Goal: Task Accomplishment & Management: Manage account settings

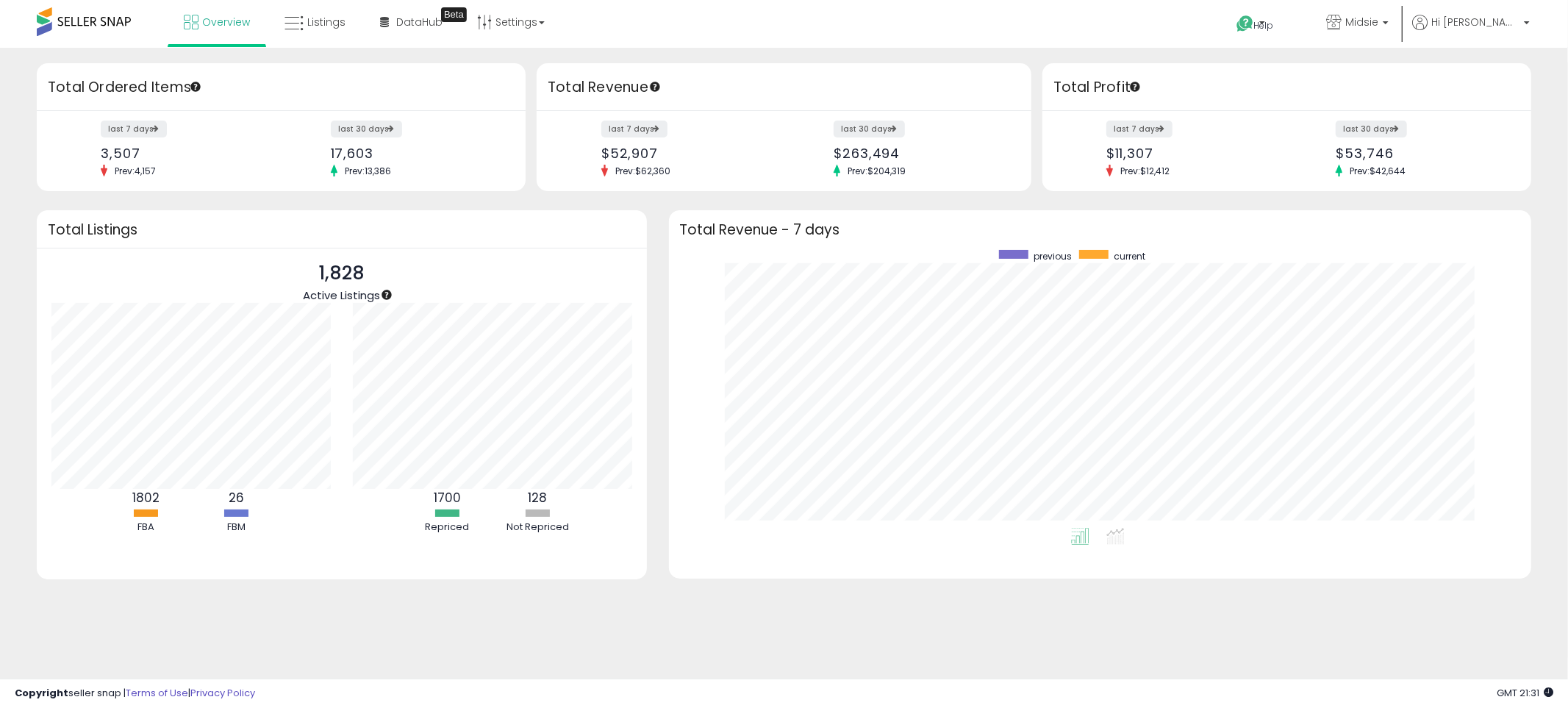
scroll to position [277, 834]
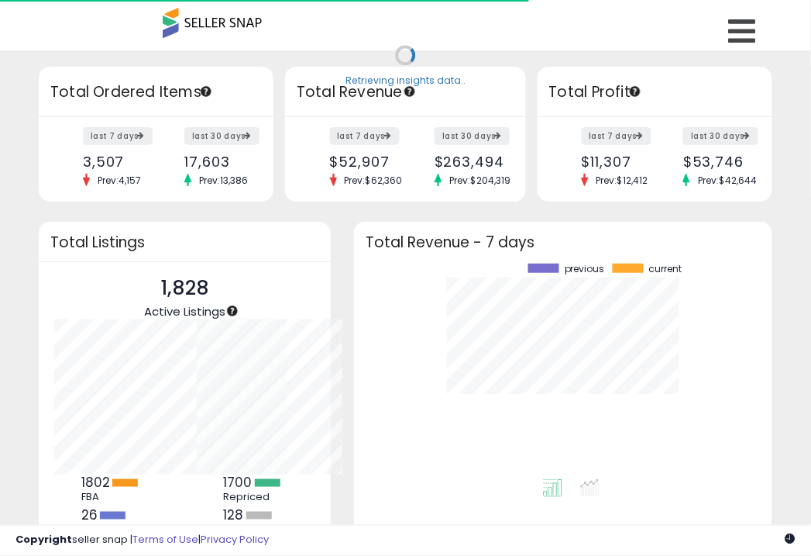
scroll to position [215, 388]
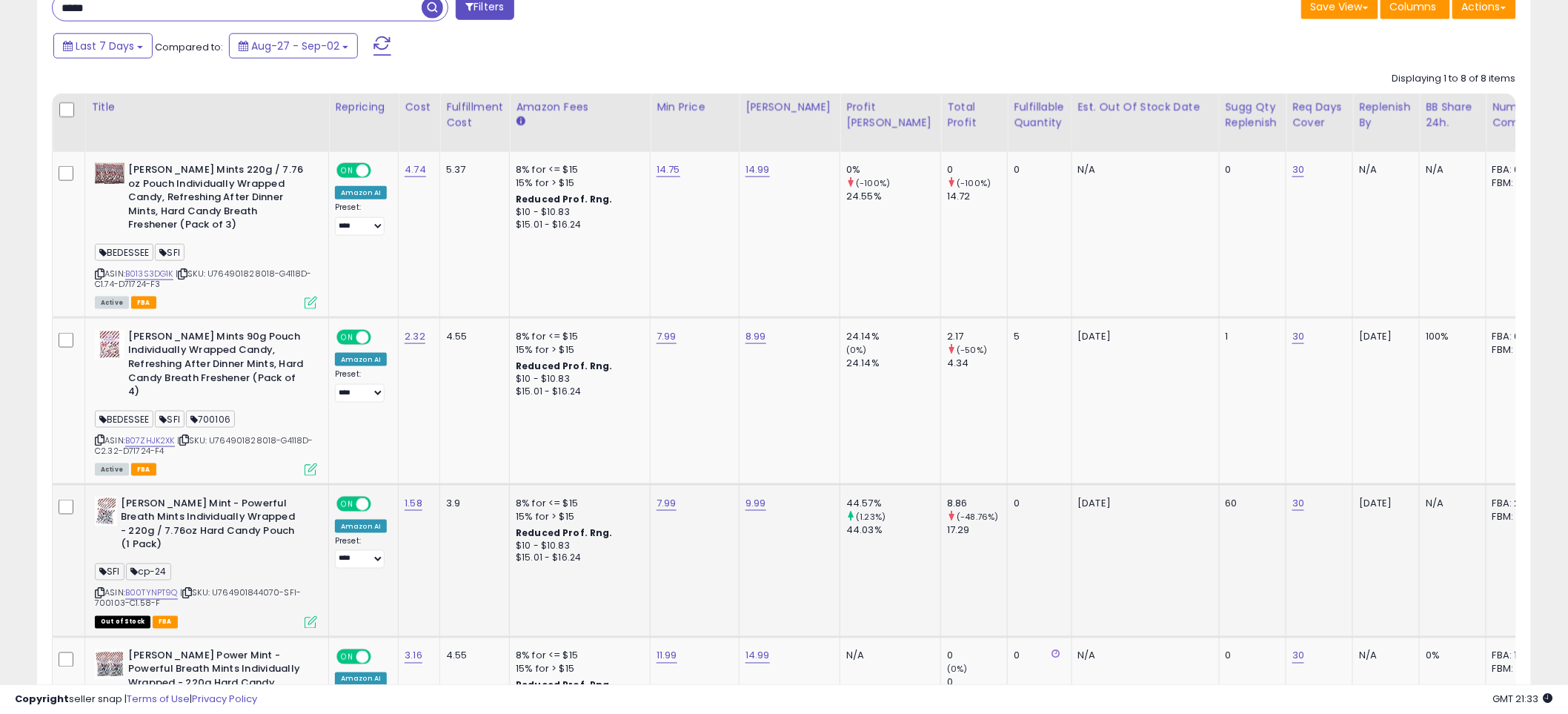
scroll to position [439, 0]
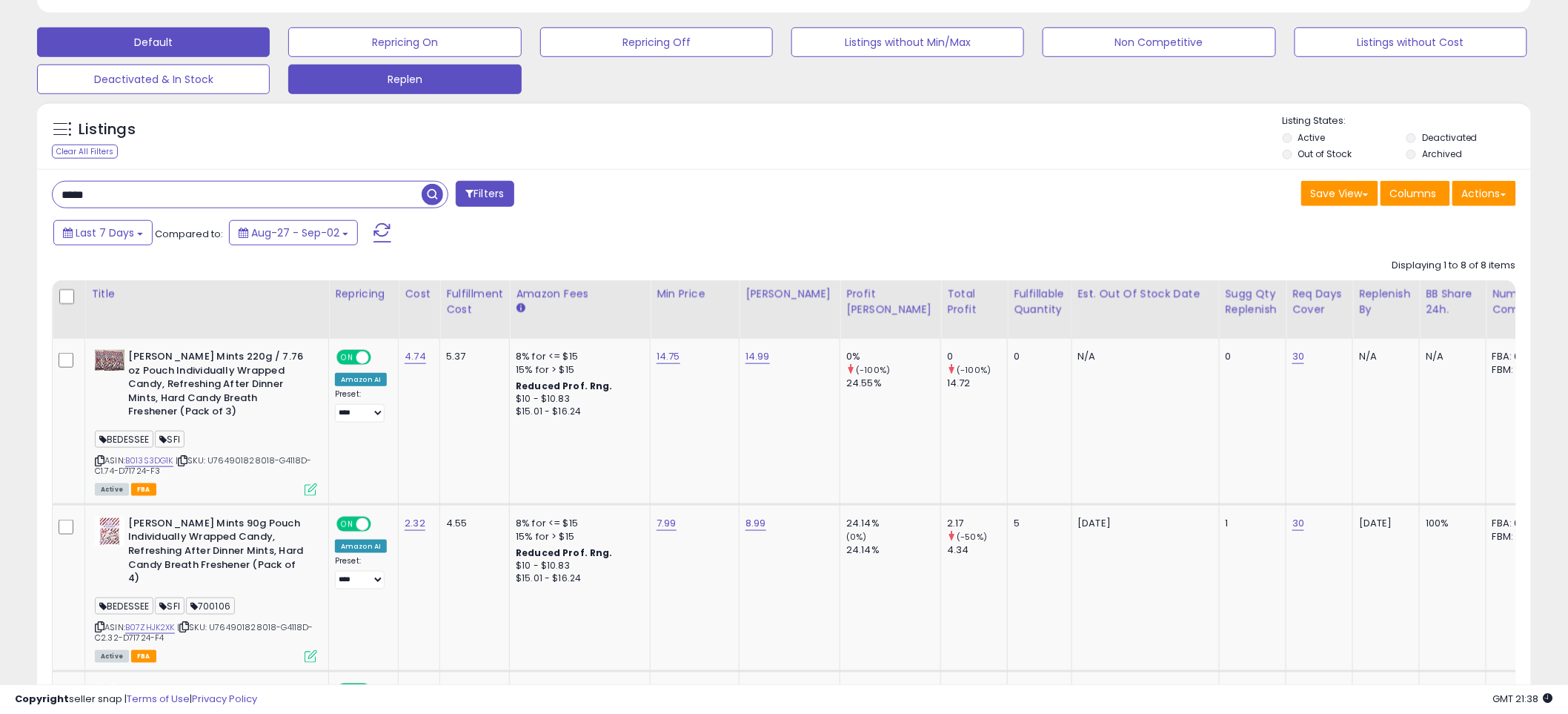
click at [461, 81] on button "Replen" at bounding box center [404, 78] width 232 height 30
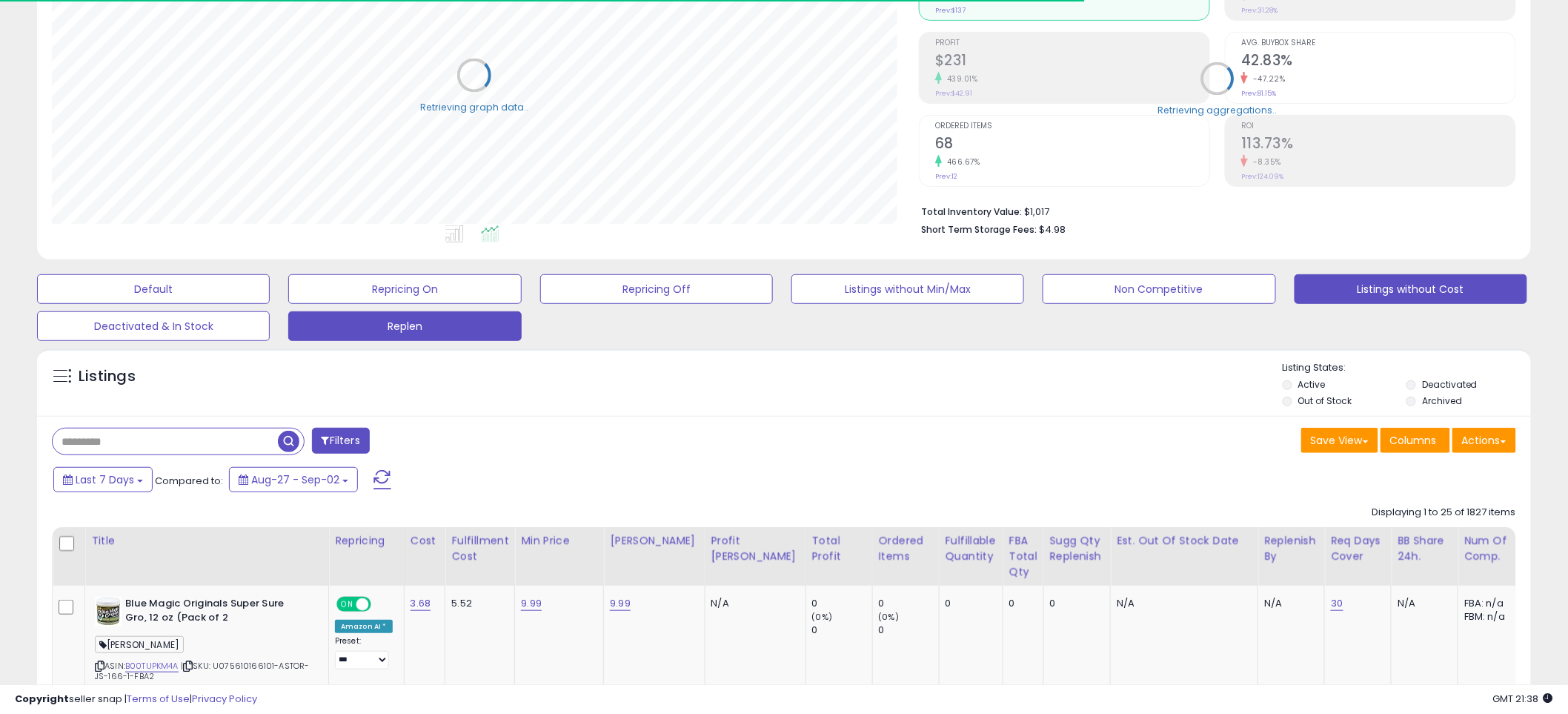
scroll to position [741225, 740332]
click at [1418, 293] on button "Listings without Cost" at bounding box center [1411, 289] width 232 height 30
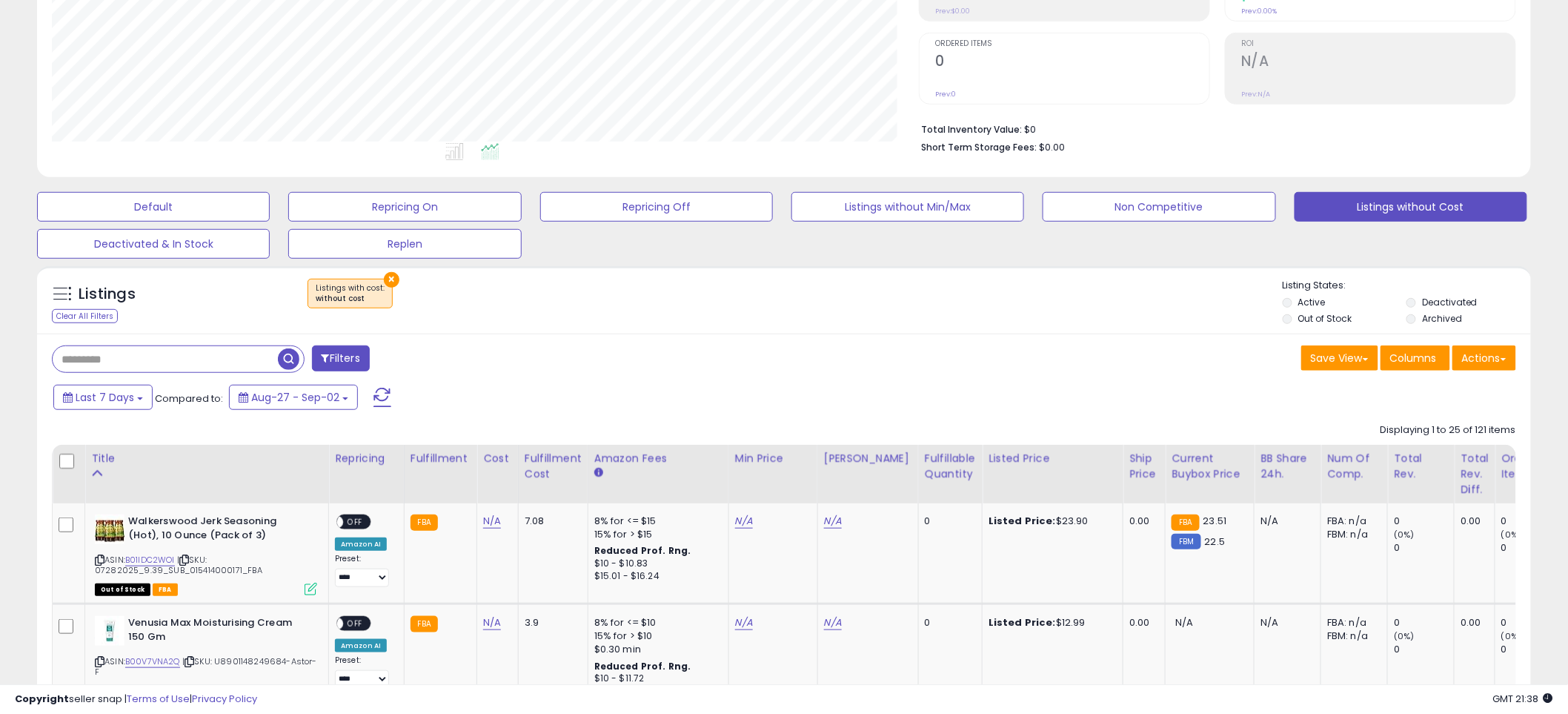
scroll to position [192, 0]
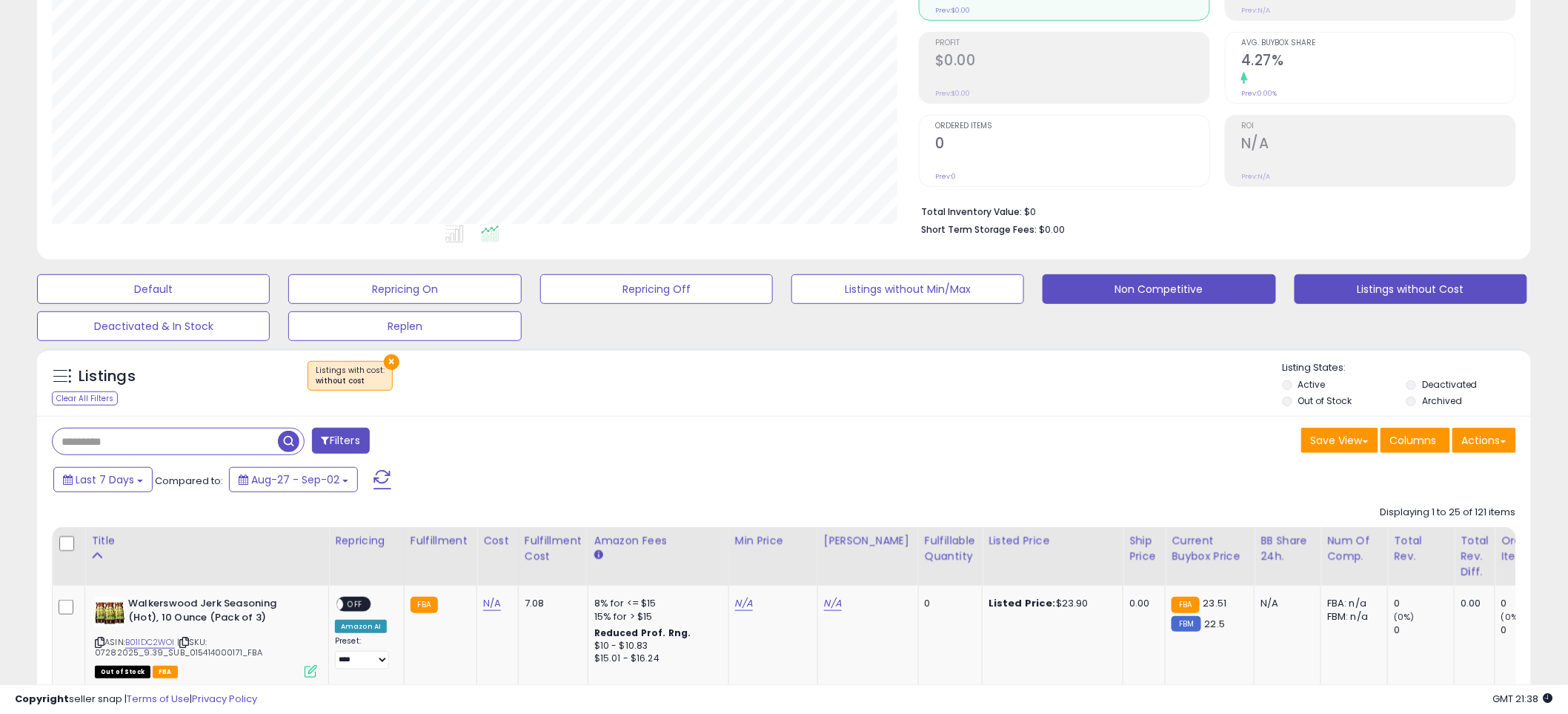
click at [1221, 290] on button "Non Competitive" at bounding box center [1159, 289] width 232 height 30
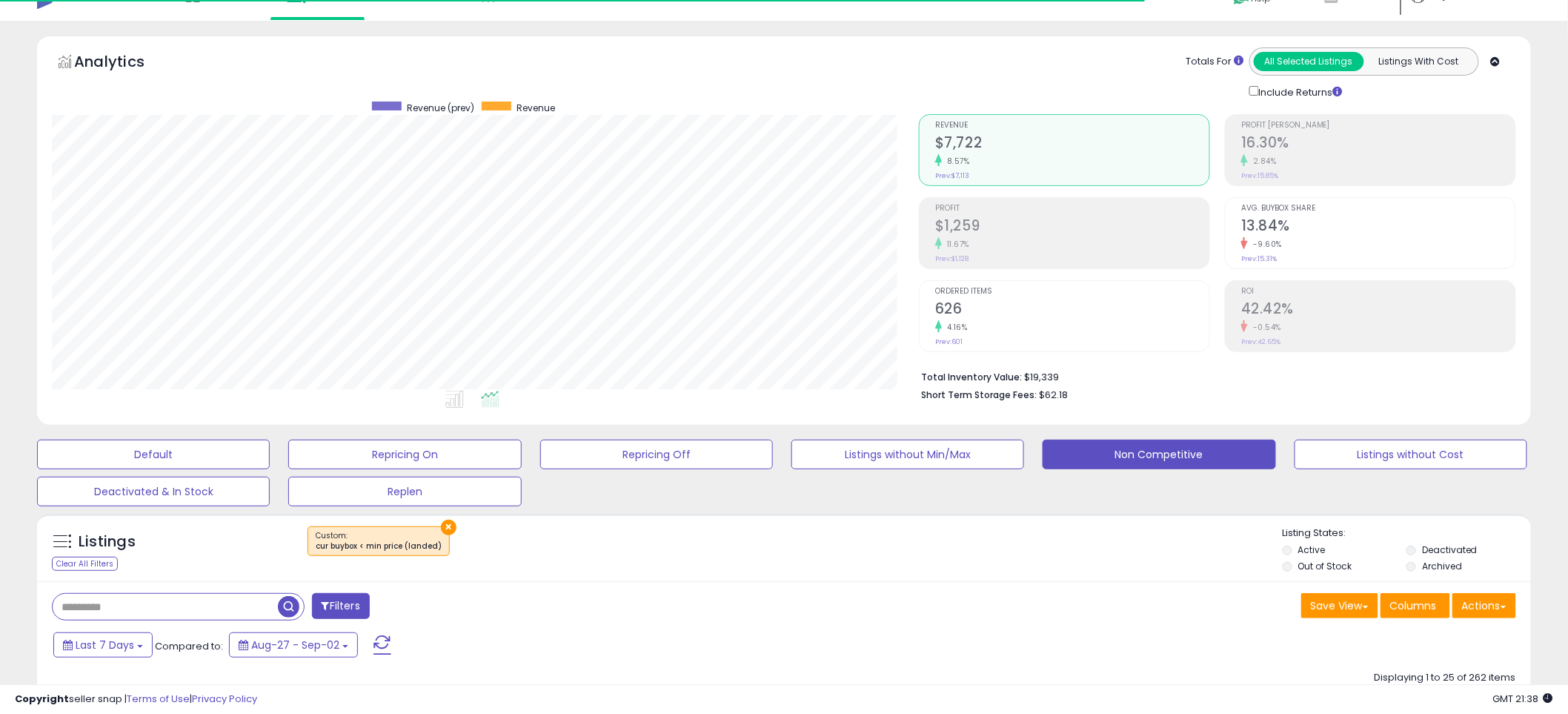
scroll to position [304, 867]
drag, startPoint x: 1342, startPoint y: 449, endPoint x: 1282, endPoint y: 519, distance: 92.2
click at [1343, 450] on button "Listings without Cost" at bounding box center [1411, 454] width 232 height 30
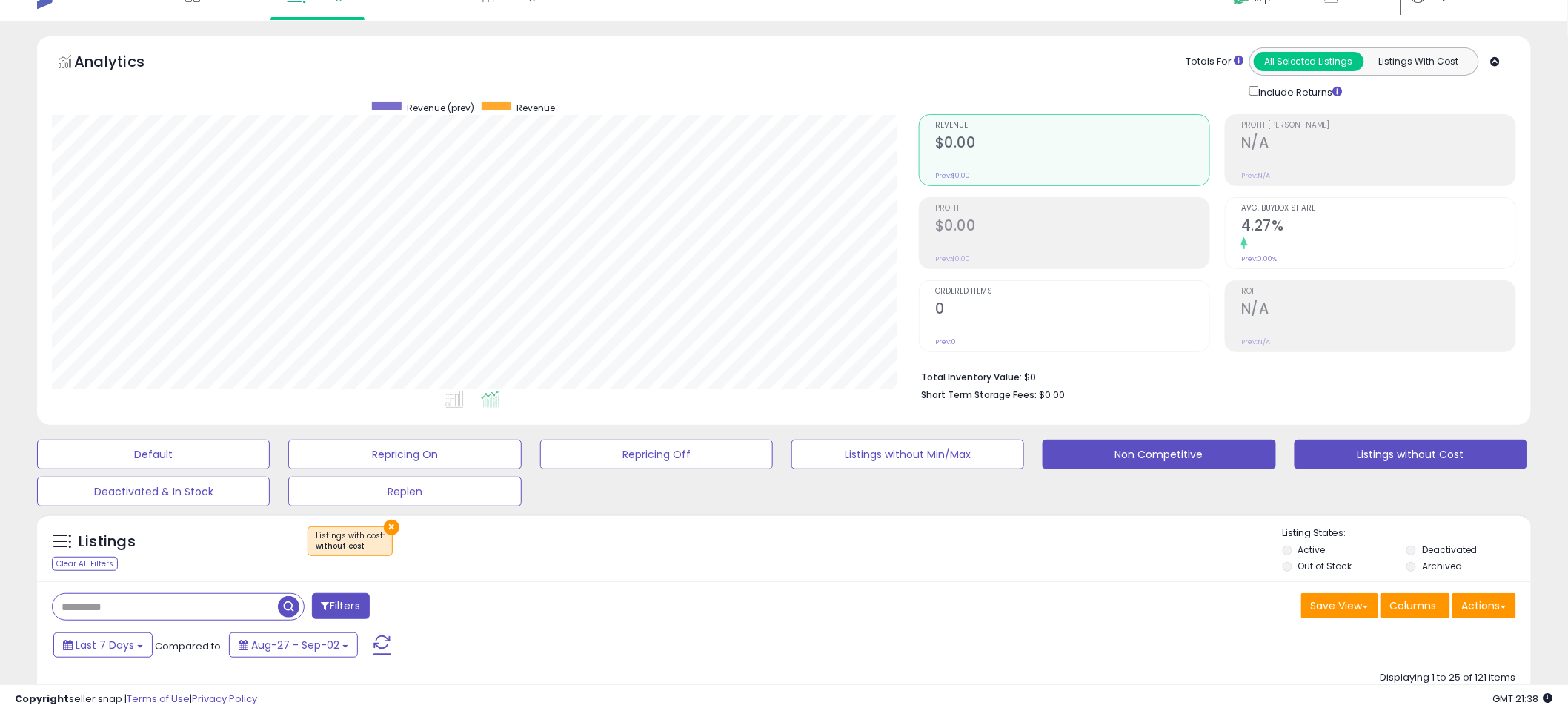
click at [1201, 450] on button "Non Competitive" at bounding box center [1159, 454] width 232 height 30
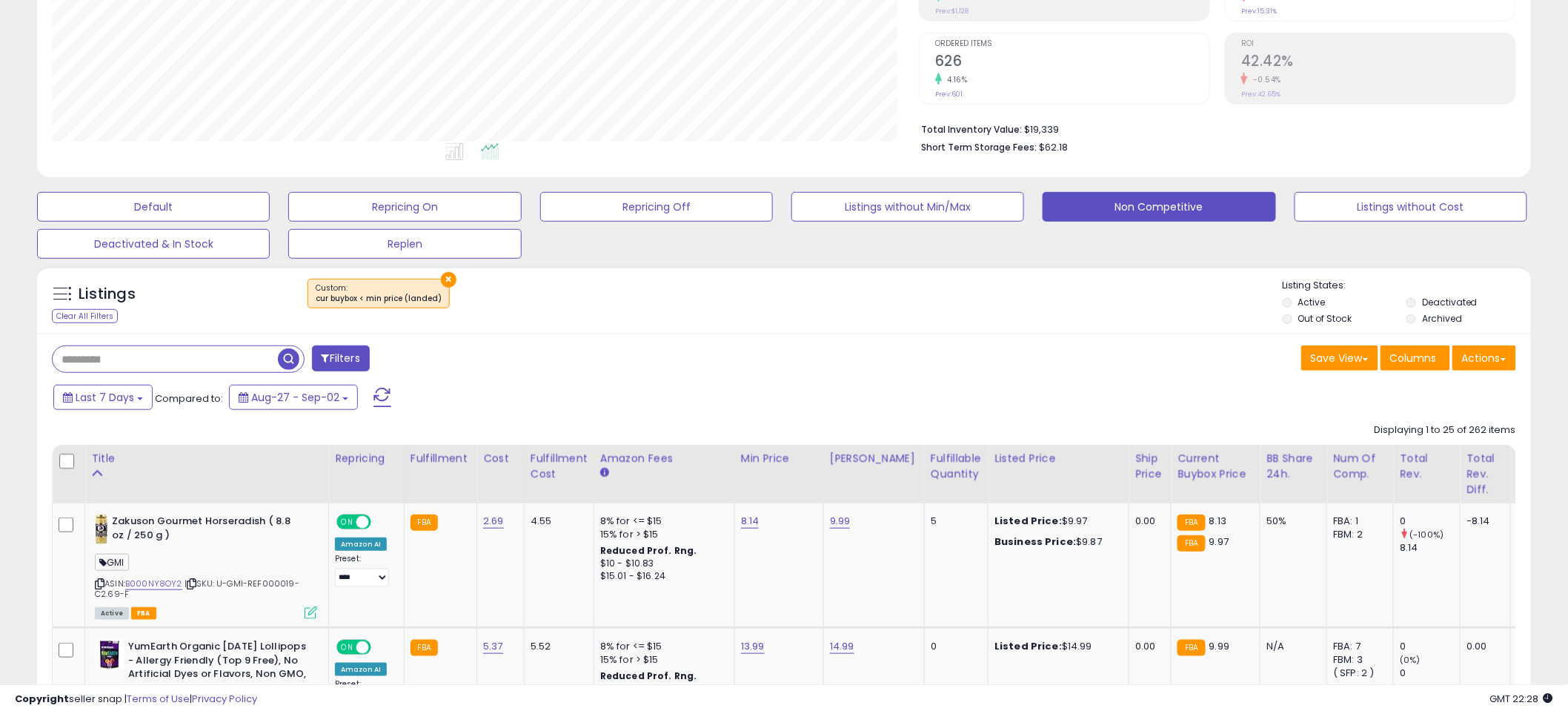
scroll to position [439, 0]
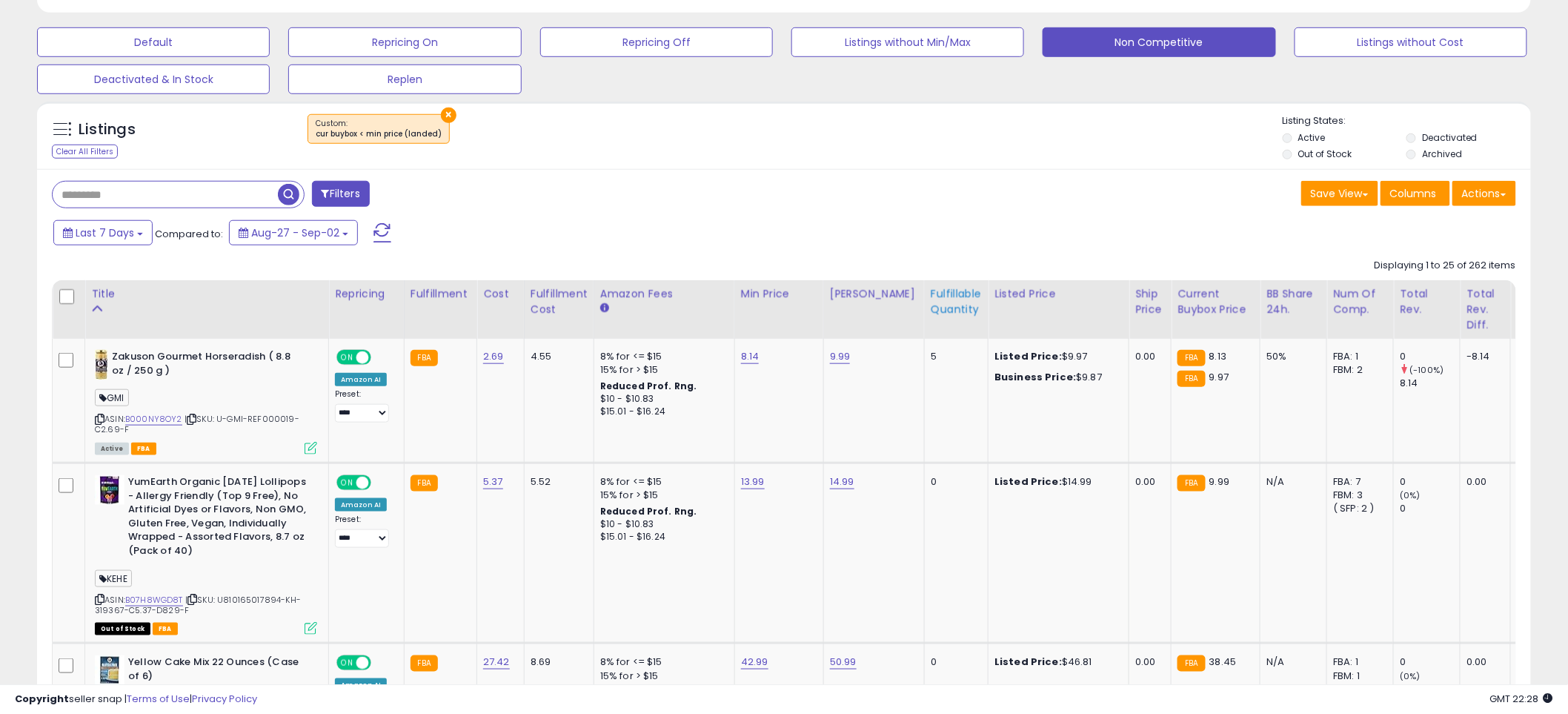
click at [942, 295] on div "Fulfillable Quantity" at bounding box center [956, 301] width 51 height 32
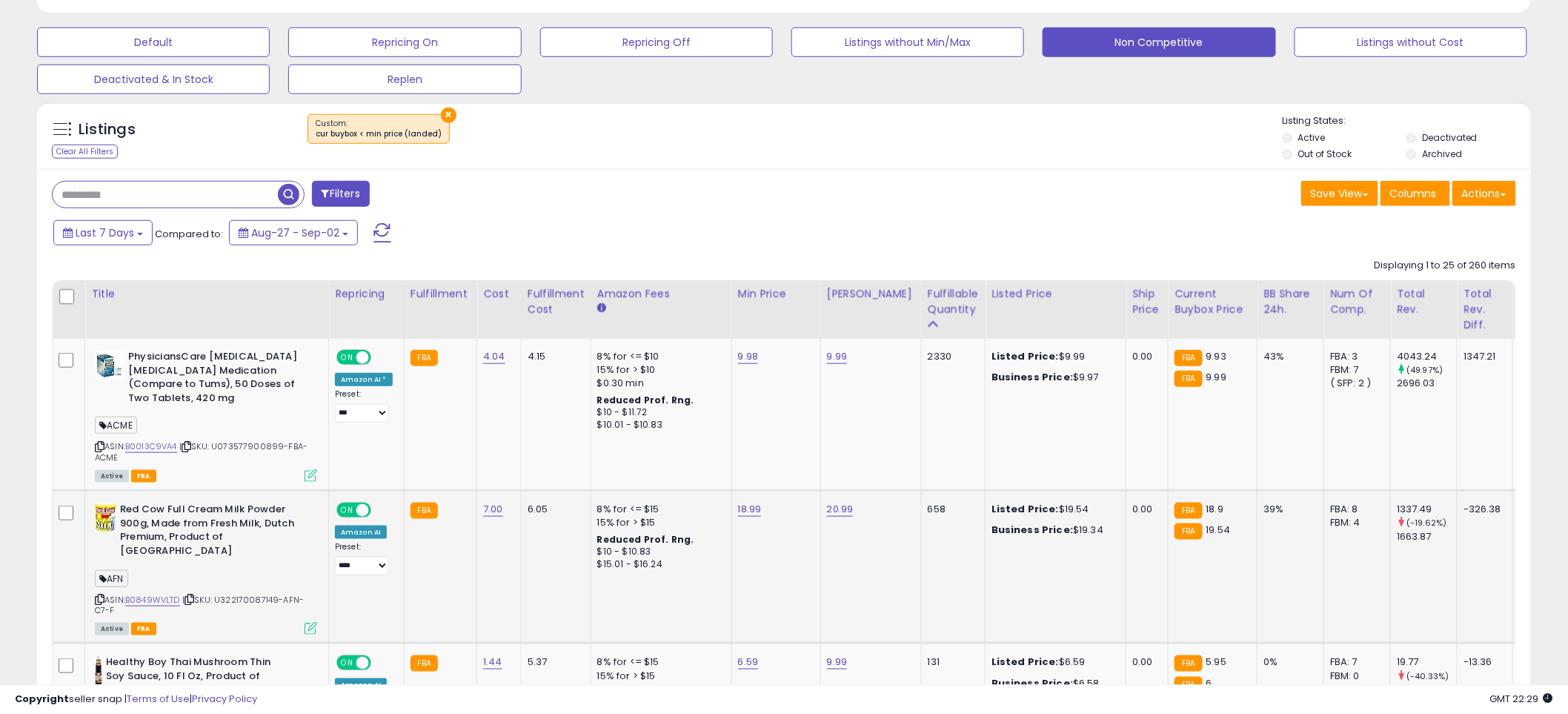
click at [168, 566] on div "ASIN: B0849WVLTD | SKU: U322170087149-AFN-C7-F Active FBA" at bounding box center [206, 568] width 222 height 130
click at [174, 594] on link "B0849WVLTD" at bounding box center [152, 600] width 55 height 12
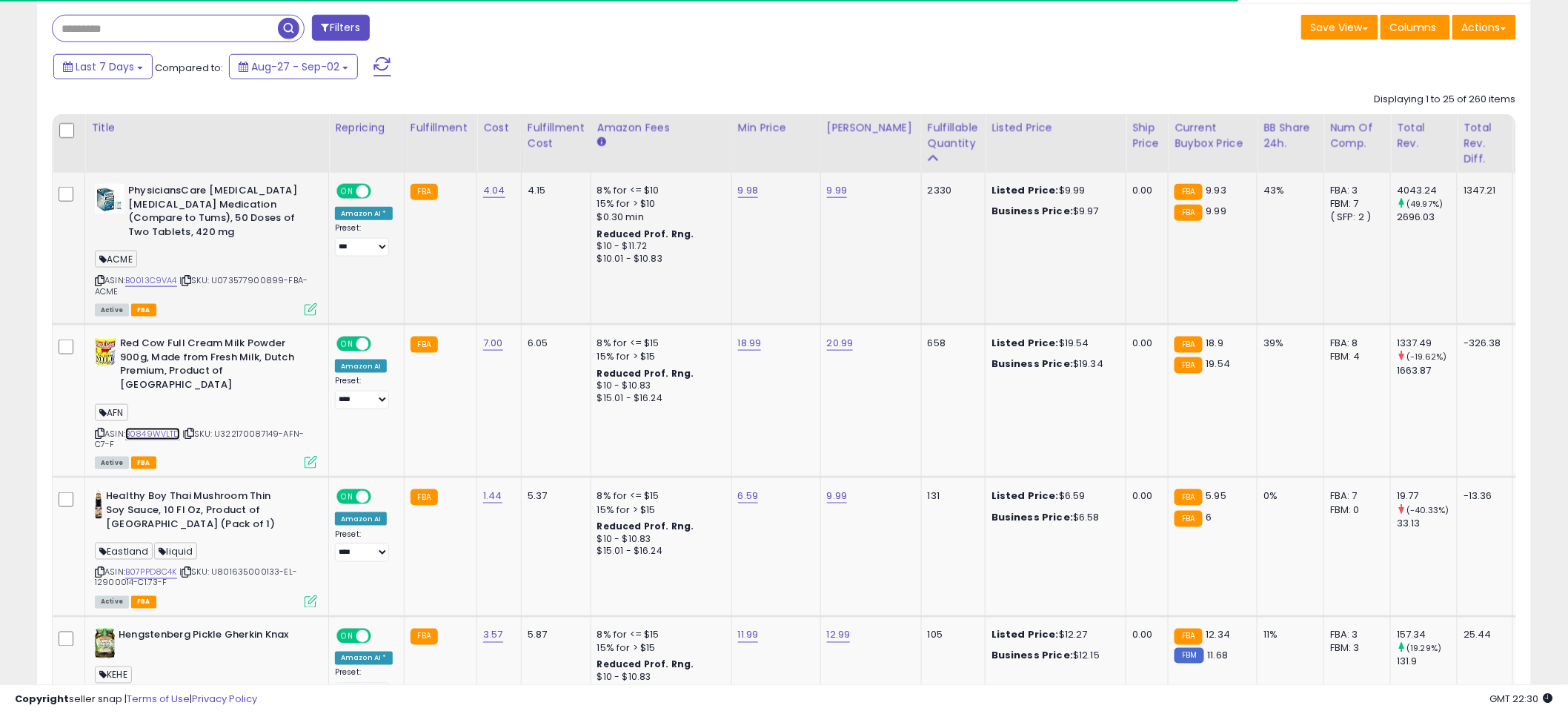
scroll to position [686, 0]
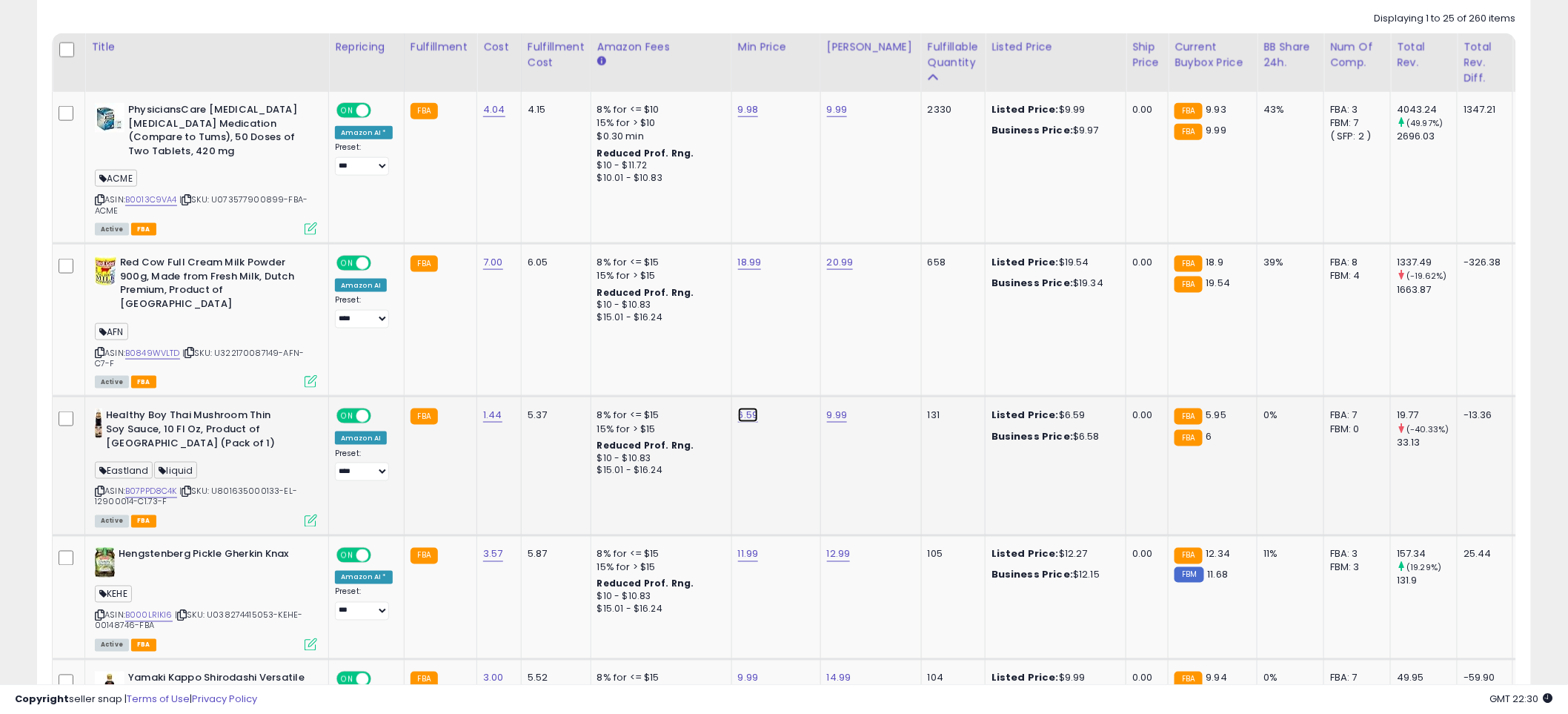
click at [752, 408] on link "6.59" at bounding box center [749, 414] width 21 height 14
type input "****"
click button "submit" at bounding box center [784, 349] width 25 height 22
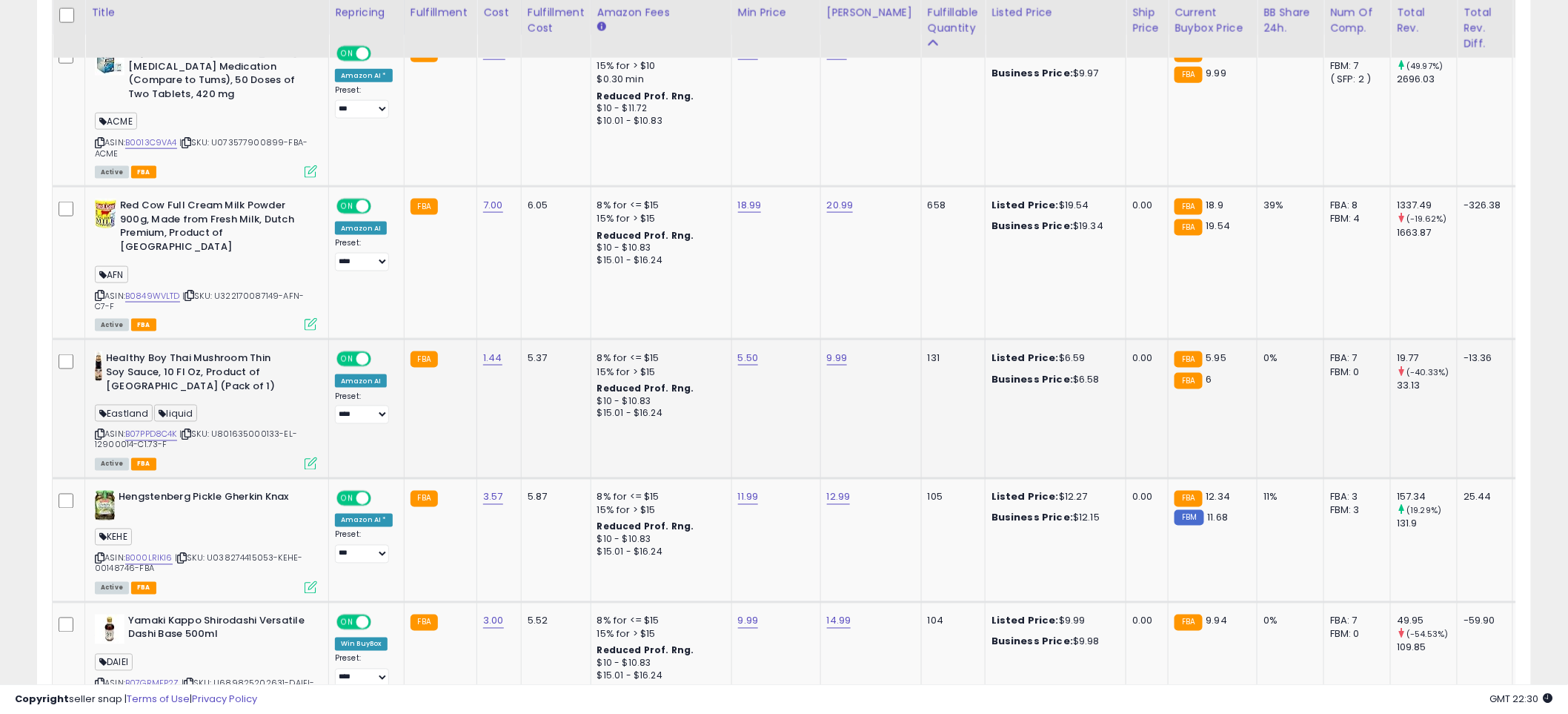
scroll to position [851, 0]
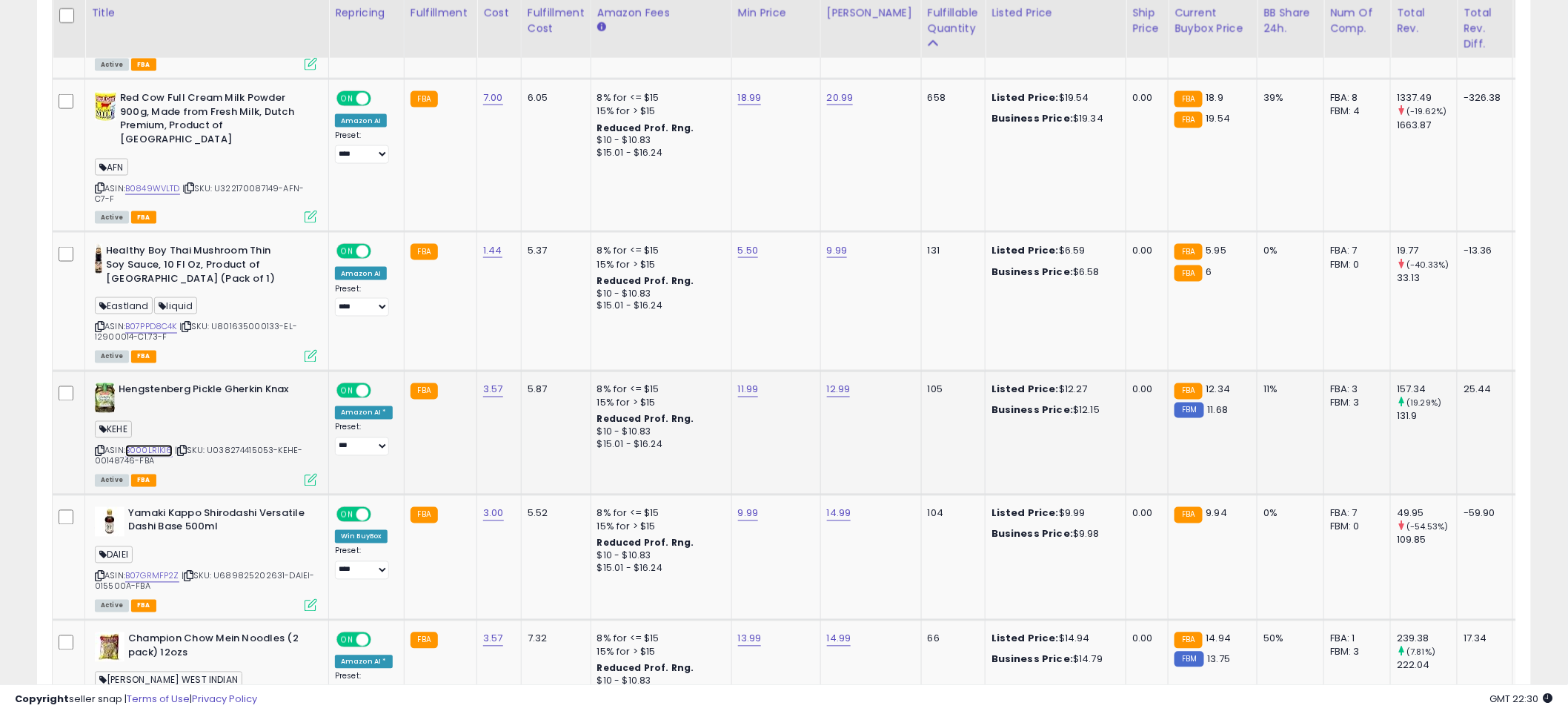
drag, startPoint x: 158, startPoint y: 419, endPoint x: 150, endPoint y: 435, distance: 17.9
click at [156, 445] on link "B000LRIKI6" at bounding box center [149, 451] width 48 height 12
click at [751, 383] on link "11.99" at bounding box center [749, 390] width 21 height 14
drag, startPoint x: 725, startPoint y: 334, endPoint x: 541, endPoint y: 318, distance: 184.7
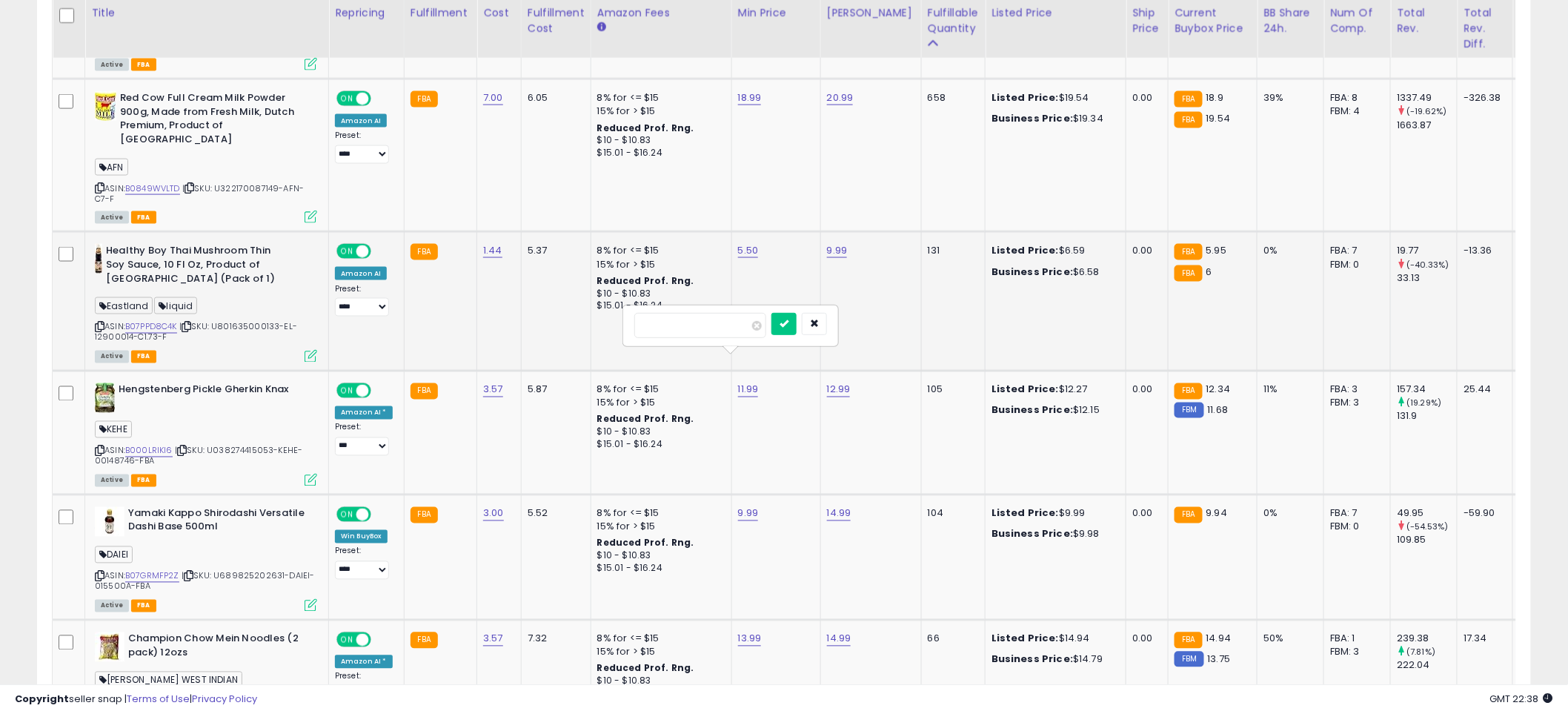
type input "*****"
click button "submit" at bounding box center [784, 324] width 25 height 22
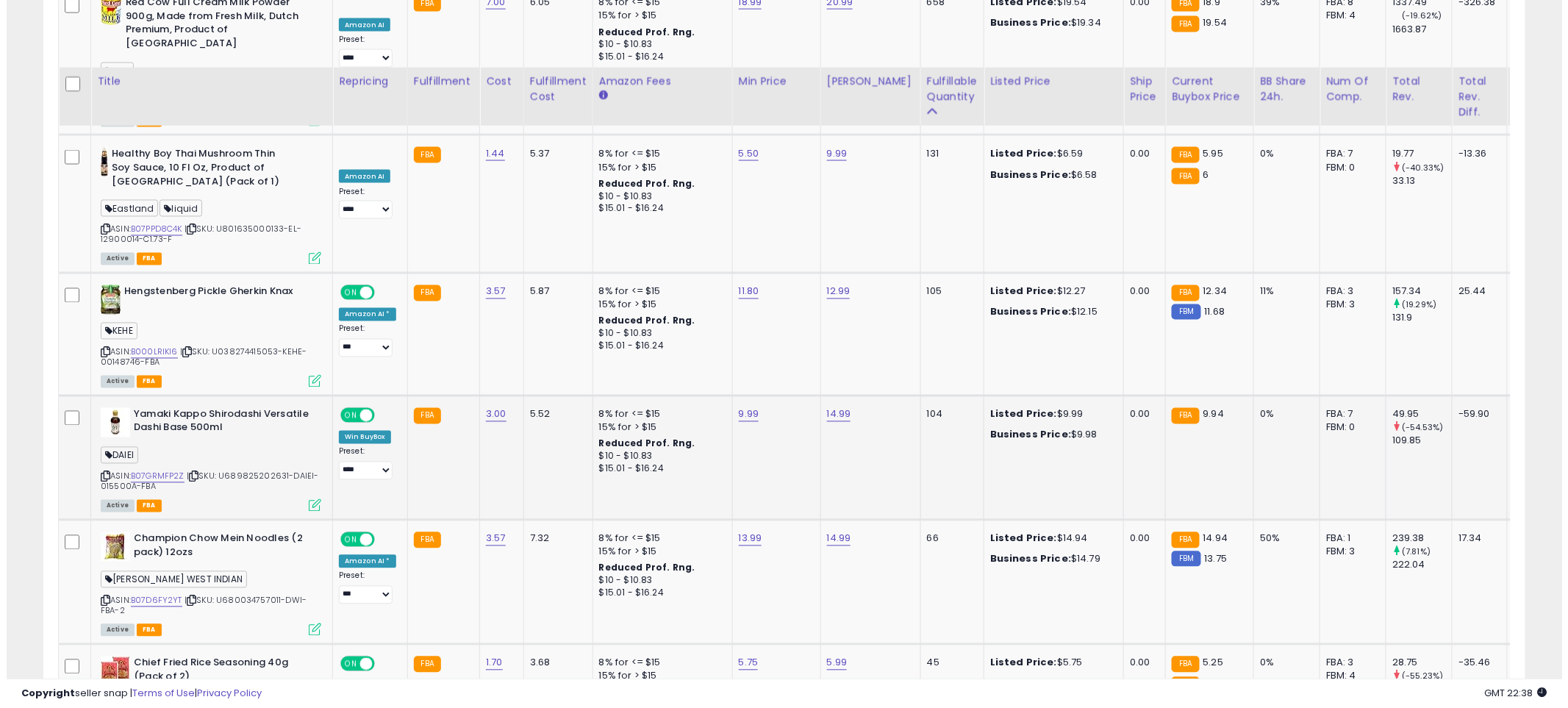
scroll to position [1008, 0]
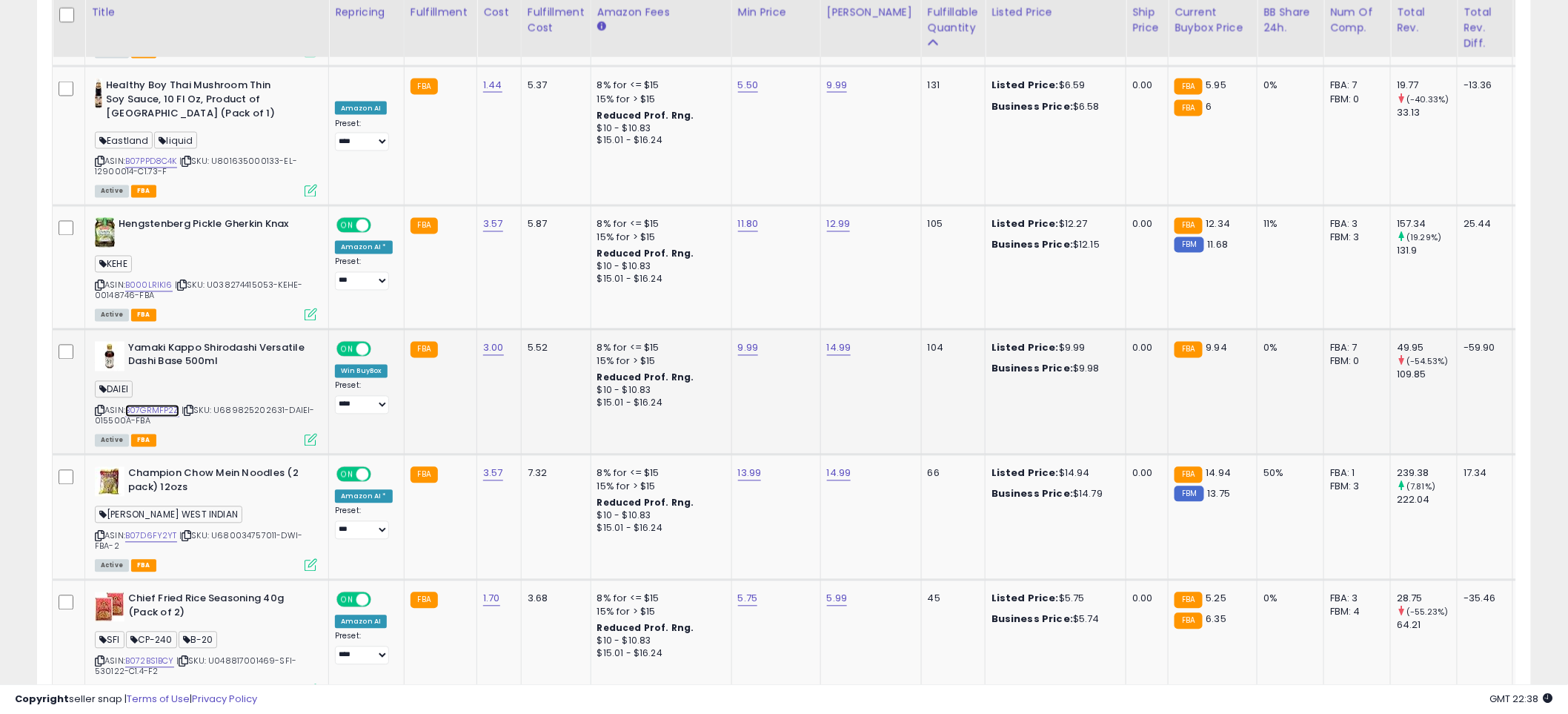
click at [163, 405] on link "B07GRMFP2Z" at bounding box center [152, 411] width 55 height 12
click at [309, 434] on icon at bounding box center [310, 439] width 12 height 12
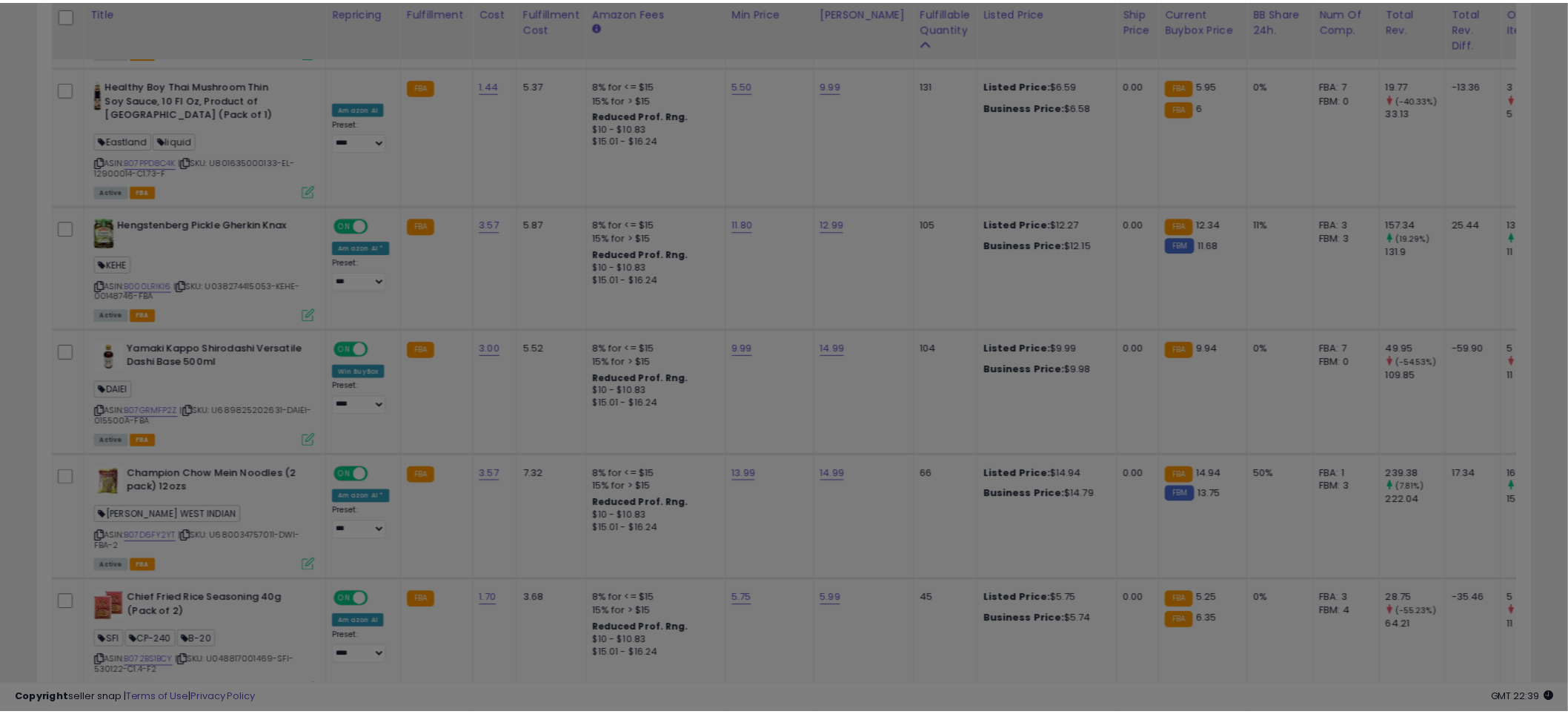
scroll to position [304, 875]
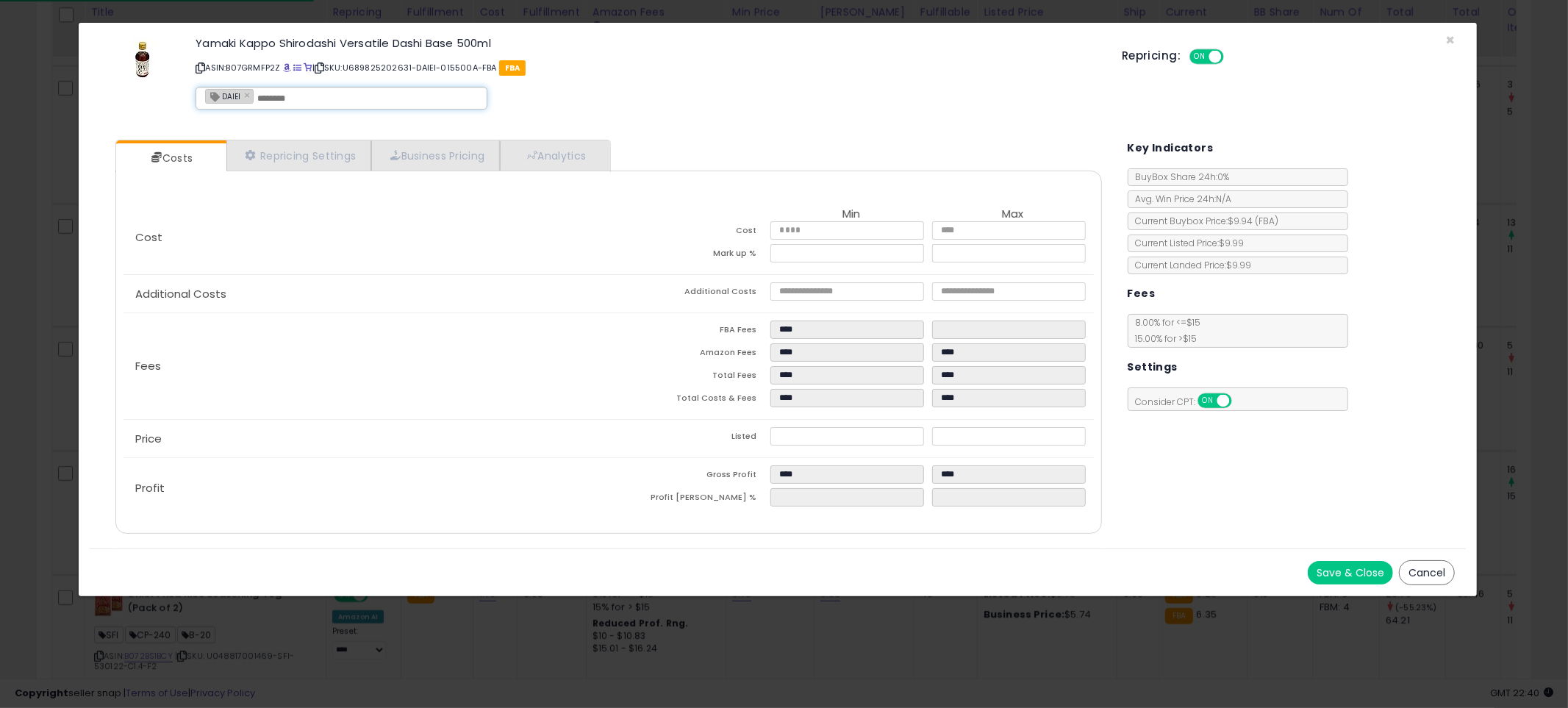
click at [347, 93] on input "text" at bounding box center [367, 99] width 220 height 13
type input "**********"
click at [1390, 584] on div "Save & Close Cancel" at bounding box center [778, 572] width 1375 height 47
click at [1373, 573] on button "Save & Close" at bounding box center [1350, 572] width 85 height 24
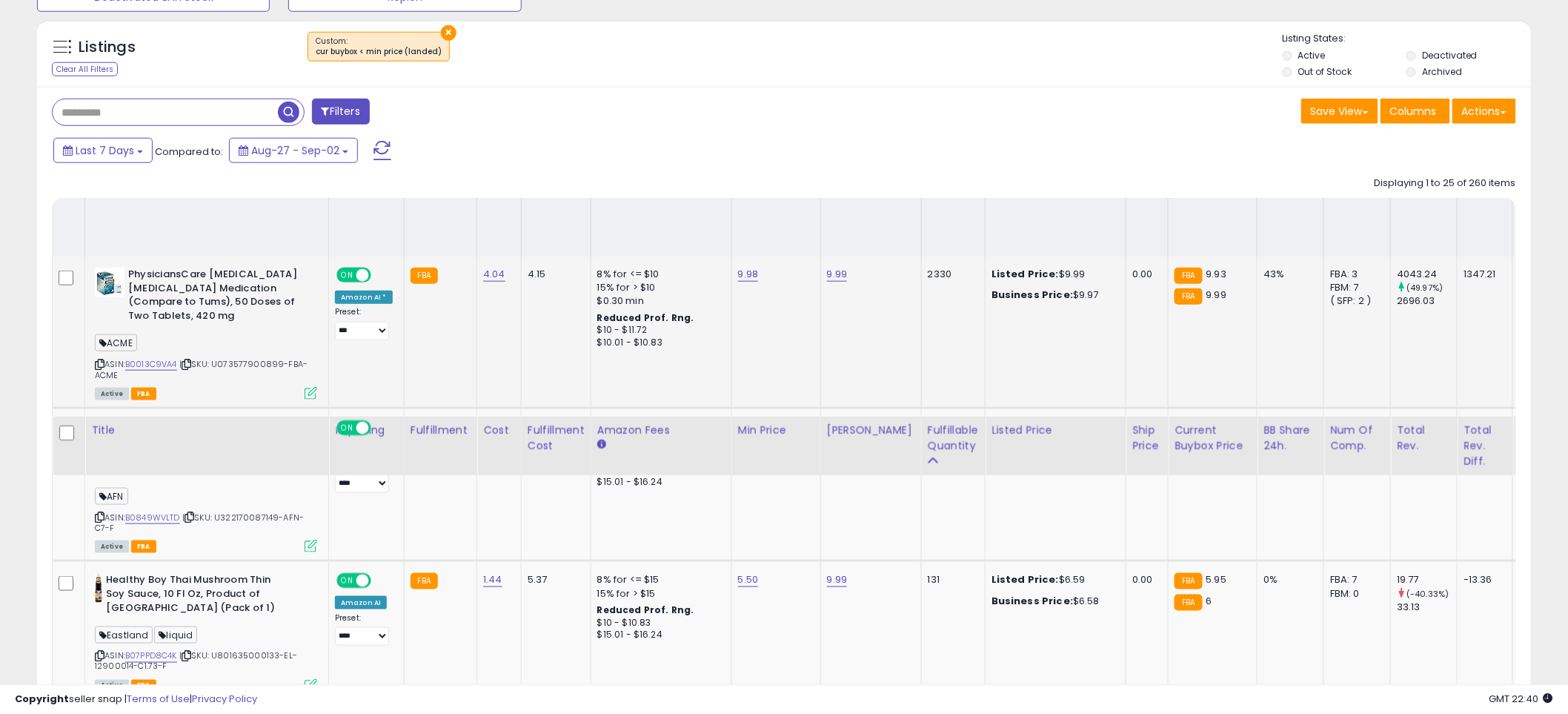
scroll to position [1099, 0]
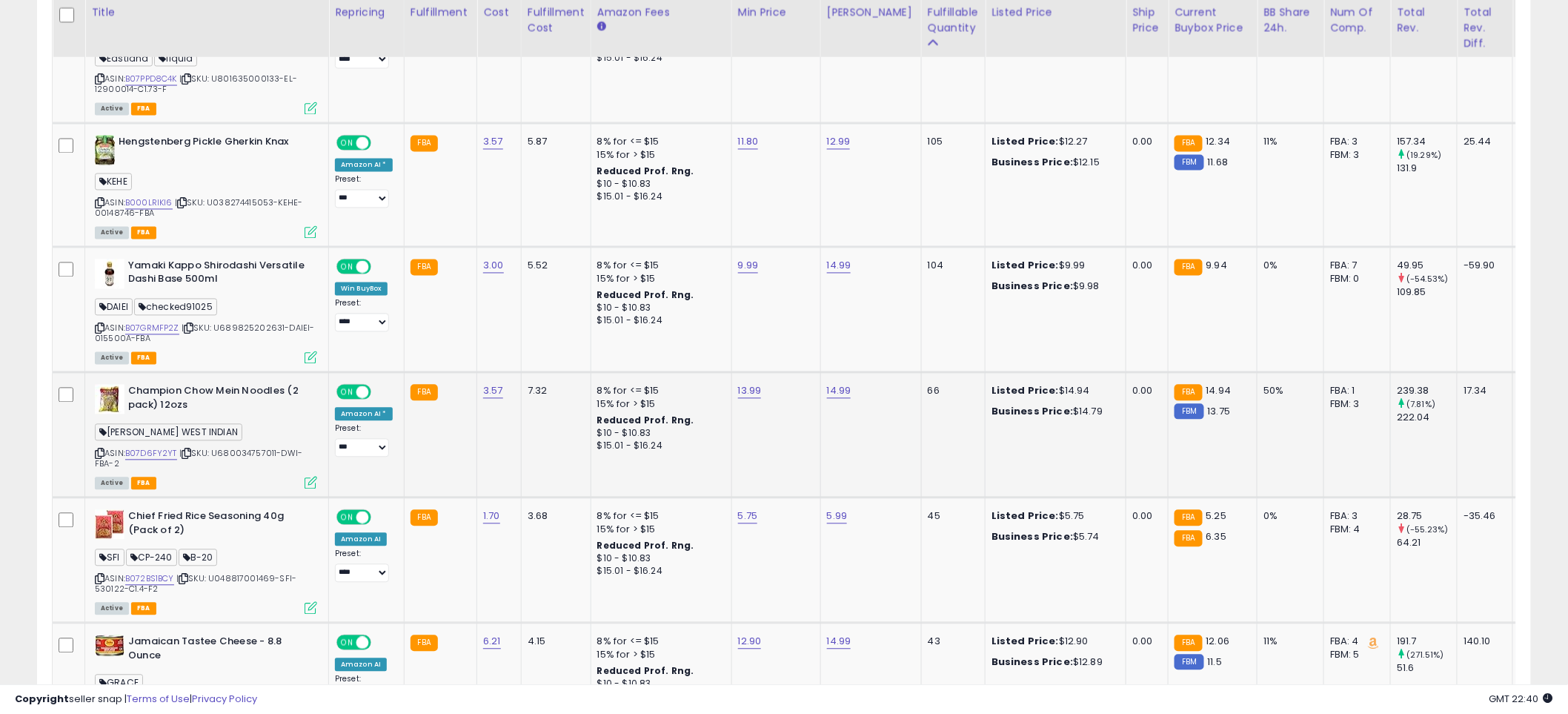
click at [164, 416] on div "ASIN: B07D6FY2YT | SKU: U680034757011-DWI-FBA-2 Active FBA" at bounding box center [206, 436] width 222 height 103
click at [153, 432] on div "ASIN: B07D6FY2YT | SKU: U680034757011-DWI-FBA-2 Active FBA" at bounding box center [206, 436] width 222 height 103
click at [159, 448] on link "B07D6FY2YT" at bounding box center [151, 454] width 52 height 12
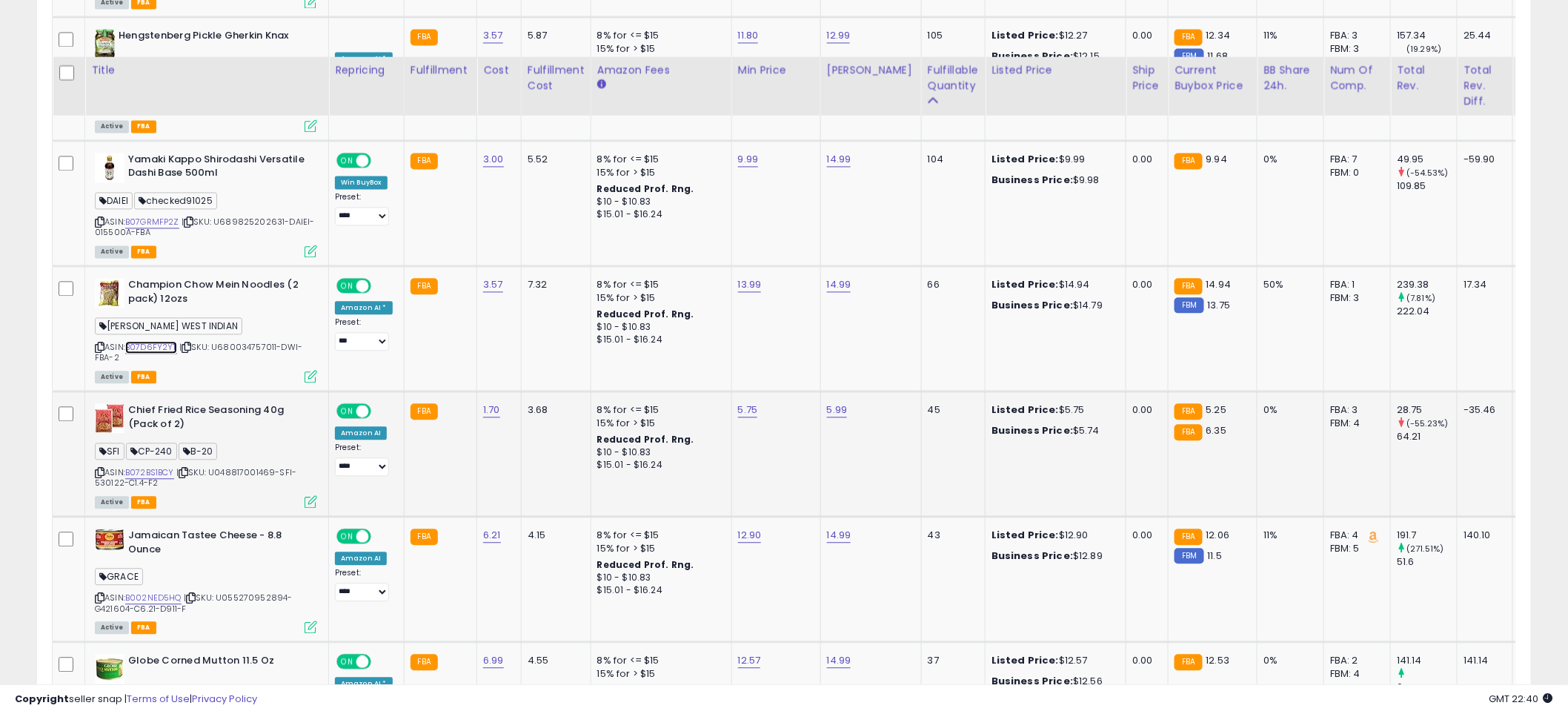
scroll to position [1263, 0]
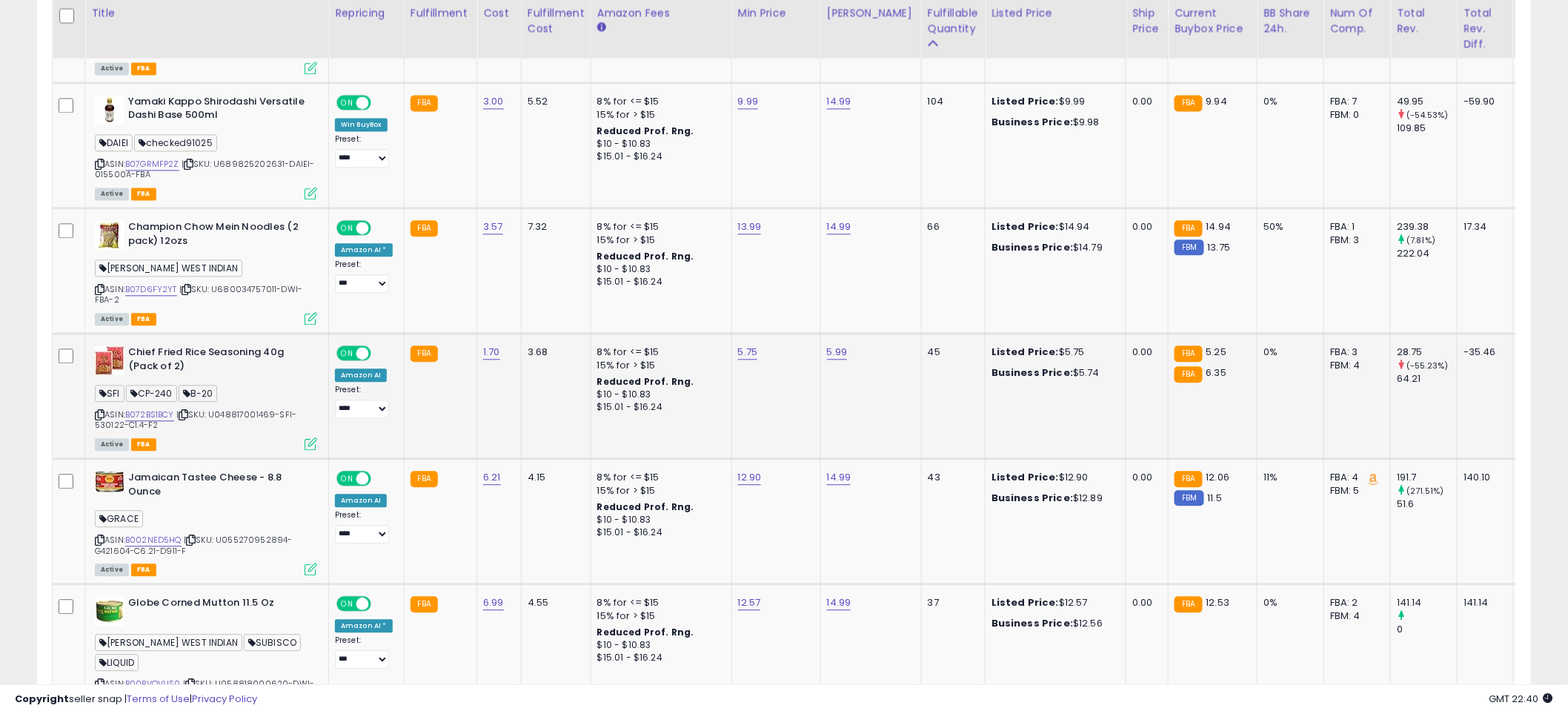
click at [144, 378] on div "ASIN: B072BS1BCY | SKU: U048817001469-SFI-530122-C1.4-F2 Active FBA" at bounding box center [206, 397] width 222 height 103
click at [145, 409] on span "| SKU: U048817001469-SFI-530122-C1.4-F2" at bounding box center [195, 419] width 202 height 22
click at [153, 409] on link "B072BS1BCY" at bounding box center [149, 414] width 49 height 12
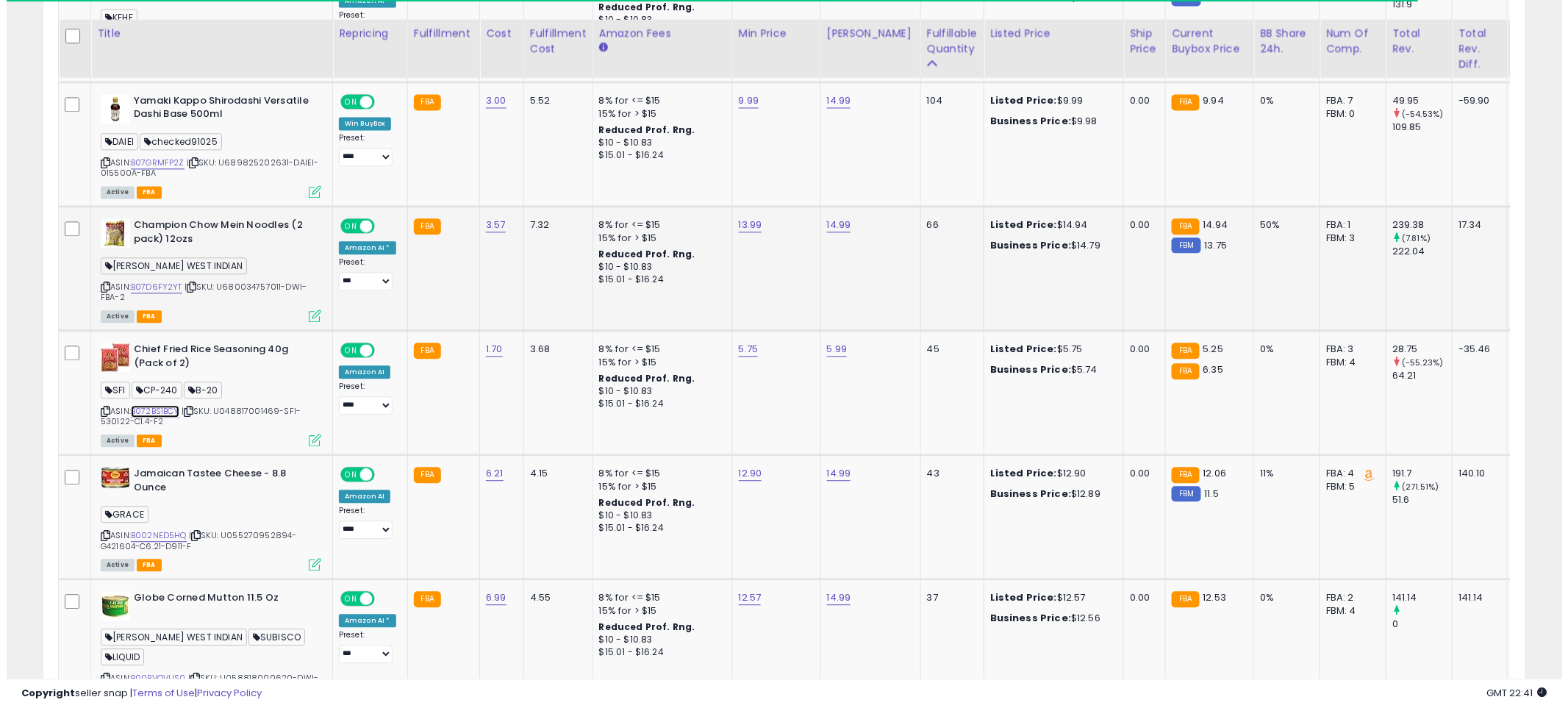
scroll to position [1416, 0]
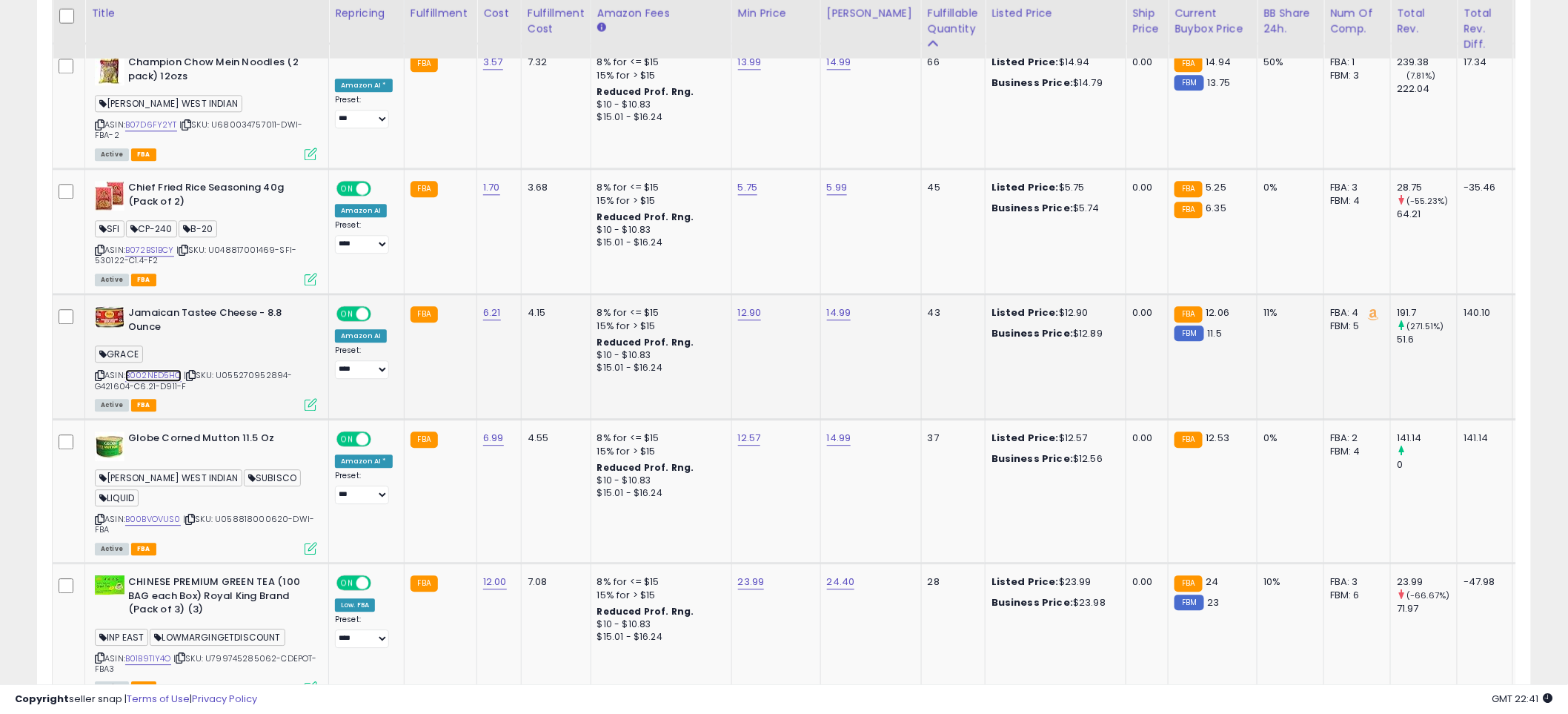
click at [164, 369] on link "B002NED5HQ" at bounding box center [153, 375] width 56 height 12
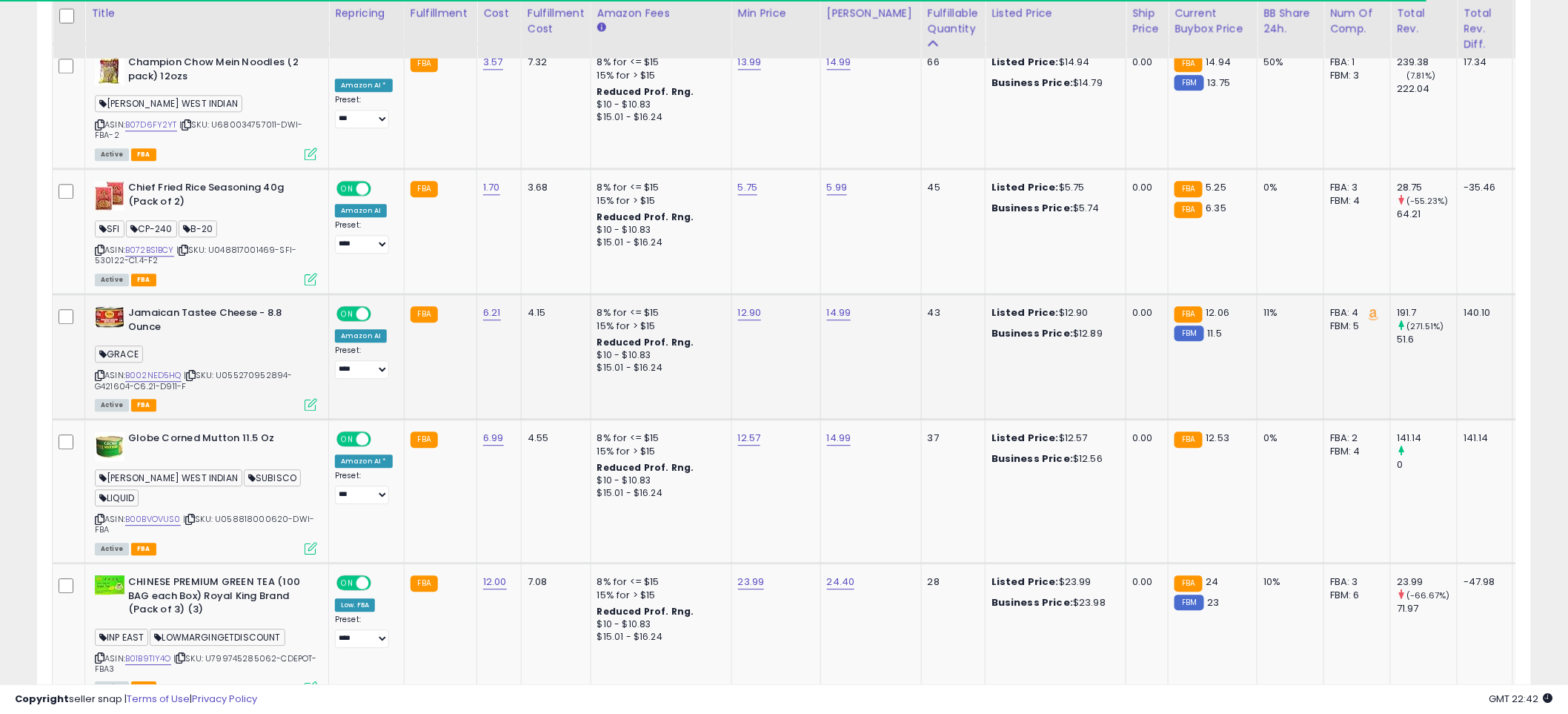
click at [314, 398] on icon at bounding box center [310, 404] width 12 height 12
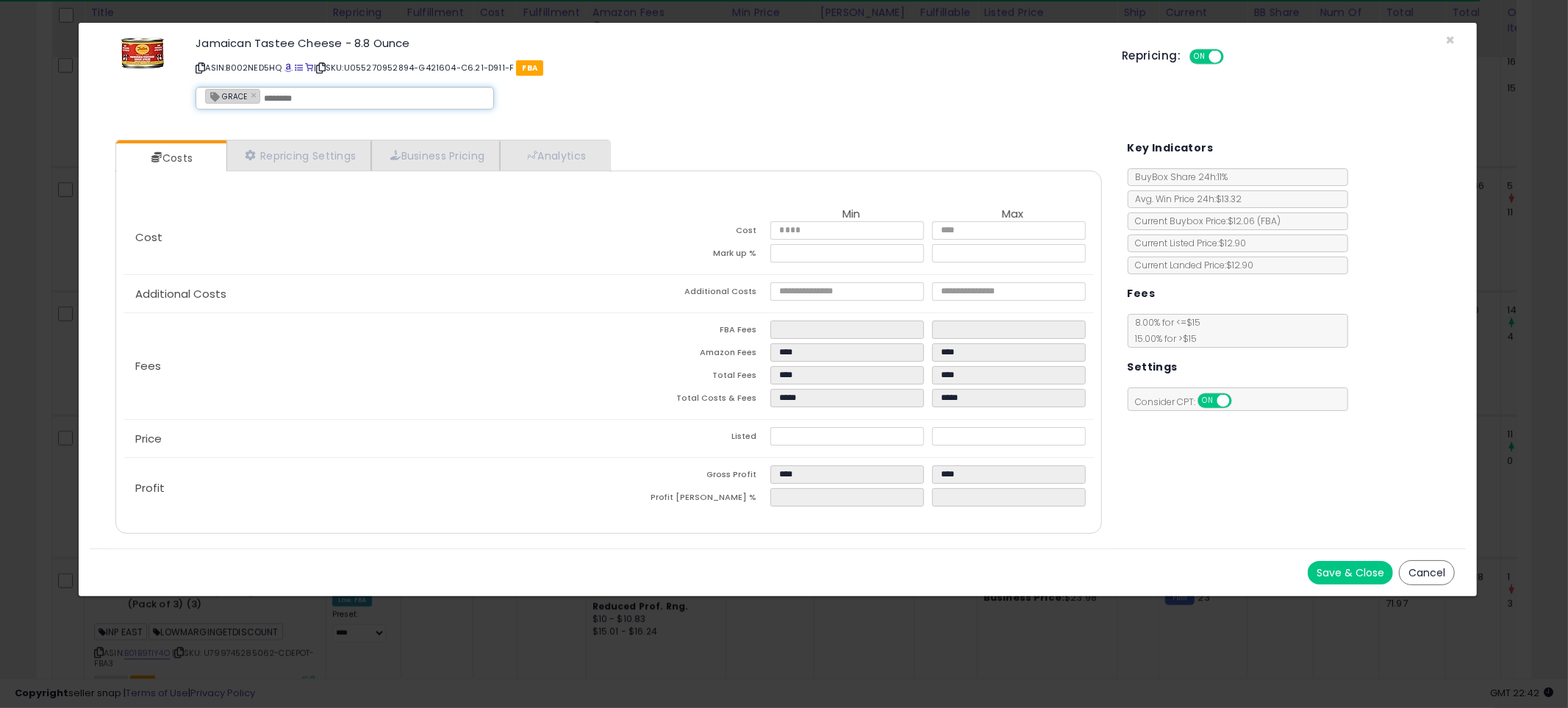
click at [318, 93] on input "text" at bounding box center [374, 99] width 220 height 13
type input "**********"
click at [1370, 576] on button "Save & Close" at bounding box center [1350, 572] width 85 height 24
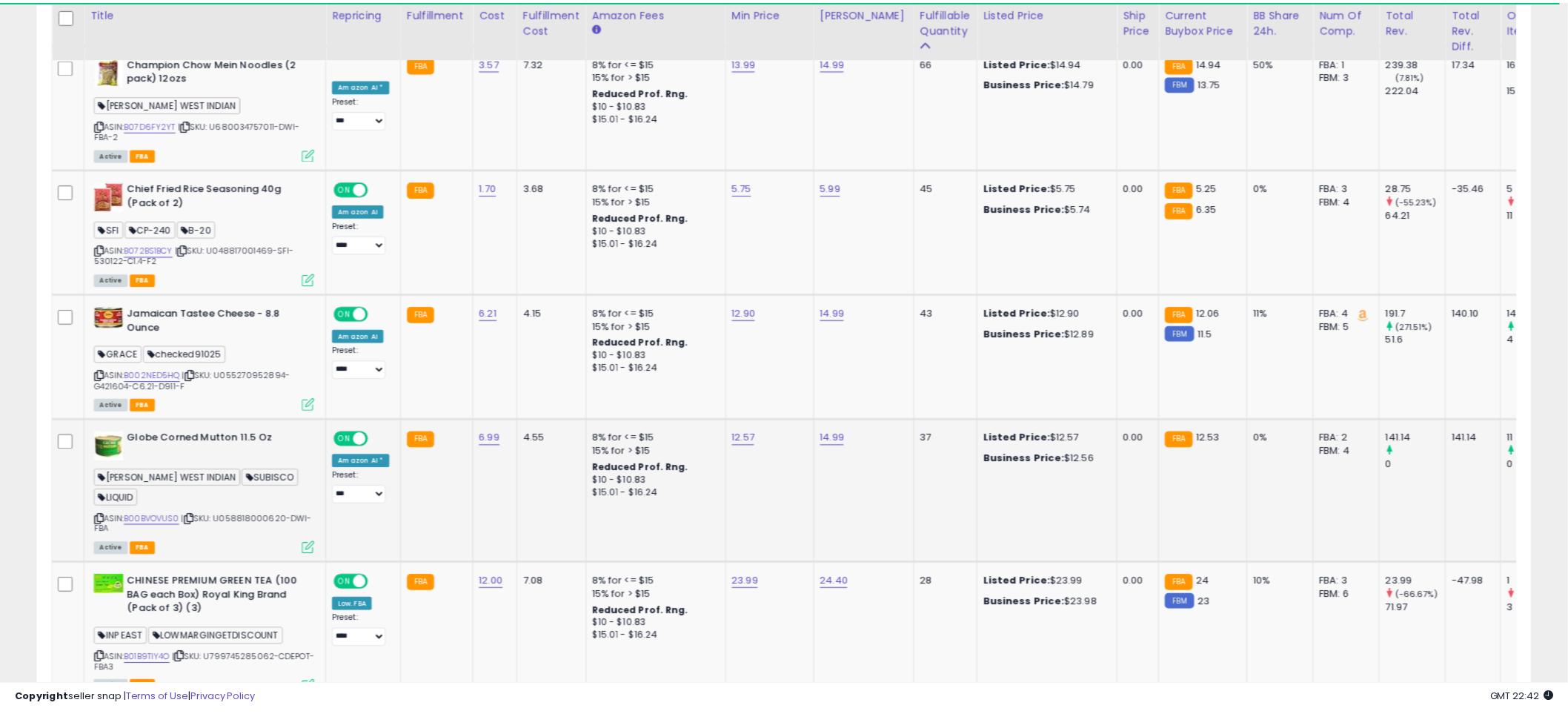
scroll to position [741225, 740332]
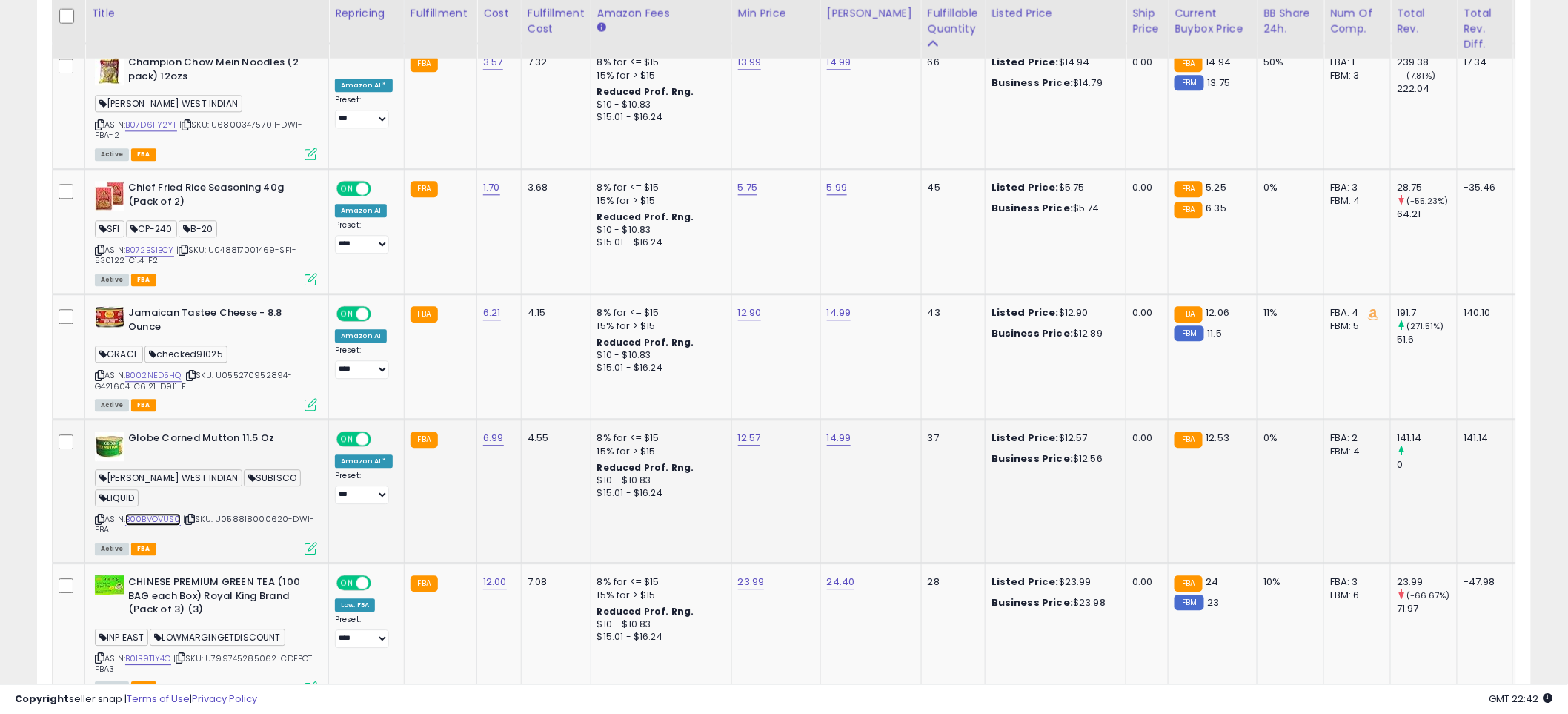
click at [175, 513] on link "B00BVOVUS0" at bounding box center [153, 519] width 55 height 12
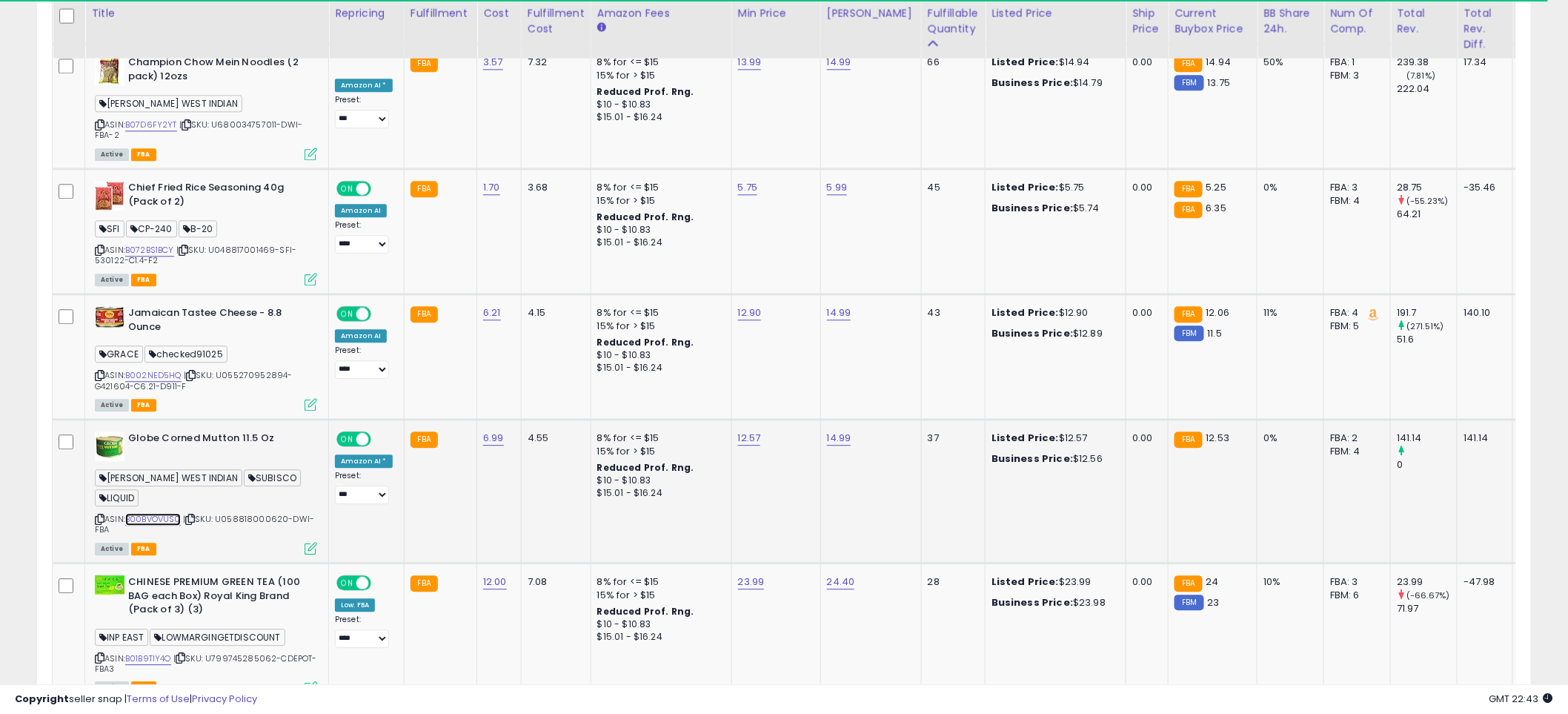
scroll to position [1510, 0]
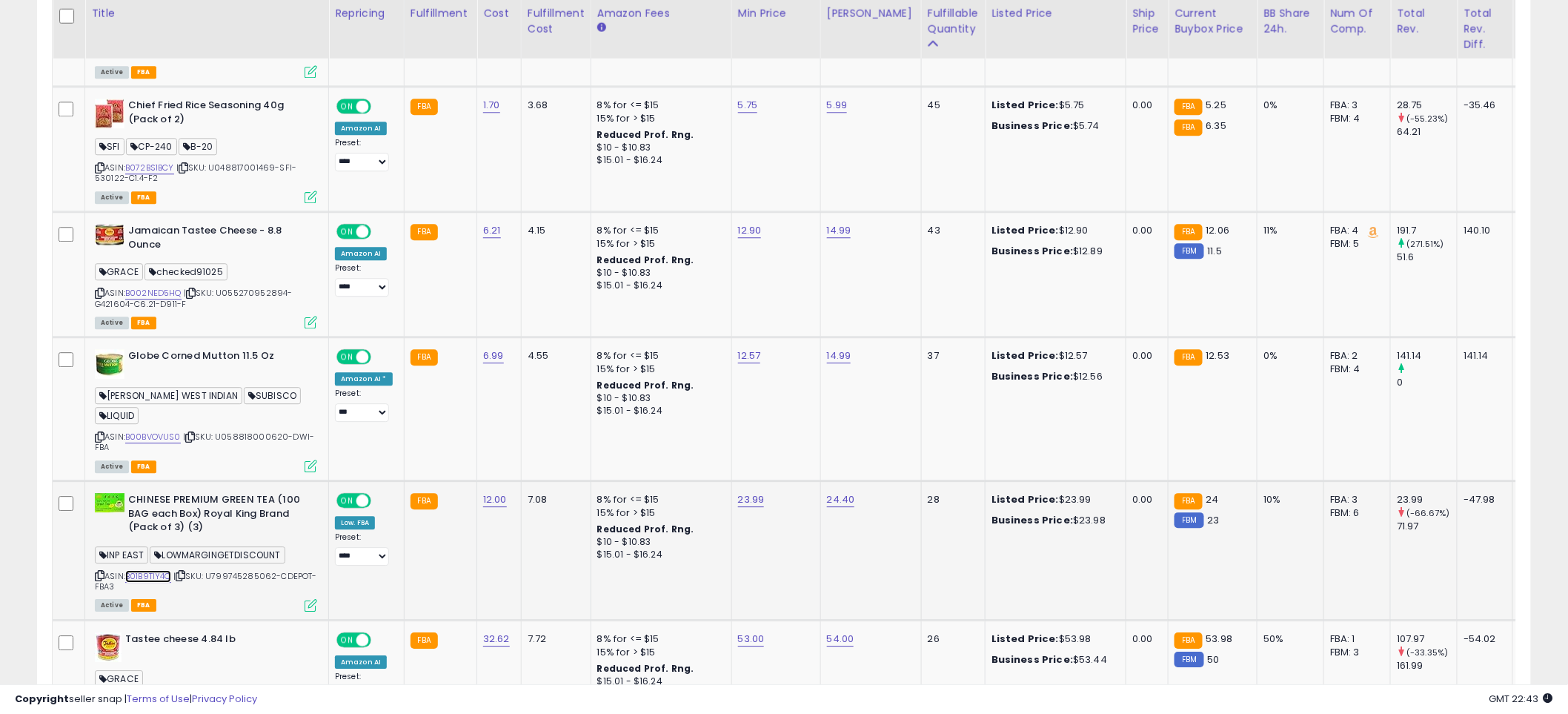
click at [159, 570] on link "B01B9TIY4O" at bounding box center [148, 576] width 46 height 12
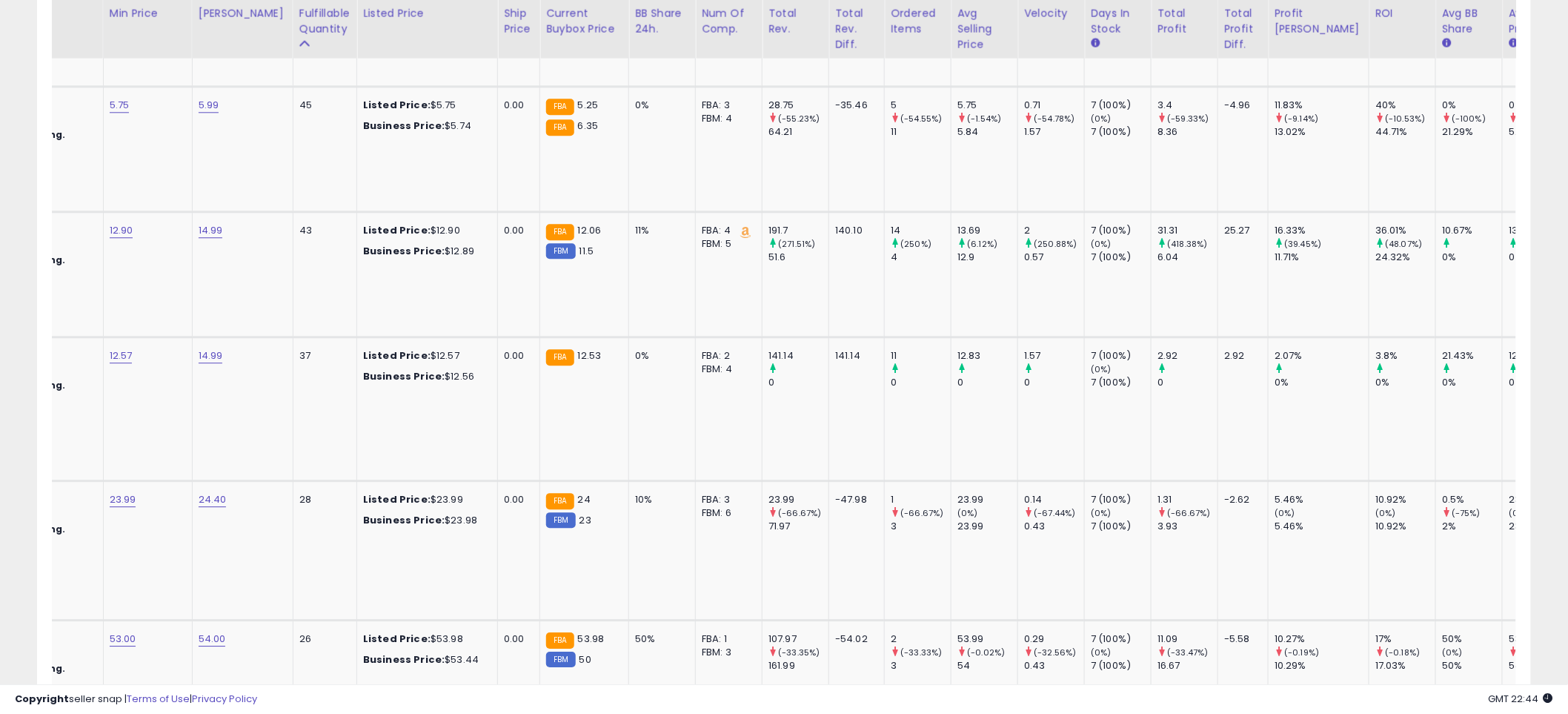
scroll to position [0, 0]
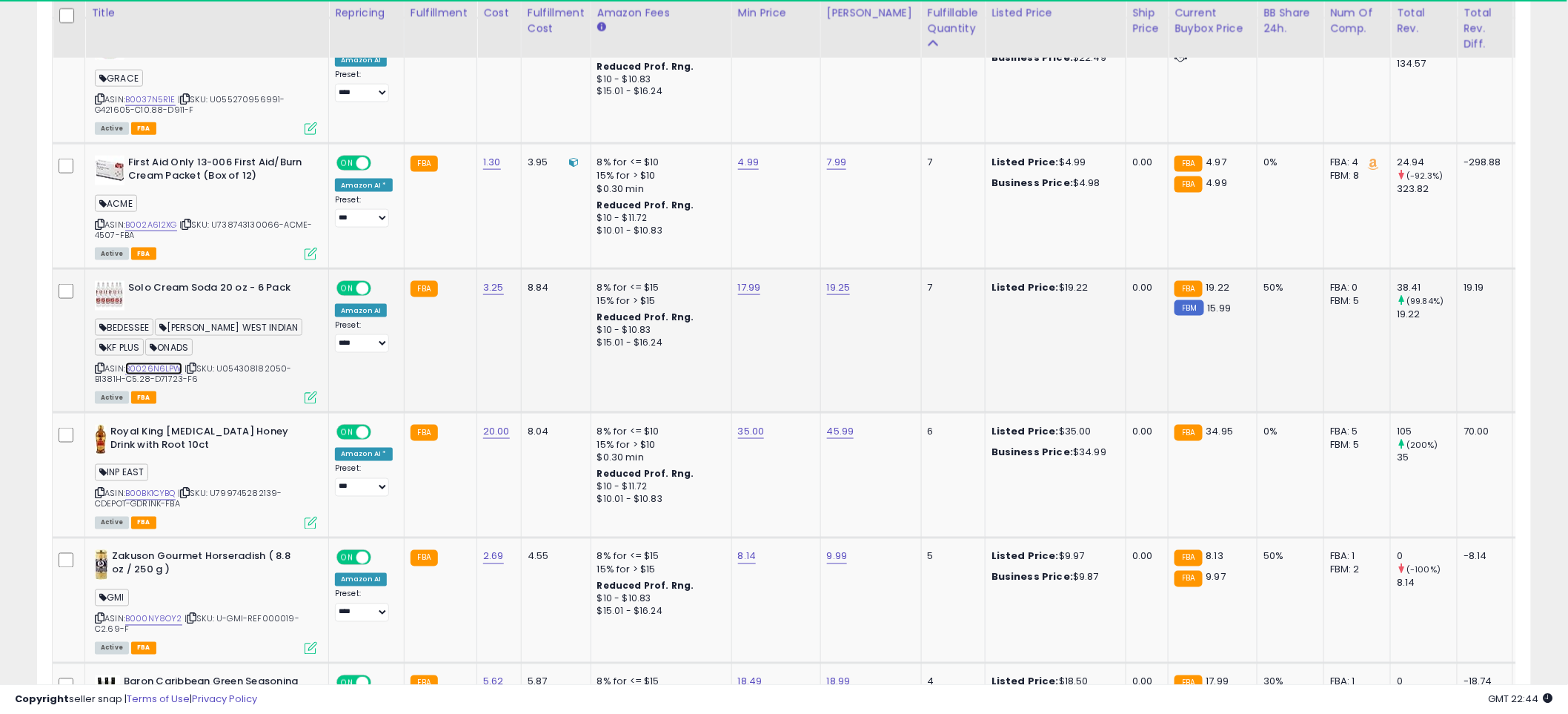
click at [157, 363] on link "B0026N6LPW" at bounding box center [154, 368] width 57 height 12
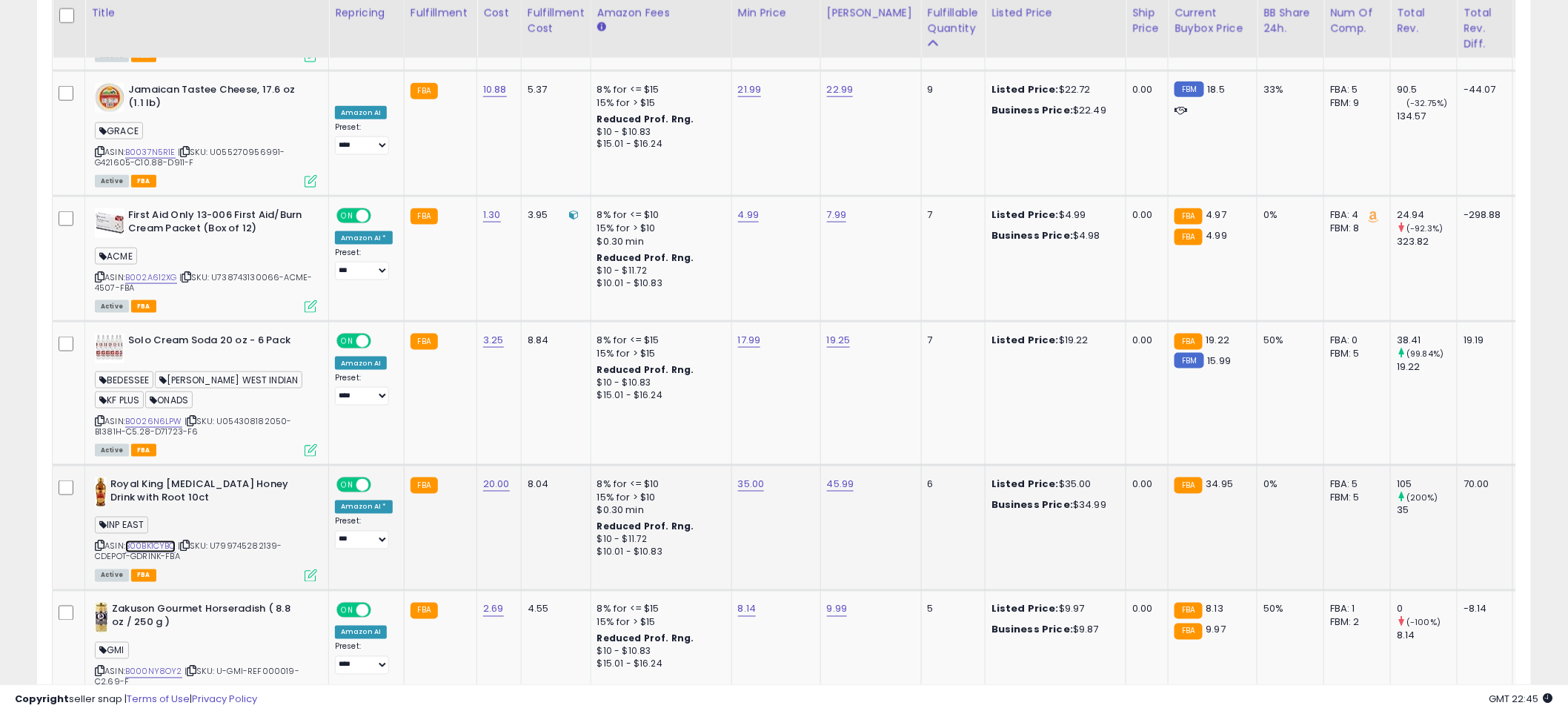
click at [144, 541] on link "B00BK1CYBQ" at bounding box center [150, 547] width 51 height 12
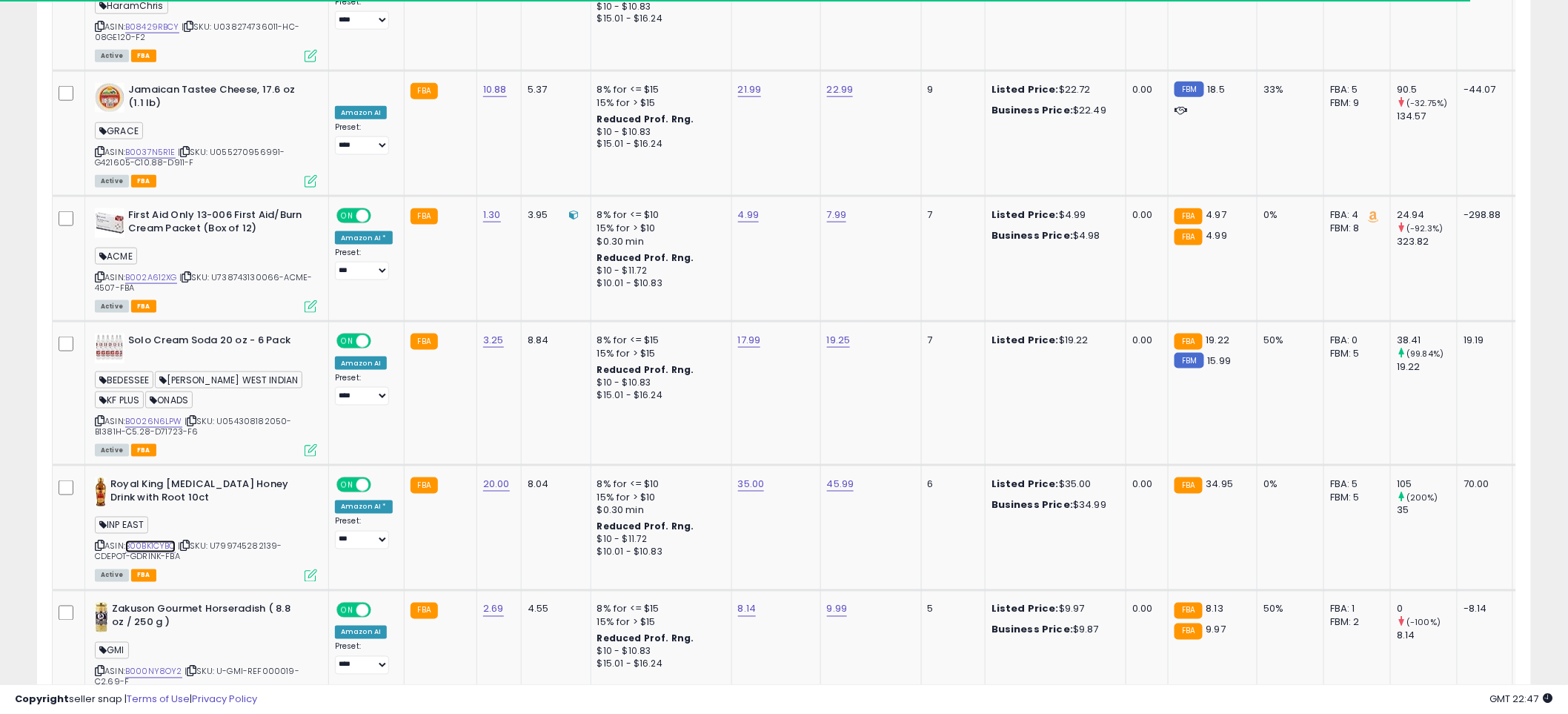
scroll to position [2941, 0]
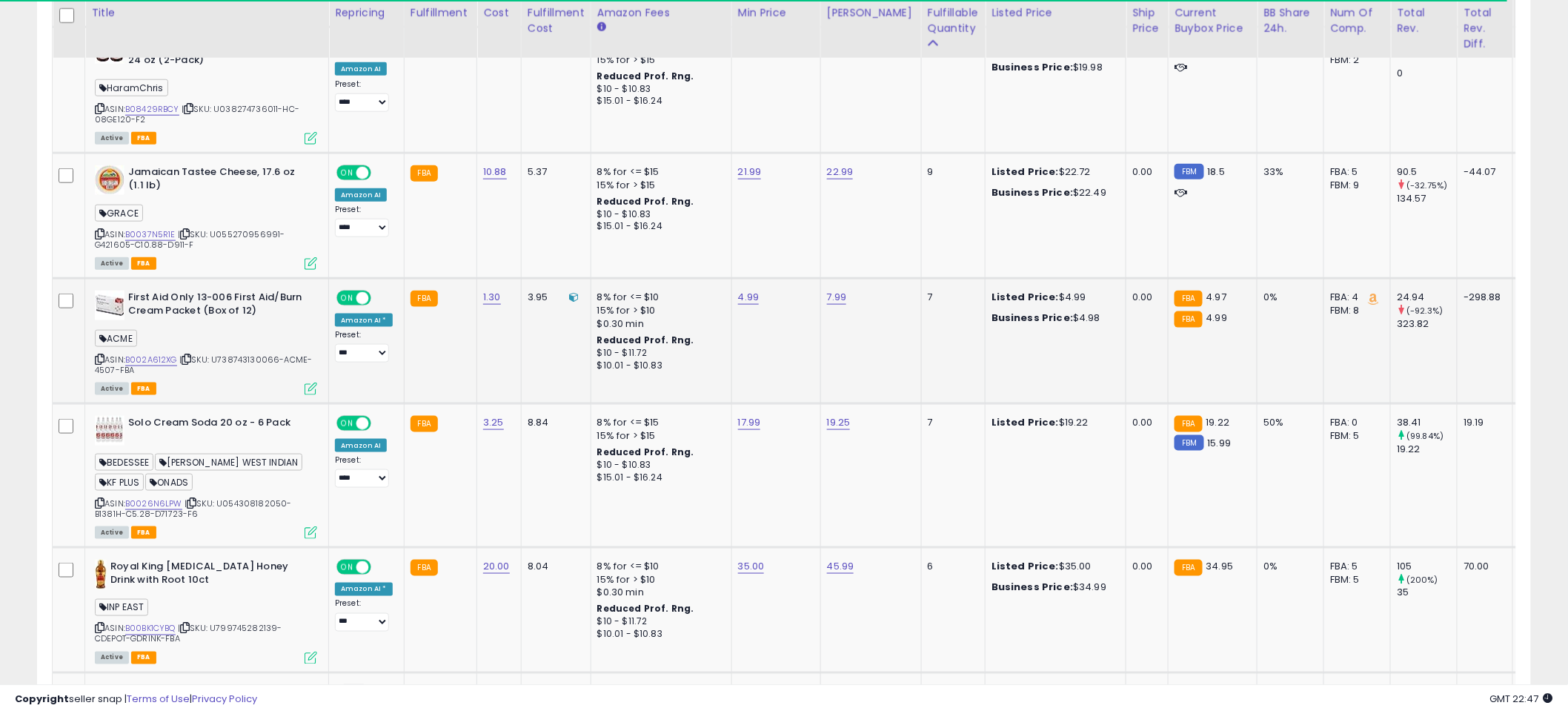
click at [146, 295] on div "ASIN: B002A612XG | SKU: U738743130066-ACME-4507-FBA Active FBA" at bounding box center [206, 343] width 222 height 103
click at [134, 354] on link "B002A612XG" at bounding box center [151, 360] width 52 height 12
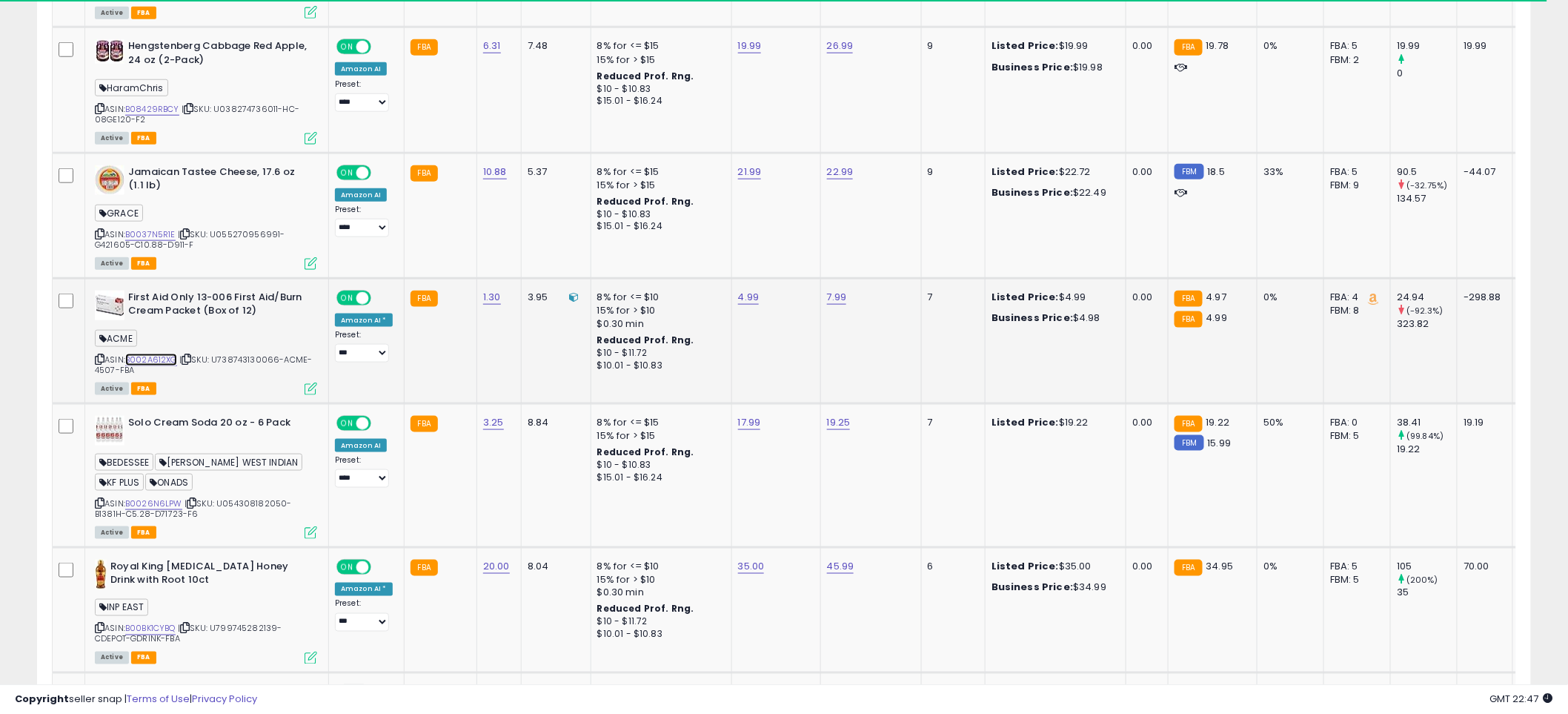
scroll to position [2612, 0]
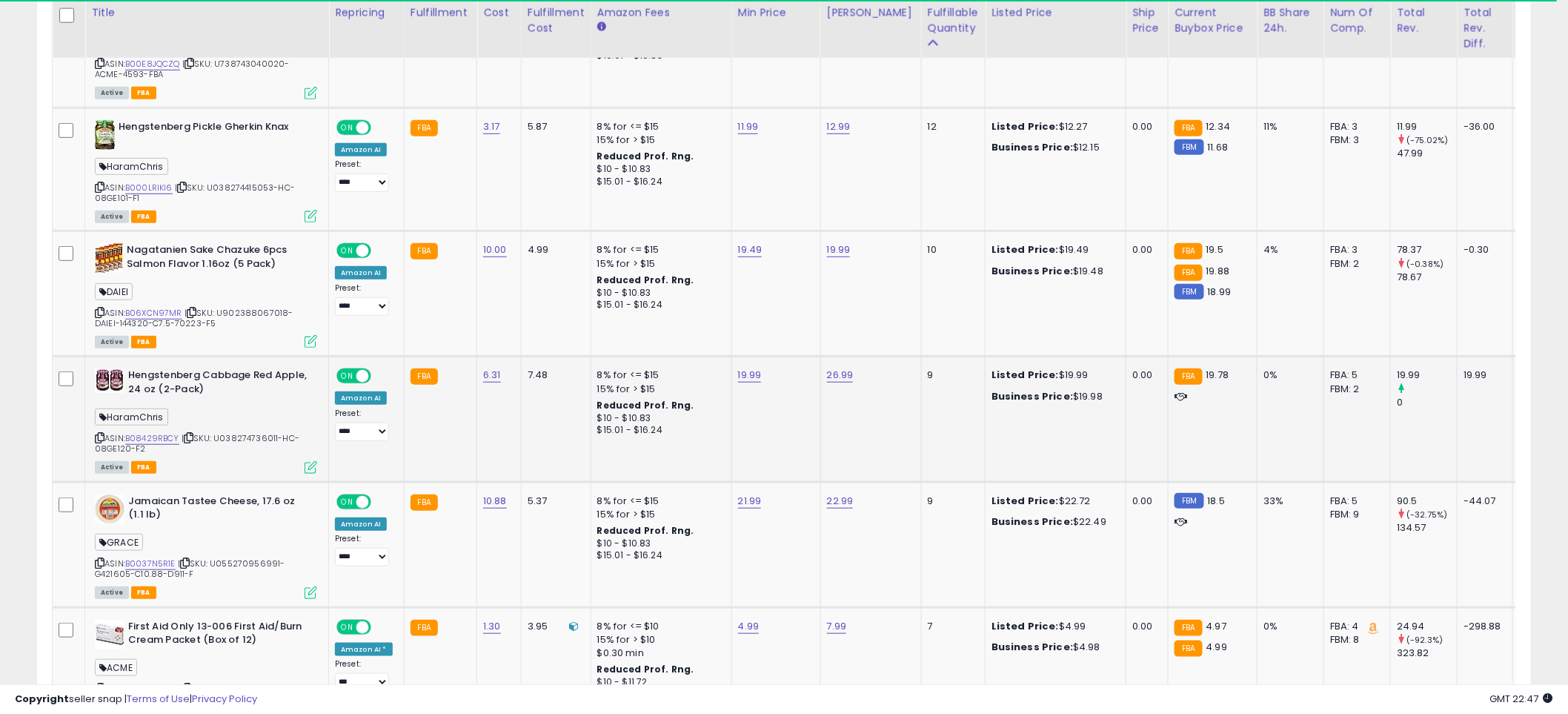
click at [149, 388] on div "ASIN: B08429RBCY | SKU: U038274736011-HC-08GE120-F2 Active FBA" at bounding box center [206, 420] width 222 height 103
click at [144, 433] on link "B08429RBCY" at bounding box center [152, 438] width 55 height 12
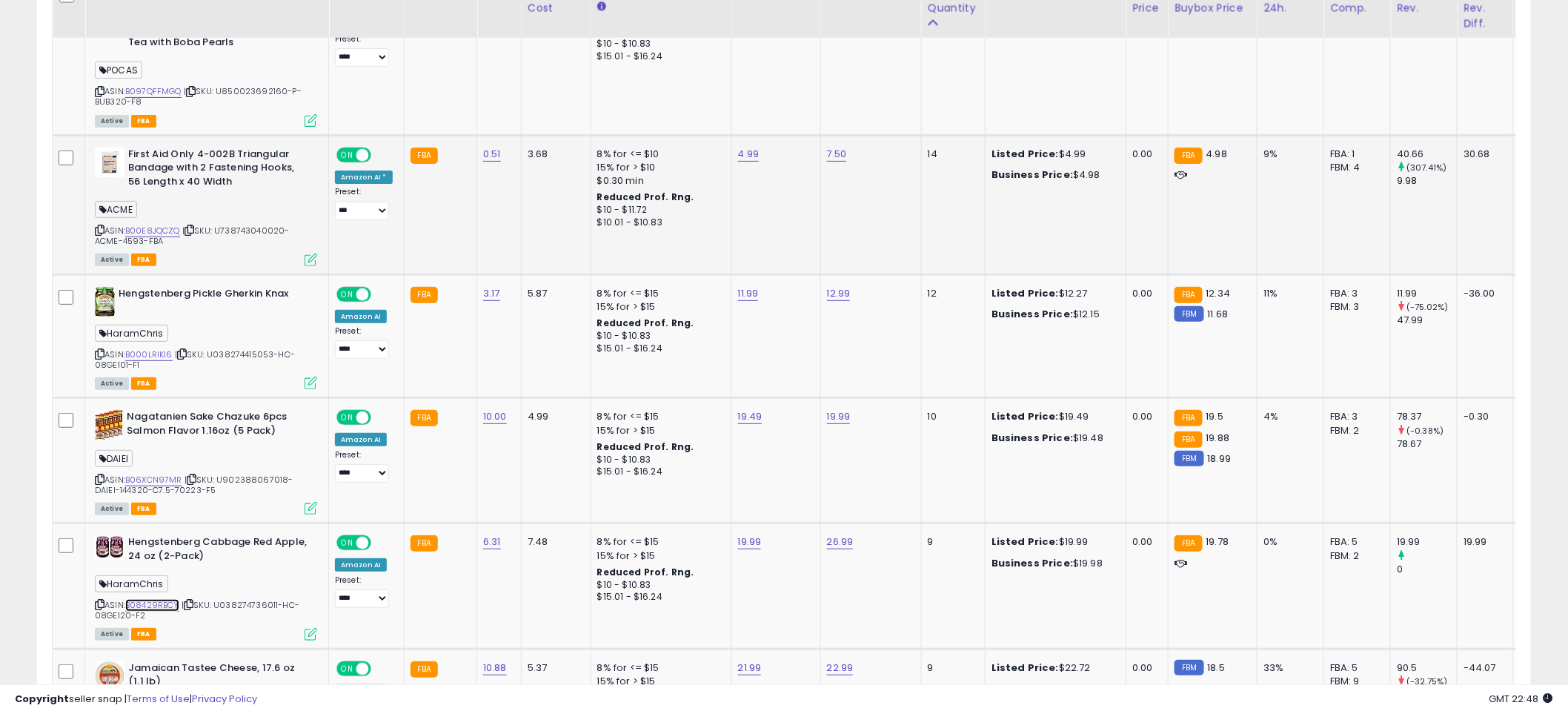
scroll to position [2447, 0]
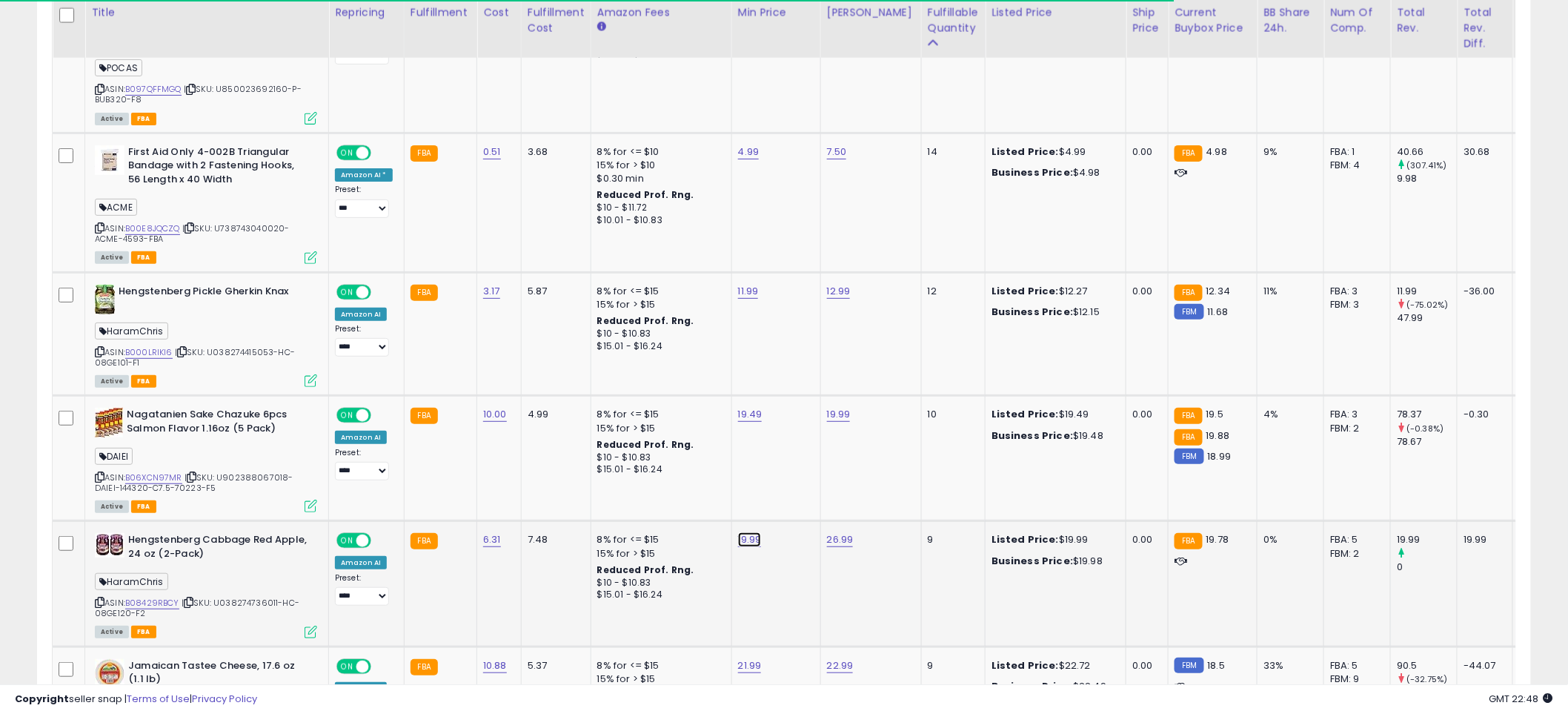
click at [749, 532] on link "19.99" at bounding box center [750, 539] width 24 height 14
drag, startPoint x: 617, startPoint y: 461, endPoint x: 591, endPoint y: 463, distance: 26.1
click at [590, 461] on tbody "PhysiciansCare Antacid Heartburn Medication (Compare to Tums), 50 Doses of Two …" at bounding box center [1125, 17] width 2146 height 3372
type input "*****"
click button "submit" at bounding box center [785, 446] width 25 height 22
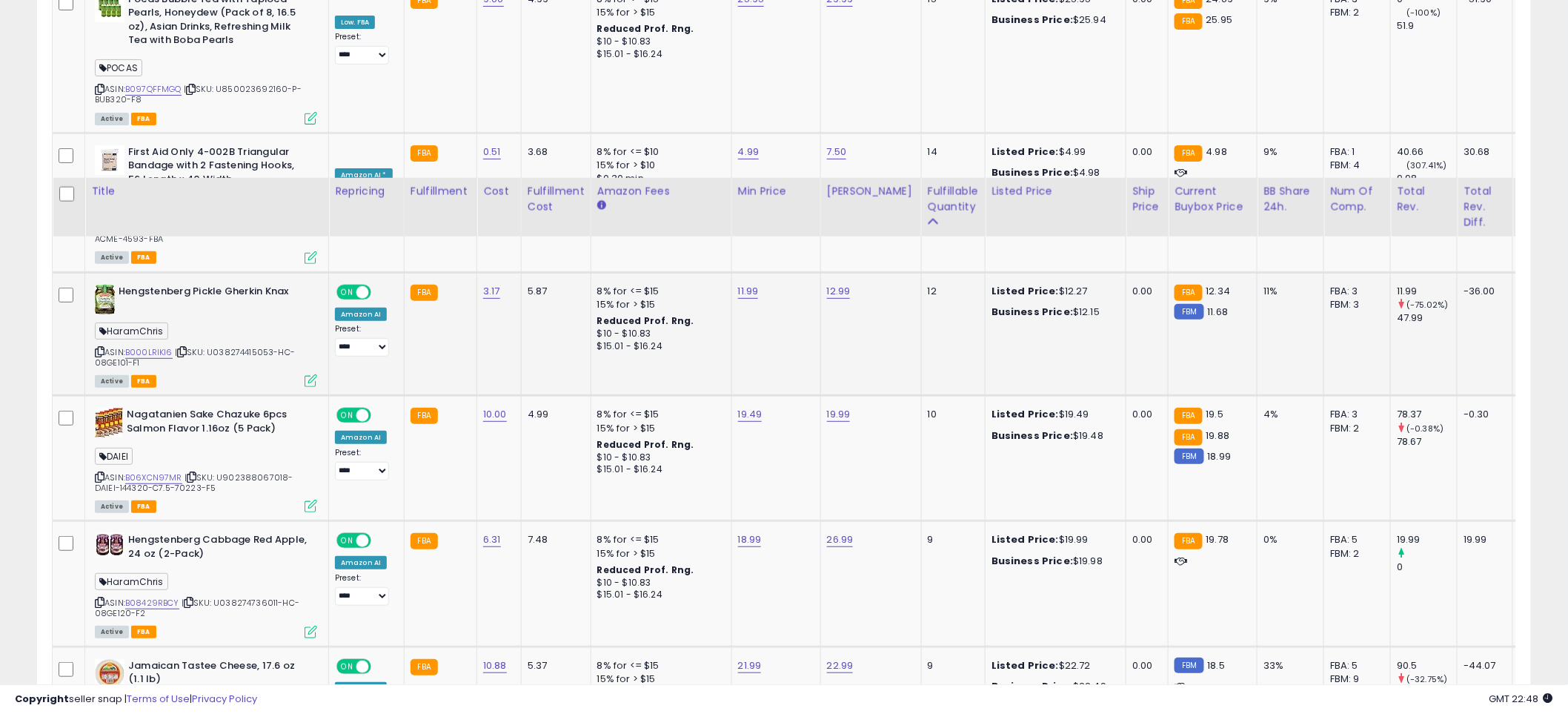
scroll to position [2694, 0]
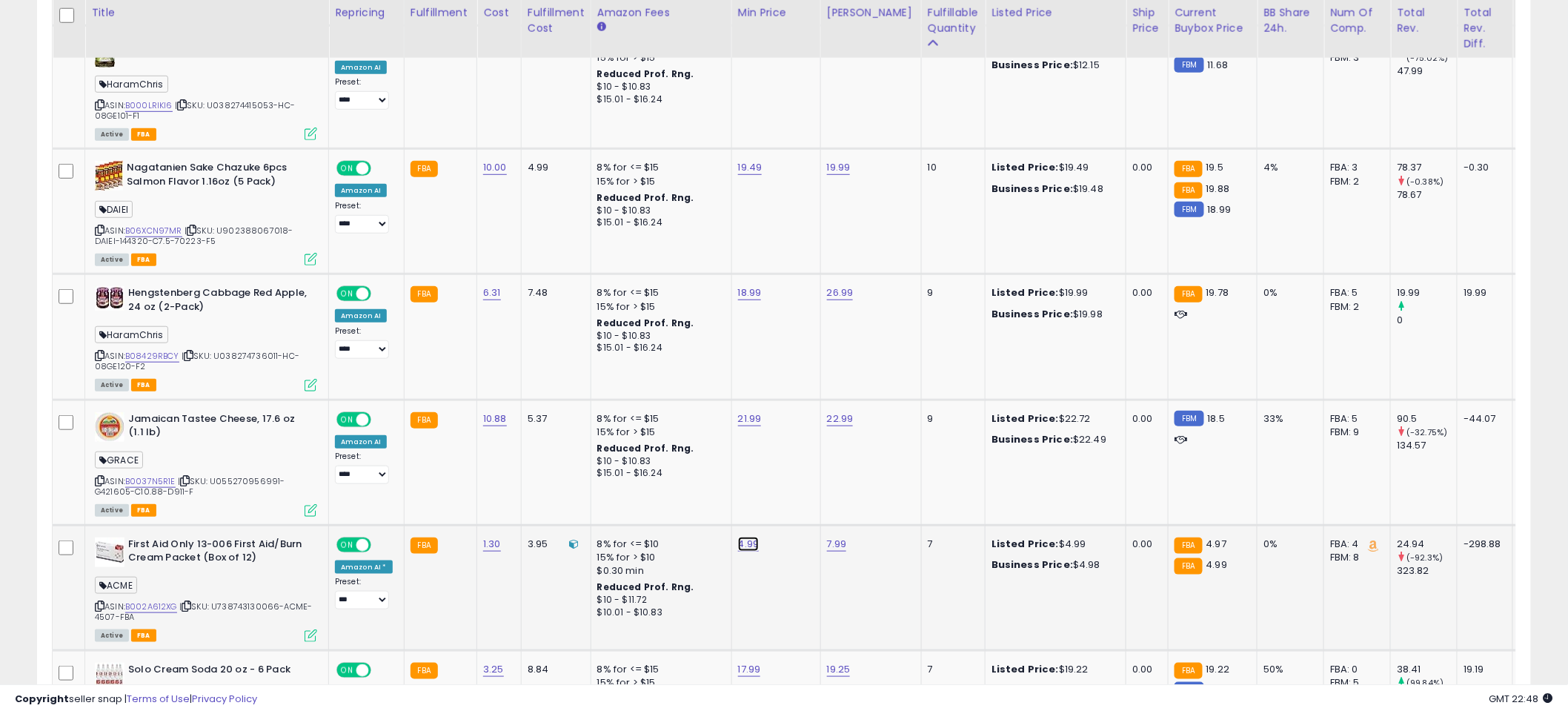
click at [749, 537] on link "4.99" at bounding box center [749, 544] width 21 height 14
drag, startPoint x: 692, startPoint y: 447, endPoint x: 524, endPoint y: 435, distance: 168.4
type input "***"
click button "submit" at bounding box center [784, 449] width 25 height 22
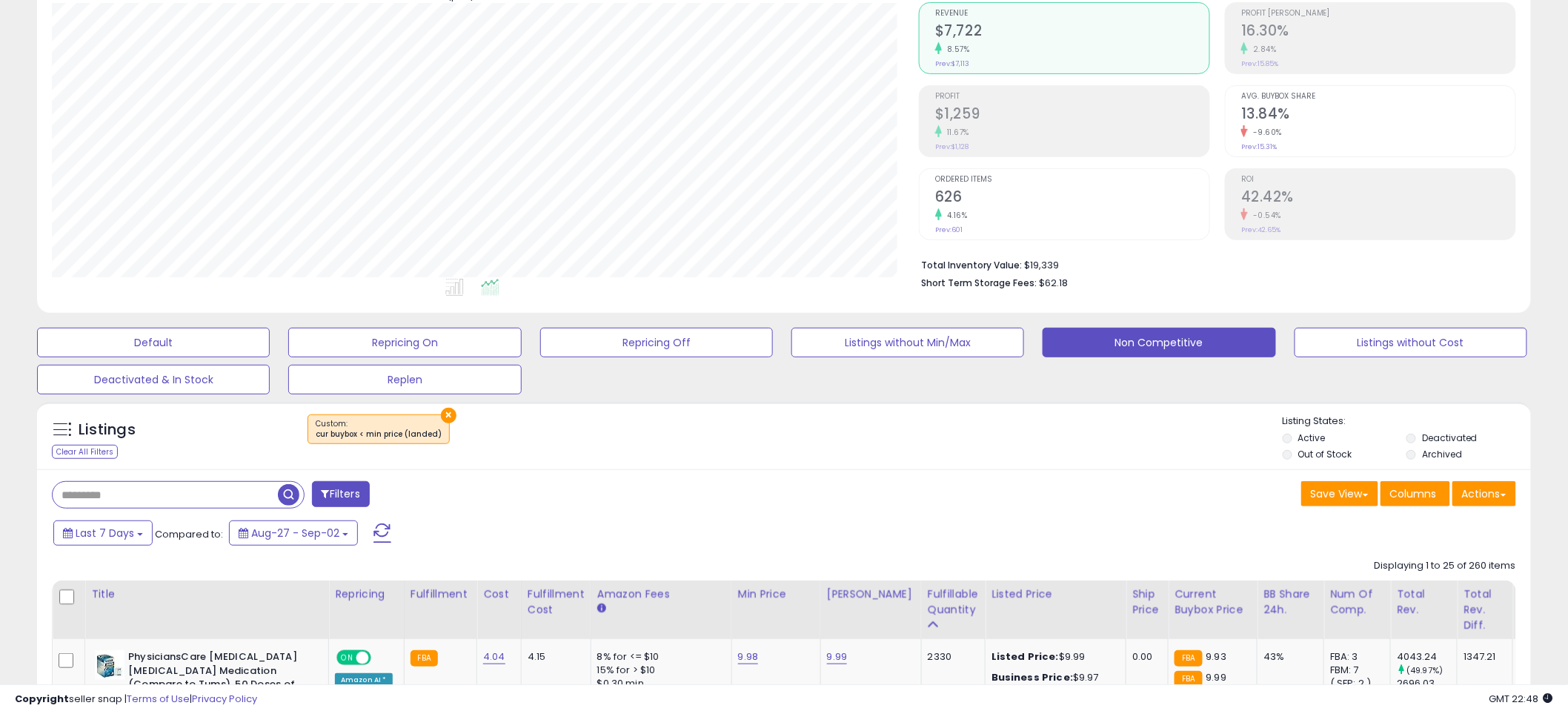
scroll to position [0, 0]
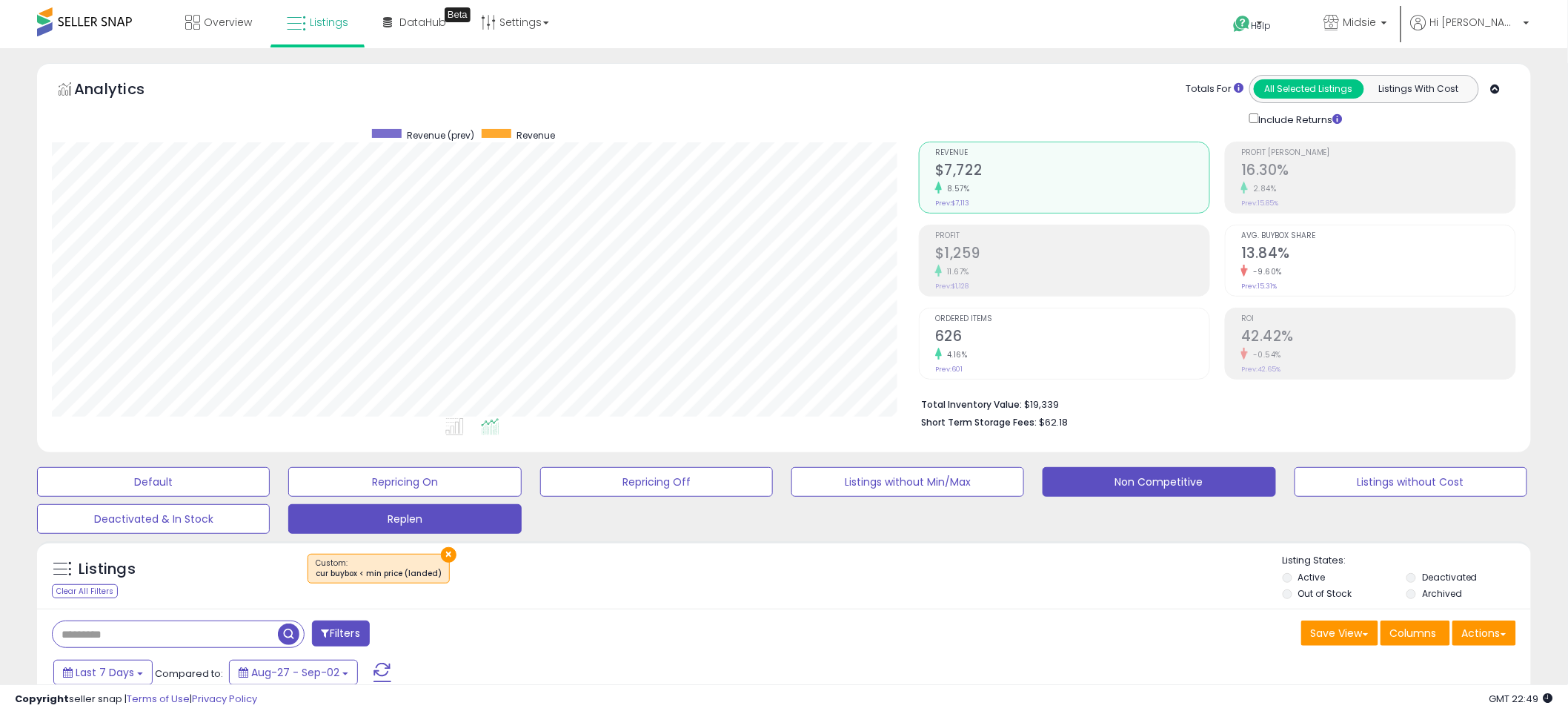
click at [401, 523] on button "Replen" at bounding box center [404, 519] width 232 height 30
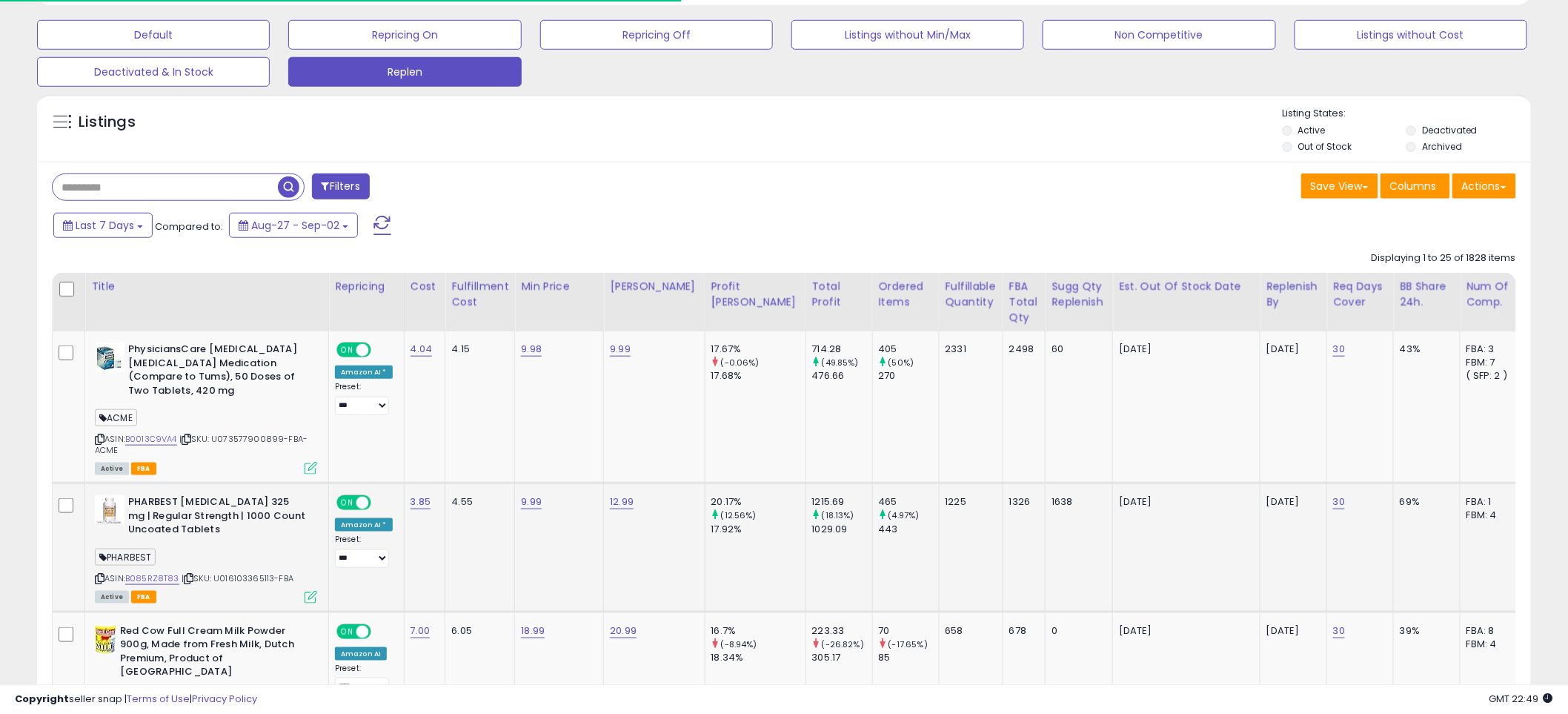
scroll to position [576, 0]
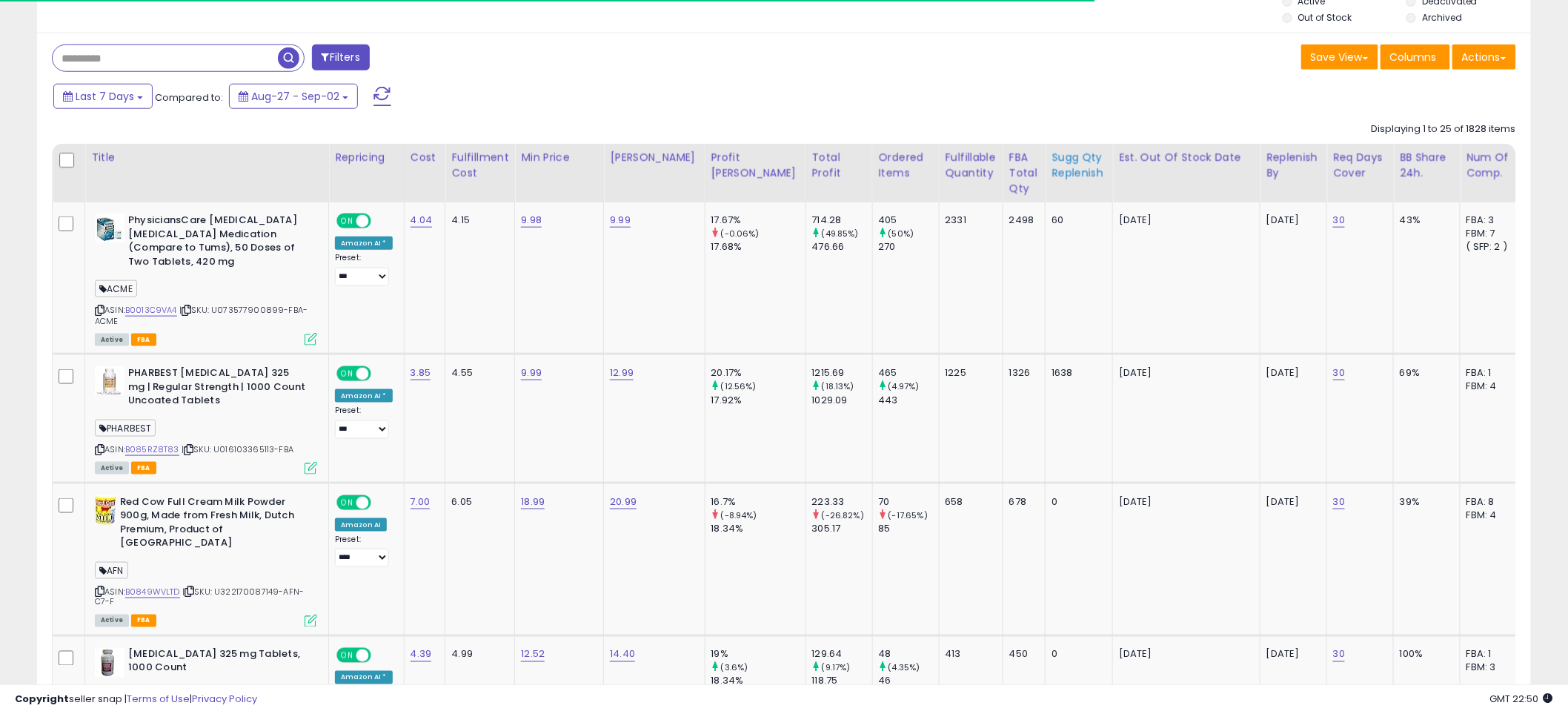
click at [1051, 179] on div "Sugg Qty Replenish" at bounding box center [1078, 166] width 55 height 32
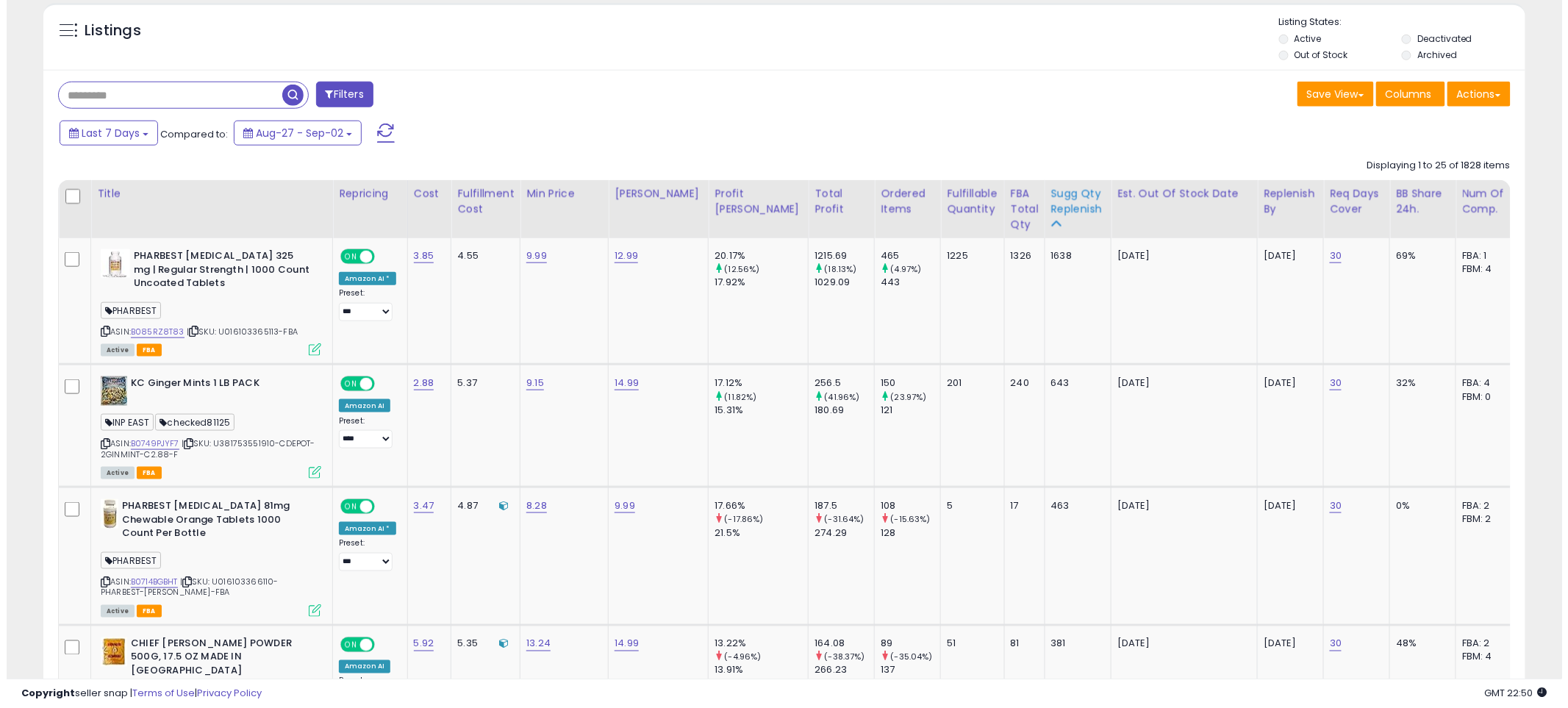
scroll to position [408, 0]
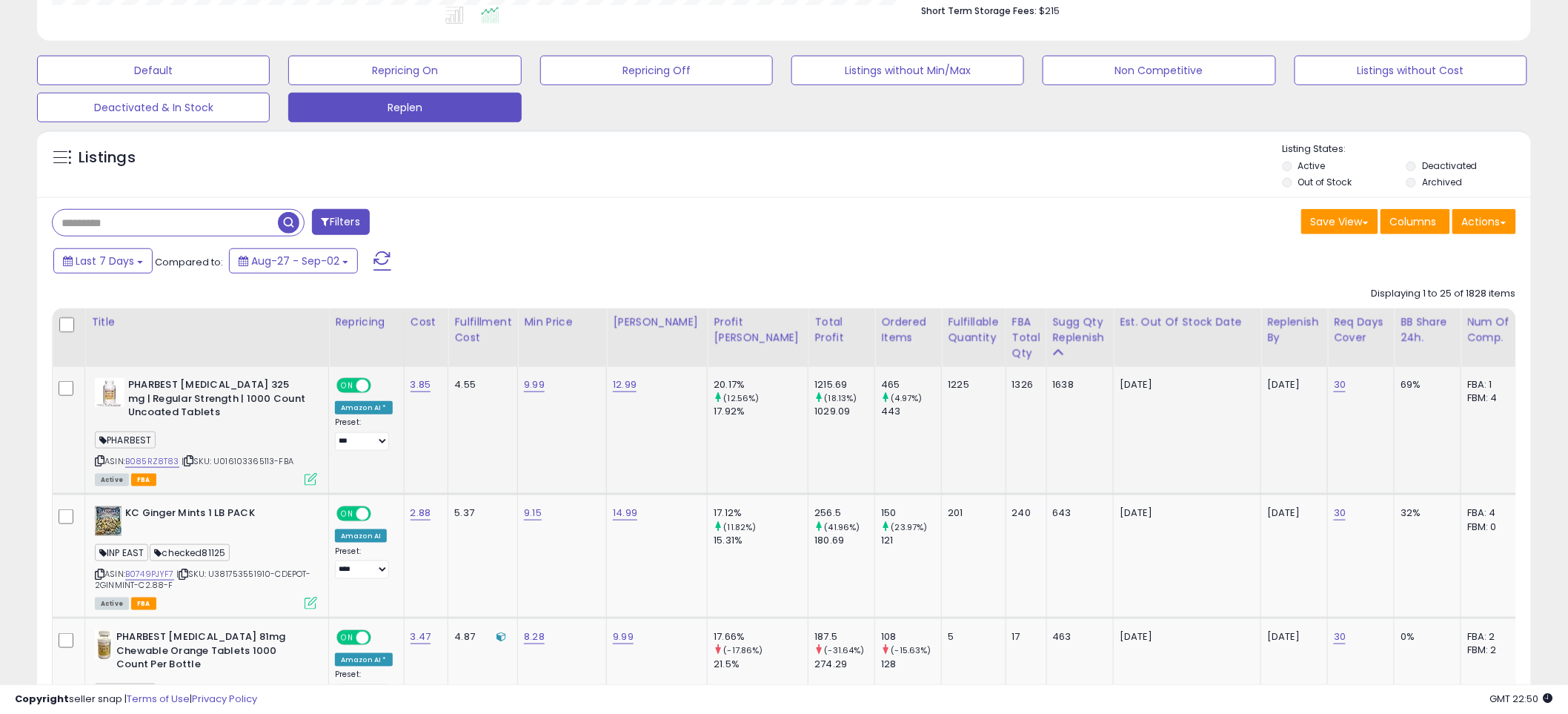
click at [137, 445] on span "PHARBEST" at bounding box center [125, 440] width 61 height 17
copy span "PHARBEST"
click at [343, 219] on button "Filters" at bounding box center [341, 221] width 57 height 26
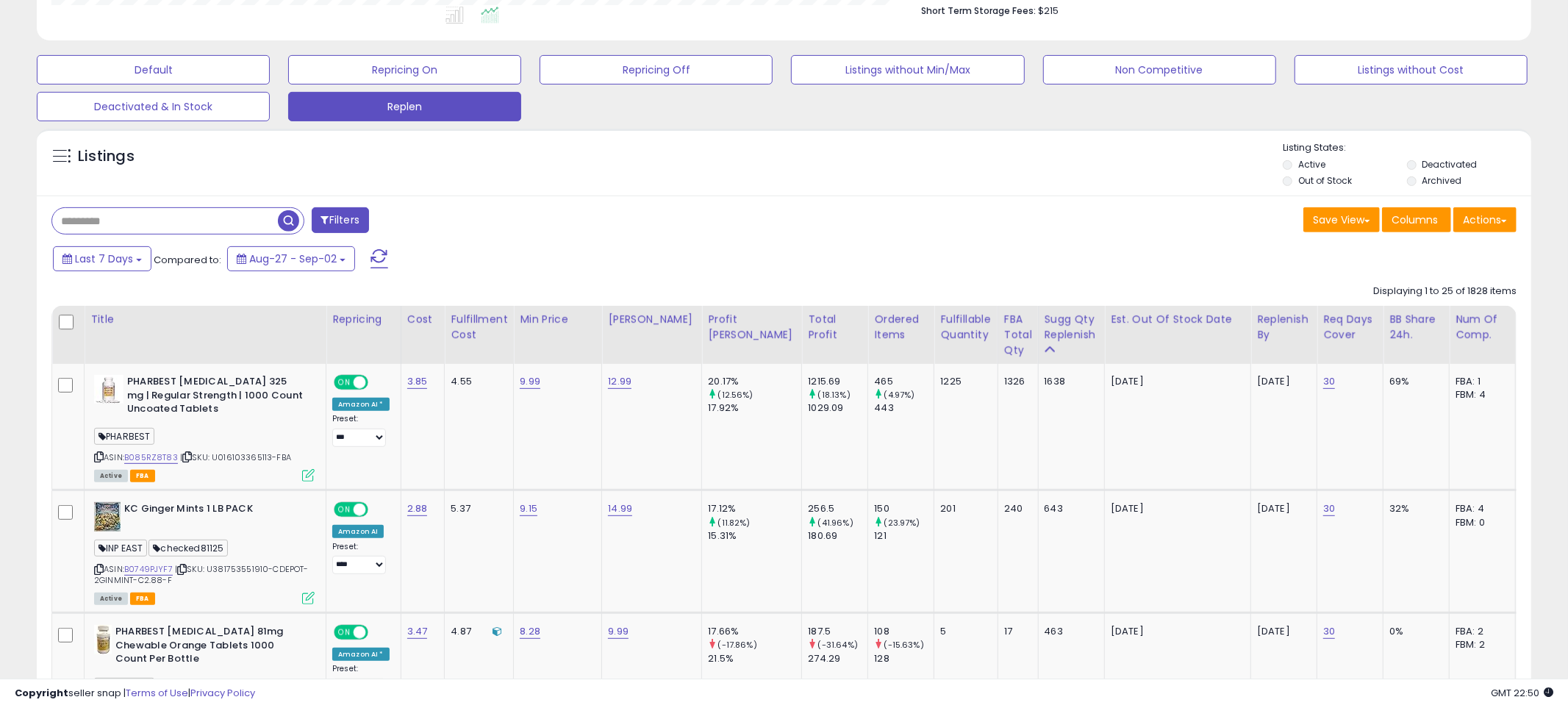
scroll to position [302, 868]
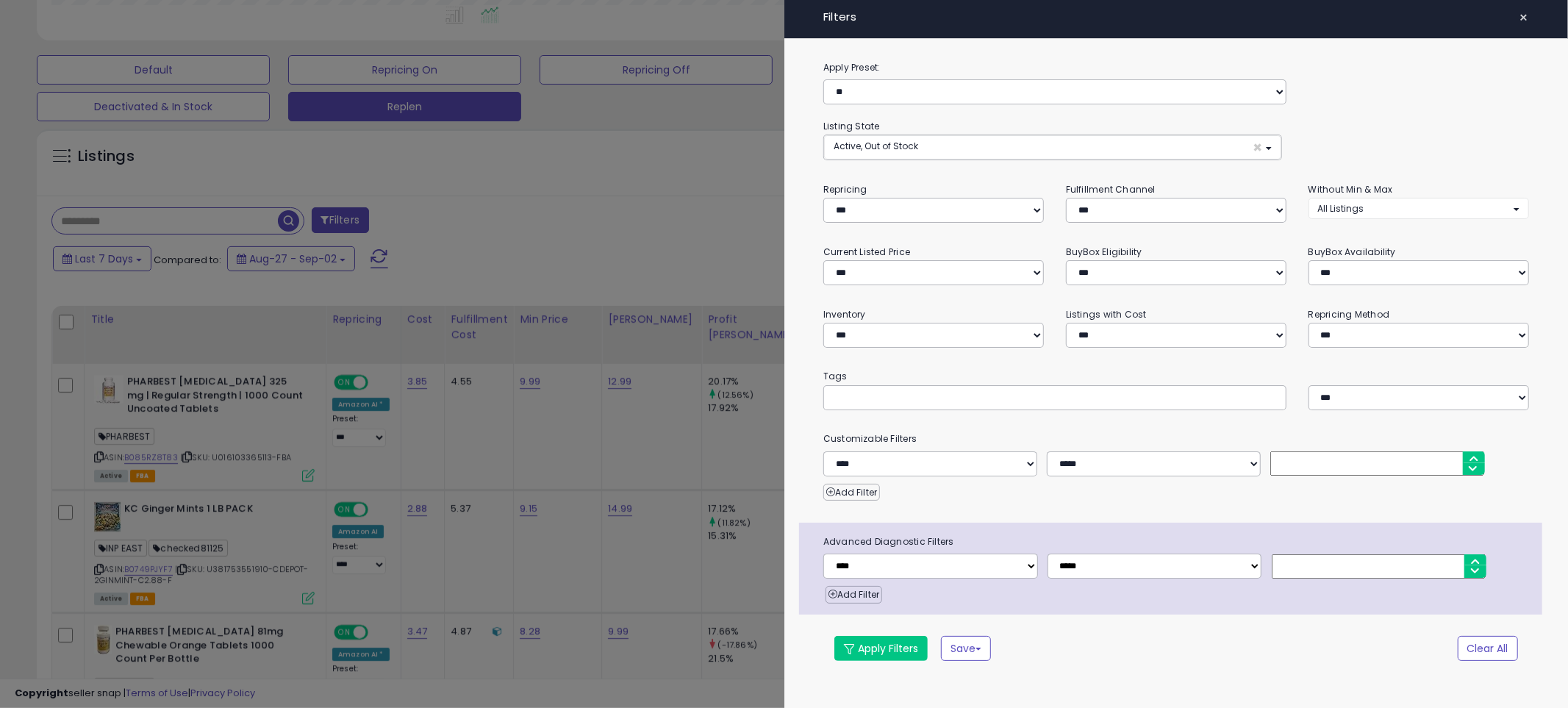
click at [899, 395] on input "text" at bounding box center [943, 397] width 220 height 14
paste input "********"
type input "********"
click at [897, 655] on button "Apply Filters" at bounding box center [880, 648] width 93 height 25
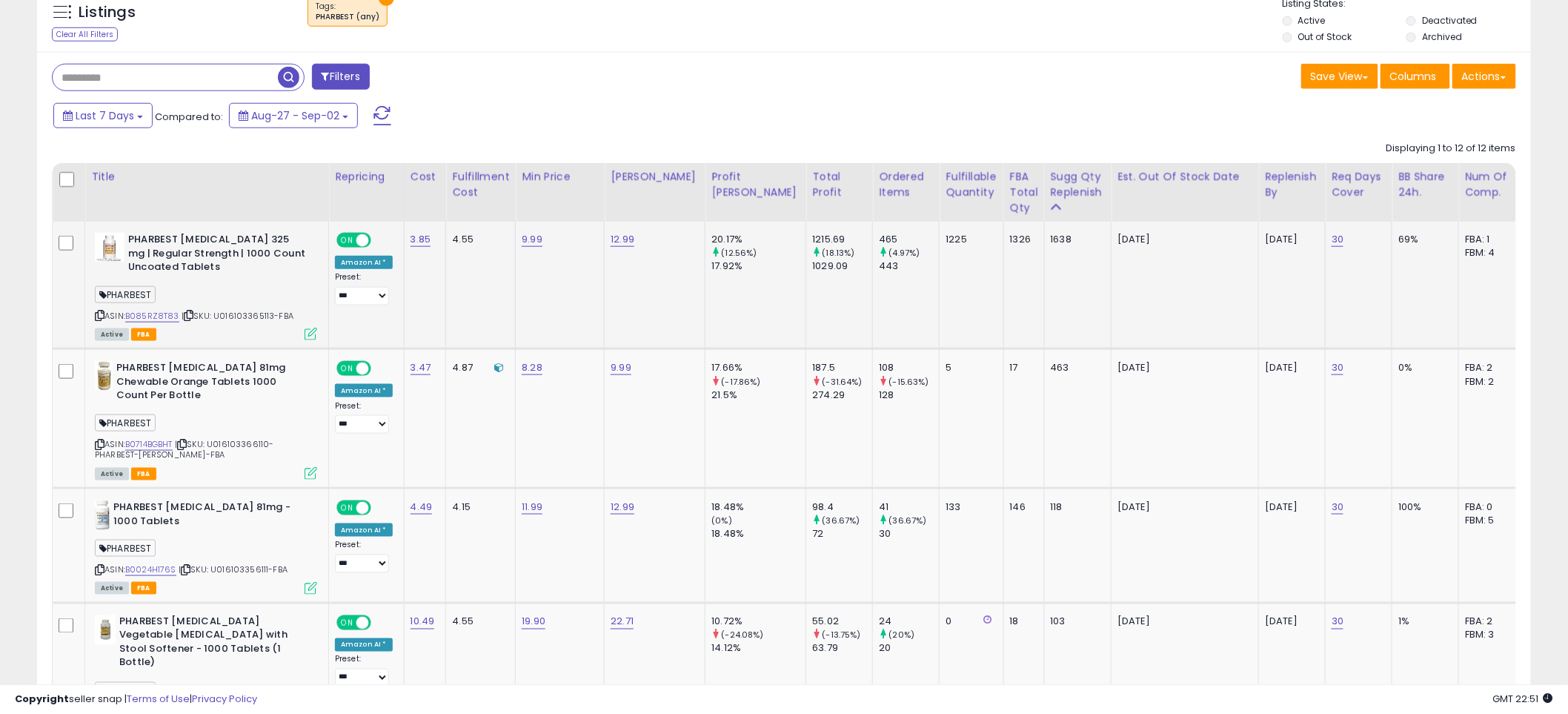
scroll to position [576, 0]
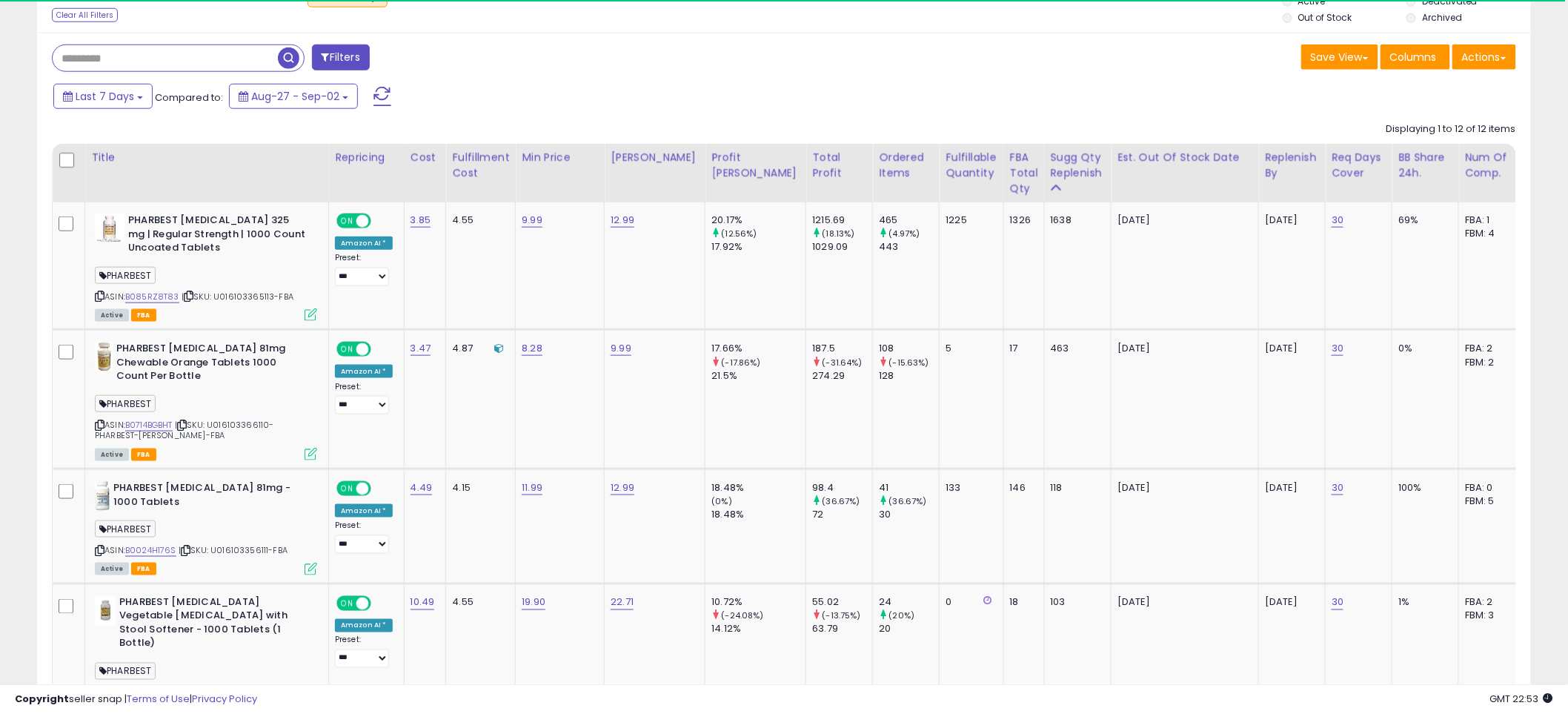
click at [826, 50] on div "Save View Save As New View Update Current View Columns Actions Import Export Vi…" at bounding box center [1156, 58] width 743 height 29
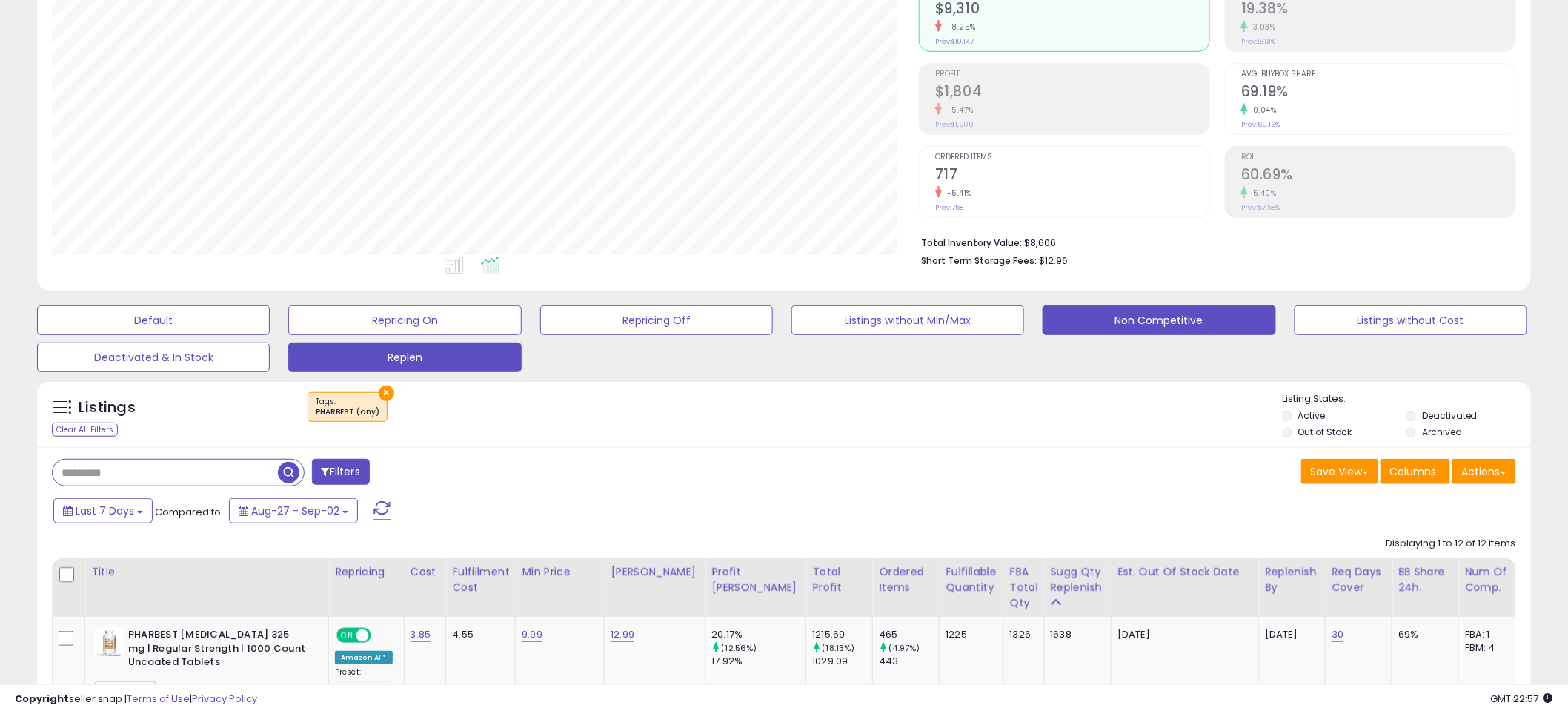
scroll to position [0, 0]
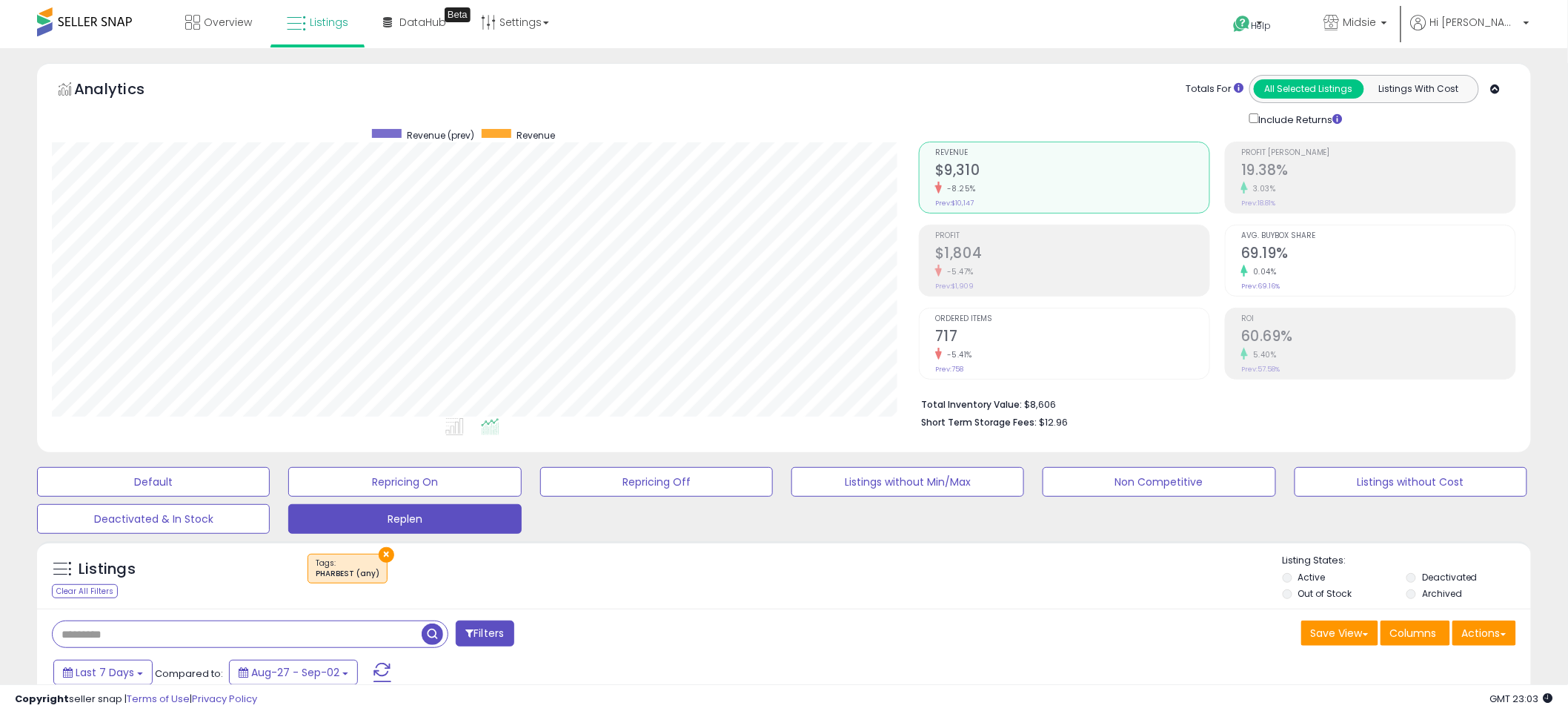
drag, startPoint x: 175, startPoint y: 631, endPoint x: 0, endPoint y: 641, distance: 175.3
paste input "**********"
click at [431, 637] on span "button" at bounding box center [432, 635] width 21 height 21
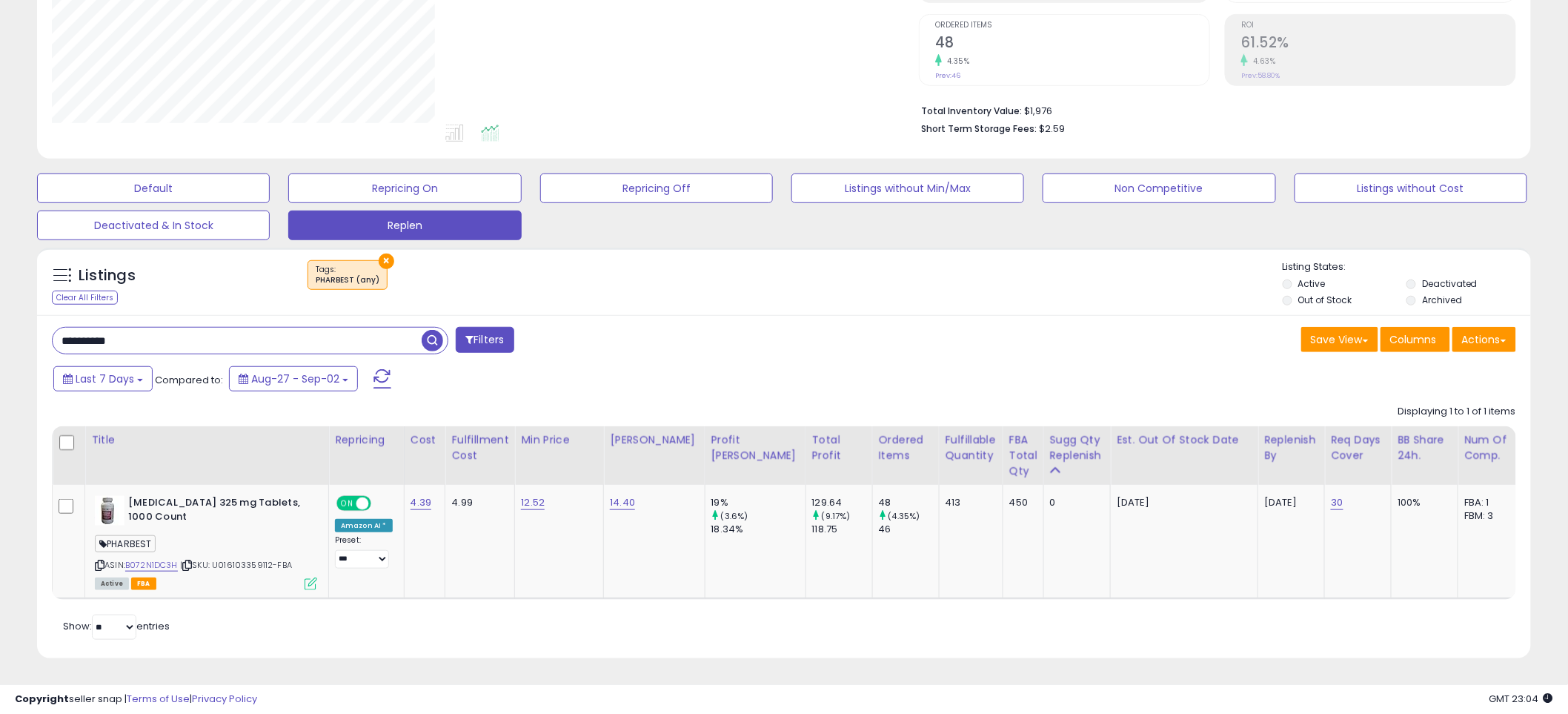
scroll to position [304, 867]
drag, startPoint x: 308, startPoint y: 331, endPoint x: -95, endPoint y: 334, distance: 403.0
click at [0, 334] on html "Unable to login Retrieving listings data.. has not yet accepted the Terms of Us…" at bounding box center [784, 63] width 1568 height 714
paste input "text"
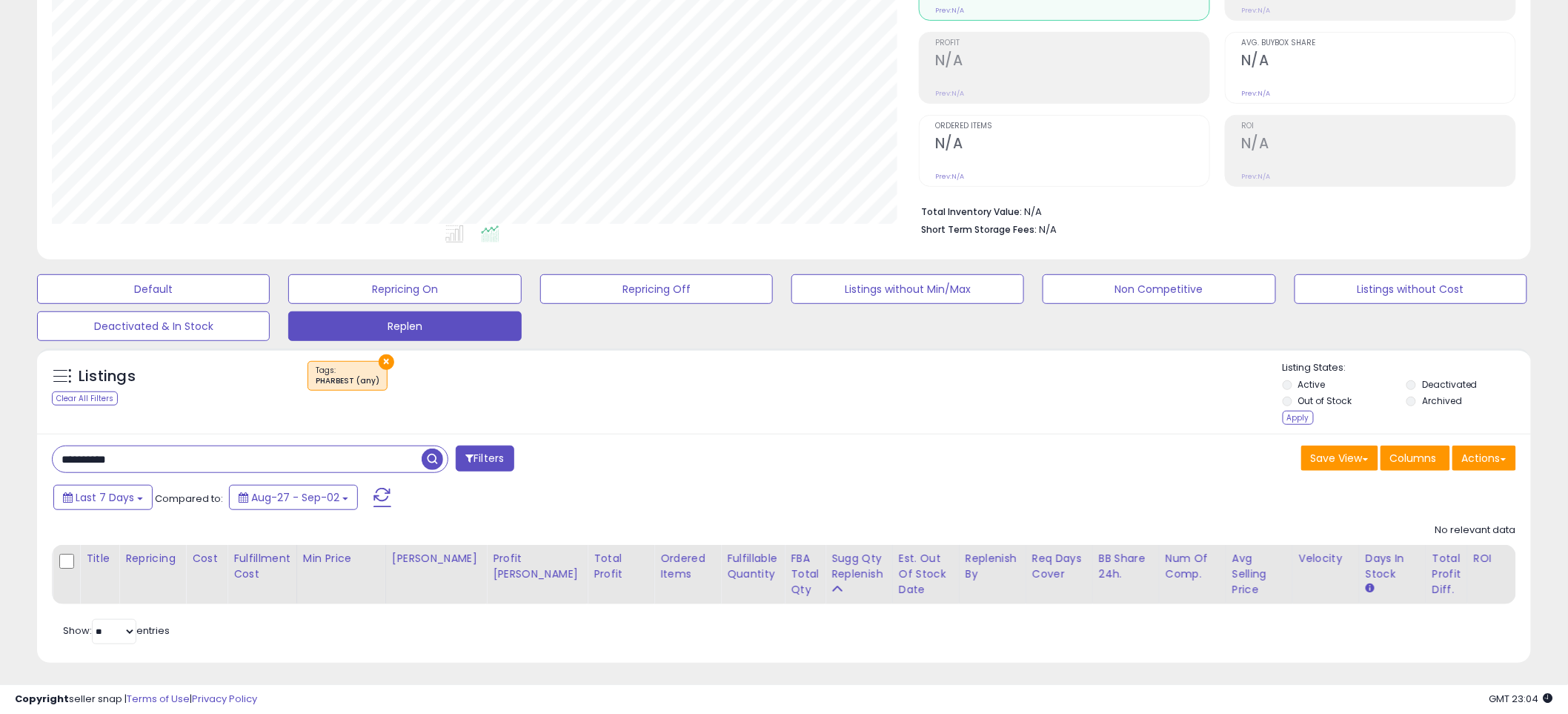
click at [1419, 406] on li "Archived" at bounding box center [1467, 402] width 121 height 16
click at [1428, 401] on label "Archived" at bounding box center [1443, 400] width 40 height 12
click at [1314, 423] on div "Listing States: Active Deactivated Out of Stock Archived Apply" at bounding box center [1407, 394] width 249 height 68
click at [1298, 421] on div "Apply" at bounding box center [1298, 417] width 32 height 14
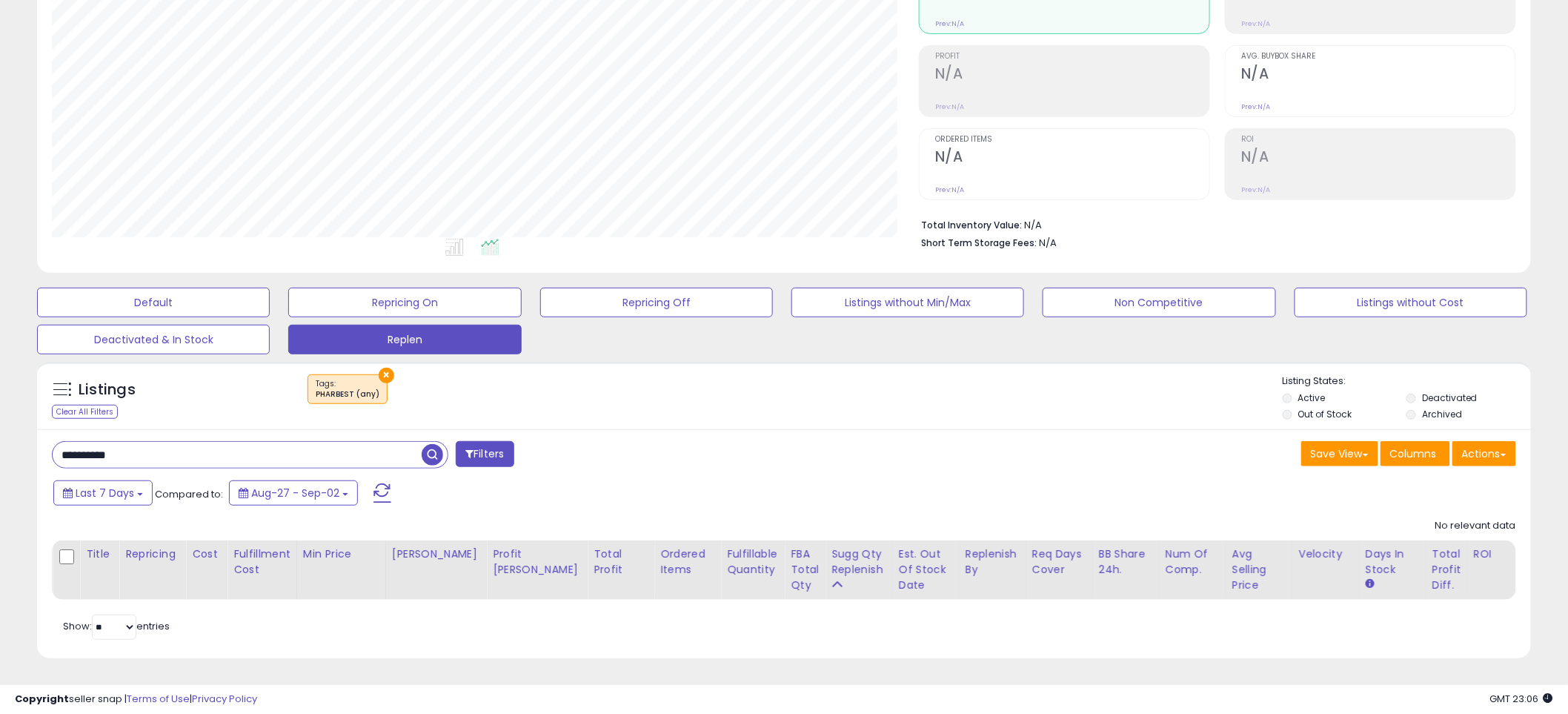
drag, startPoint x: 161, startPoint y: 449, endPoint x: -41, endPoint y: 438, distance: 202.3
click at [0, 438] on html "Unable to login Retrieving listings data.. has not yet accepted the Terms of Us…" at bounding box center [784, 178] width 1568 height 714
paste input "text"
click at [424, 444] on span "button" at bounding box center [432, 455] width 21 height 21
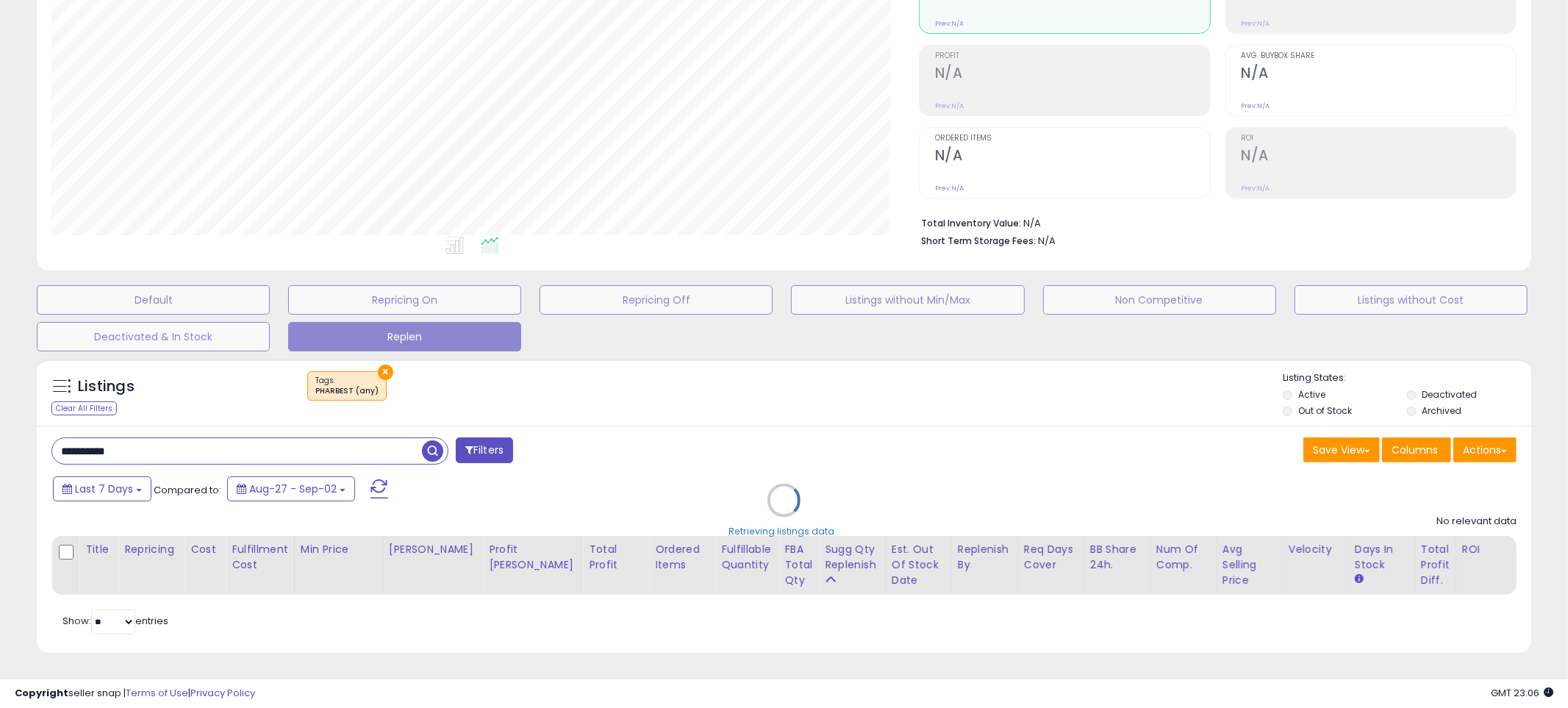
scroll to position [734996, 734056]
click at [420, 439] on div "Retrieving listings data.." at bounding box center [784, 511] width 1516 height 320
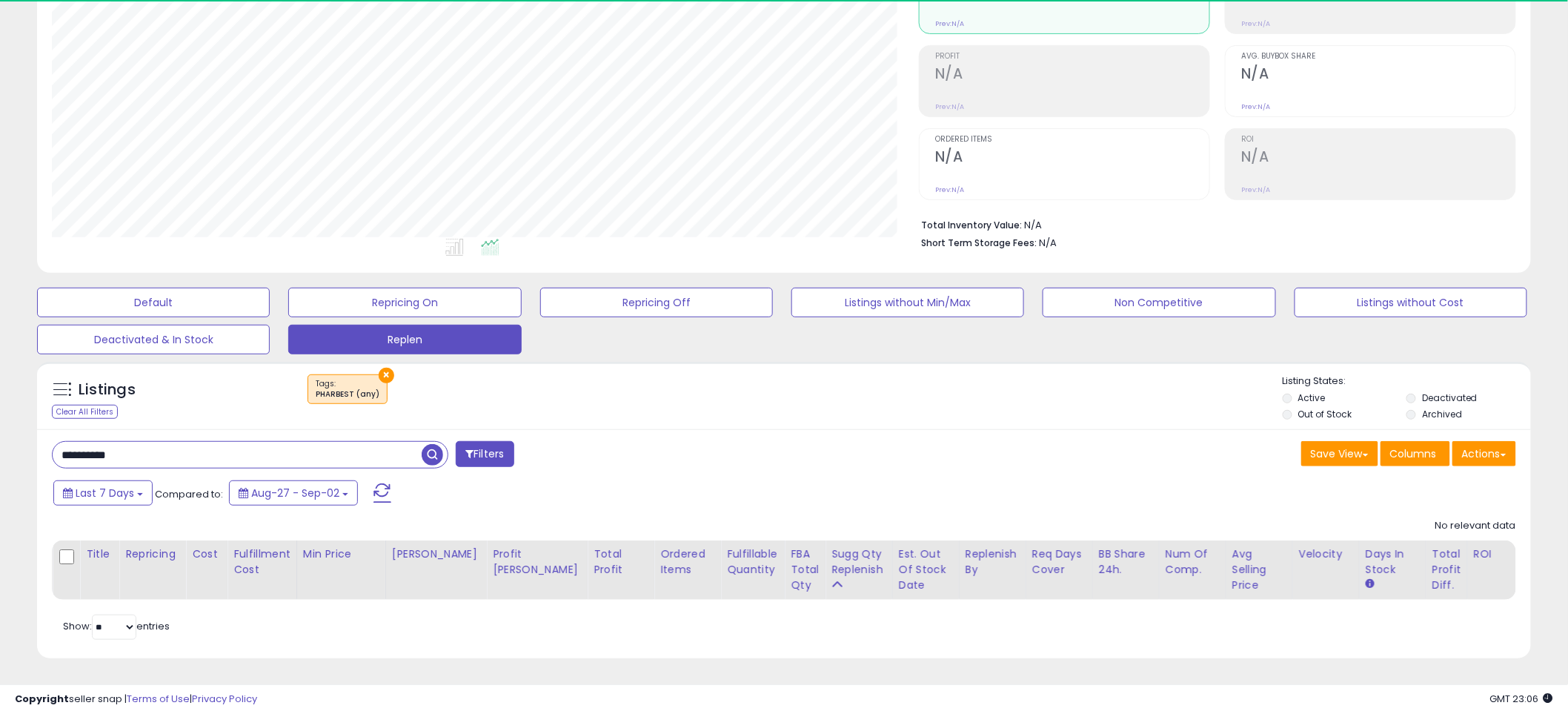
scroll to position [304, 867]
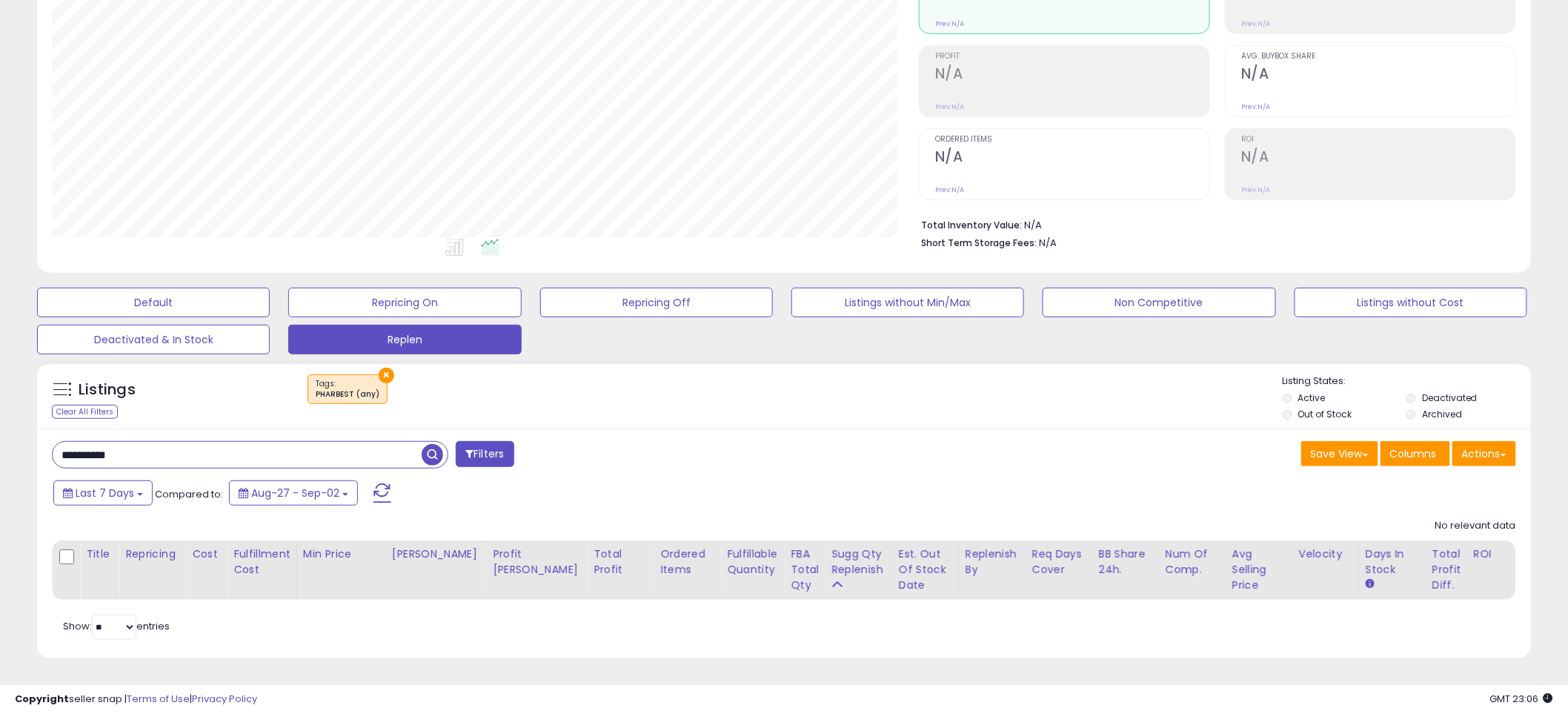
drag, startPoint x: 166, startPoint y: 446, endPoint x: -100, endPoint y: 416, distance: 267.7
click at [0, 416] on html "Unable to login Retrieving listings data.. has not yet accepted the Terms of Us…" at bounding box center [784, 178] width 1568 height 714
paste input "text"
type input "**********"
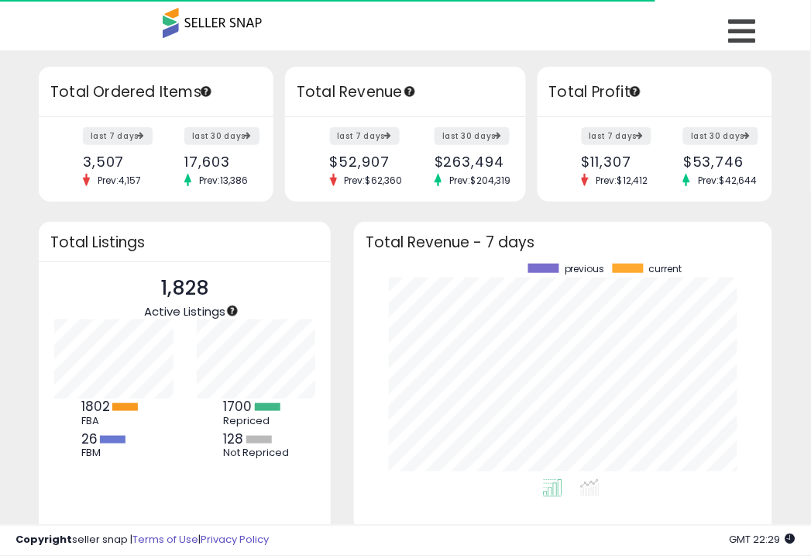
scroll to position [215, 388]
